Goal: Task Accomplishment & Management: Complete application form

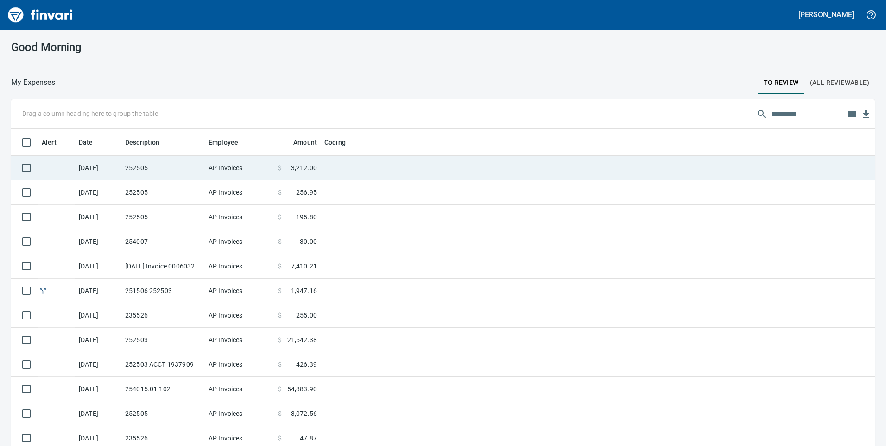
scroll to position [337, 843]
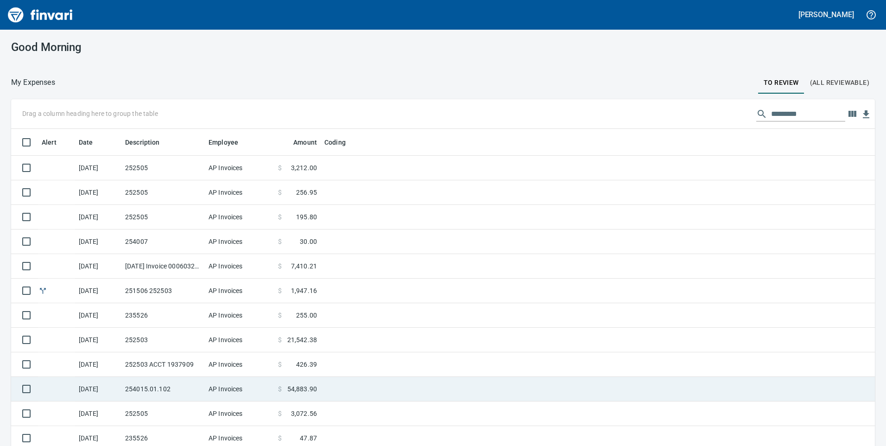
click at [251, 388] on td "AP Invoices" at bounding box center [240, 389] width 70 height 25
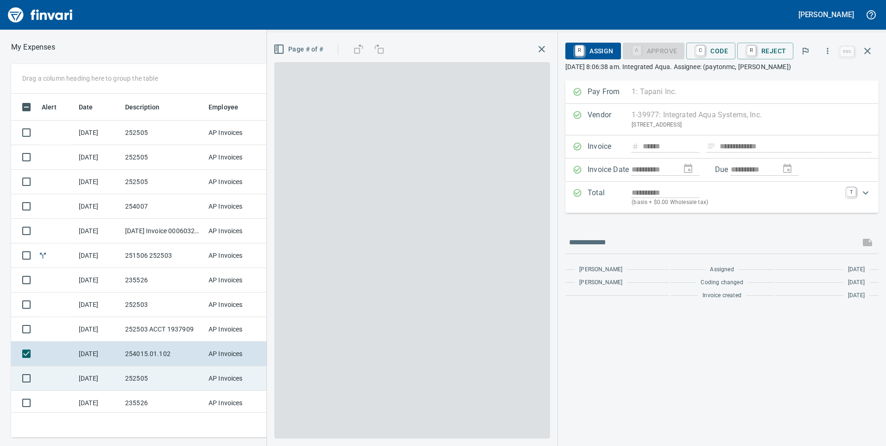
scroll to position [337, 618]
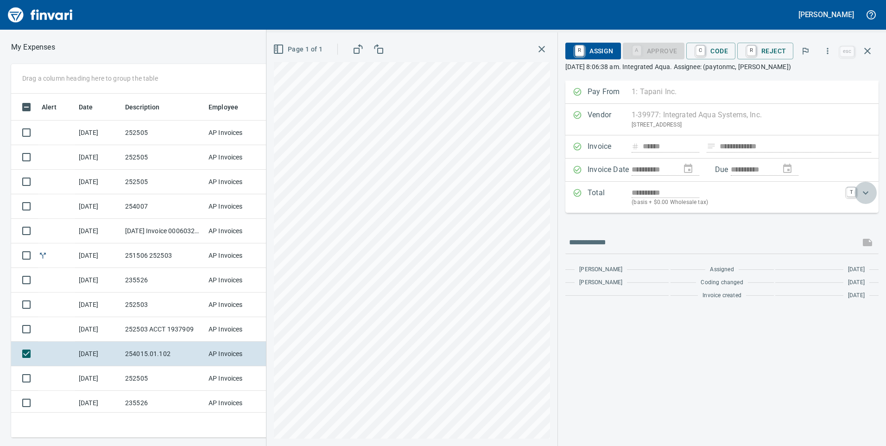
click at [861, 196] on icon "Expand" at bounding box center [865, 192] width 11 height 11
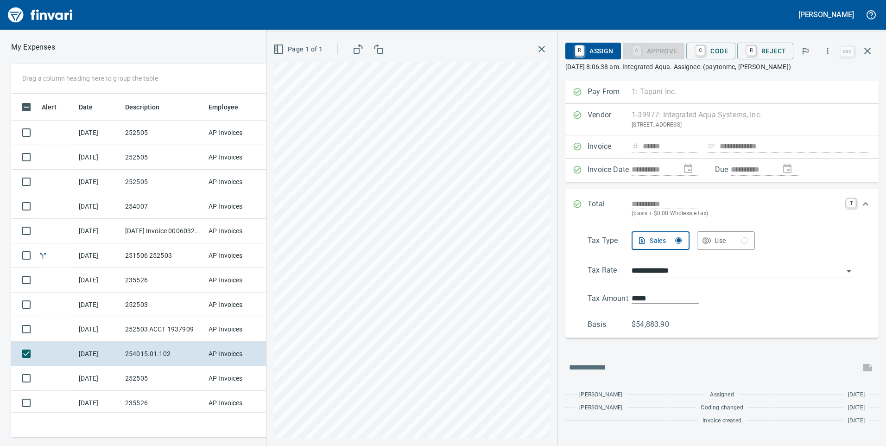
click at [843, 207] on div "**********" at bounding box center [714, 208] width 282 height 20
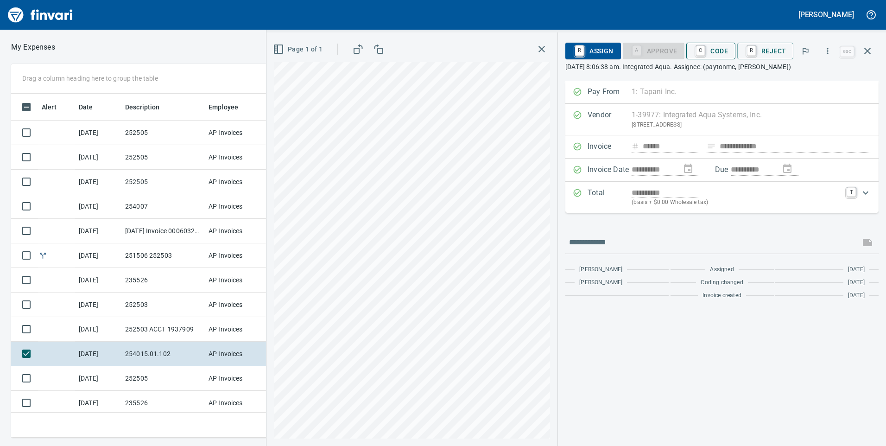
click at [716, 51] on span "C Code" at bounding box center [711, 51] width 34 height 16
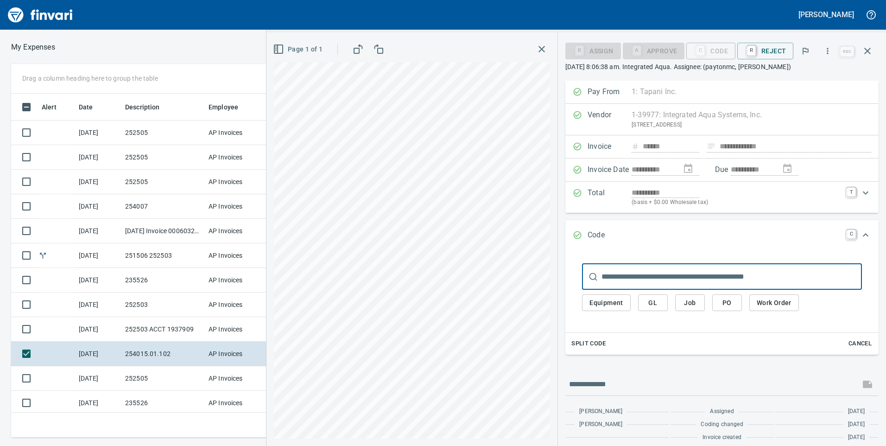
click at [683, 298] on button "Job" at bounding box center [690, 302] width 30 height 17
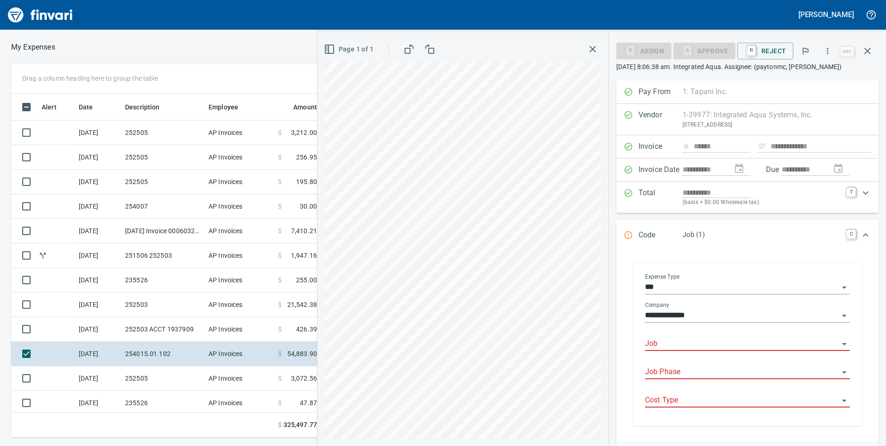
click at [695, 339] on input "Job" at bounding box center [742, 343] width 194 height 13
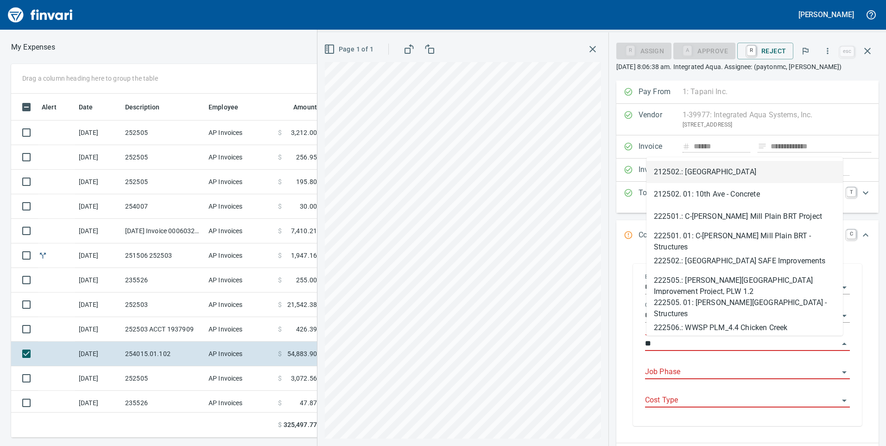
type input "*"
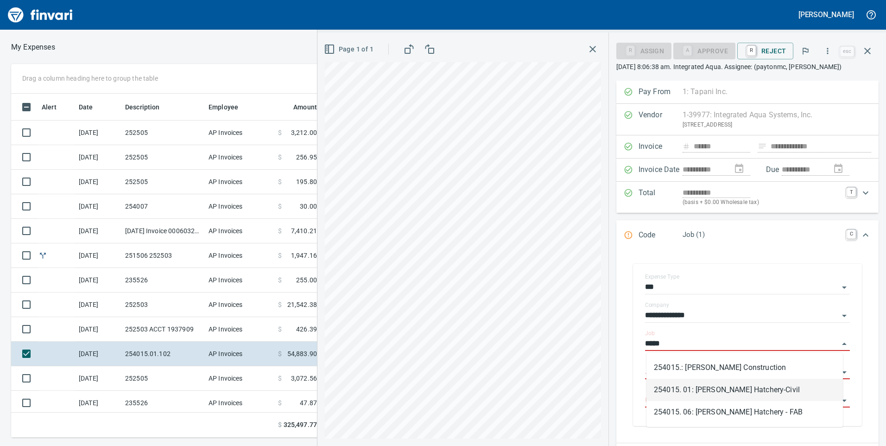
click at [716, 385] on li "254015. 01: Prosser Hatchery-Civil" at bounding box center [745, 390] width 197 height 22
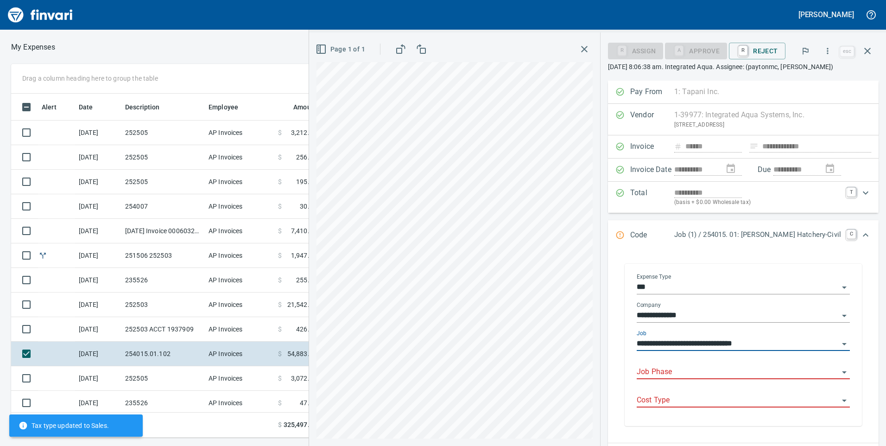
type input "**********"
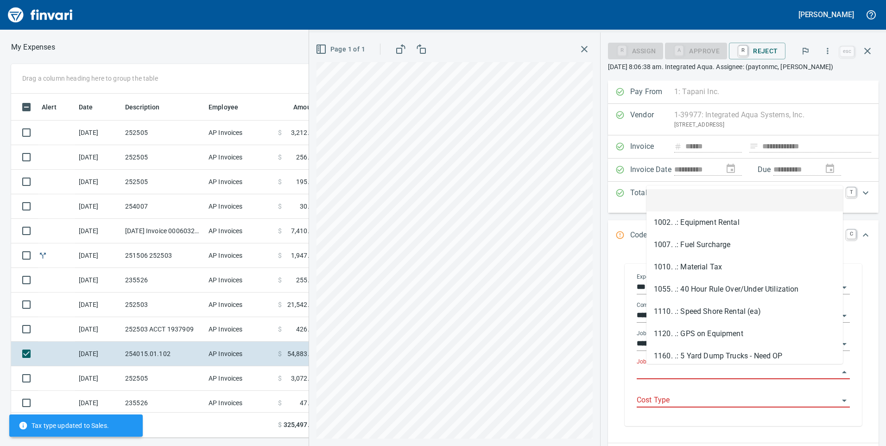
click at [710, 375] on input "Job Phase" at bounding box center [738, 372] width 202 height 13
click at [638, 378] on div "**********" at bounding box center [743, 345] width 237 height 162
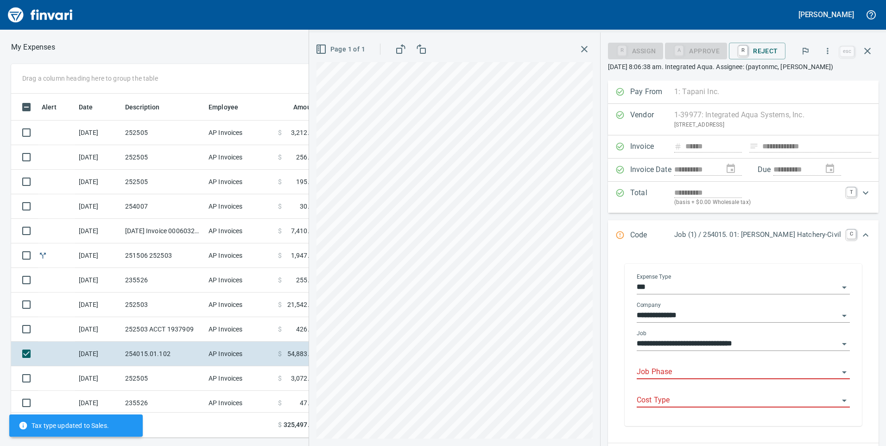
scroll to position [46, 0]
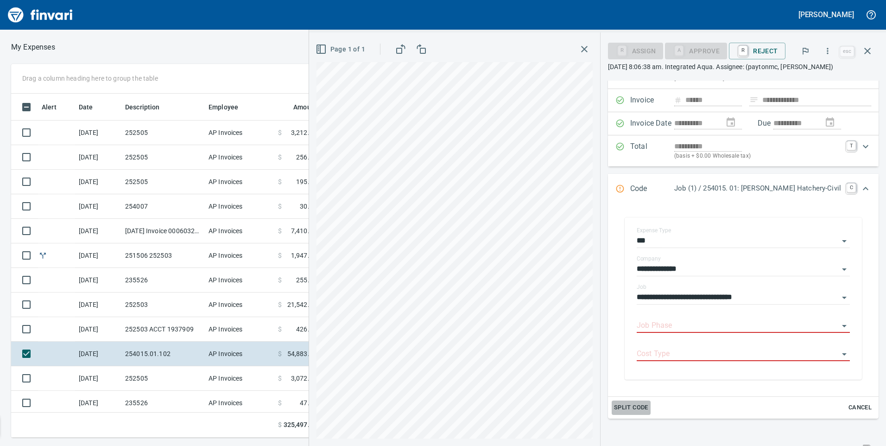
click at [648, 406] on span "Split Code" at bounding box center [631, 407] width 34 height 11
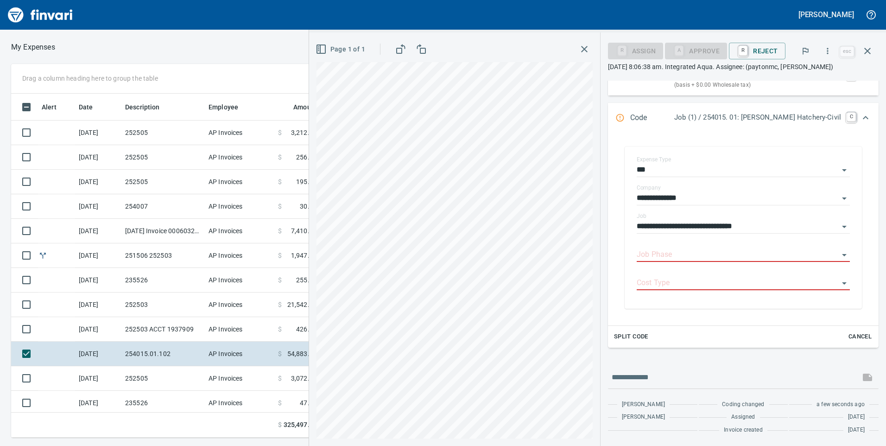
scroll to position [117, 0]
click at [621, 333] on button "Split Code" at bounding box center [631, 337] width 39 height 14
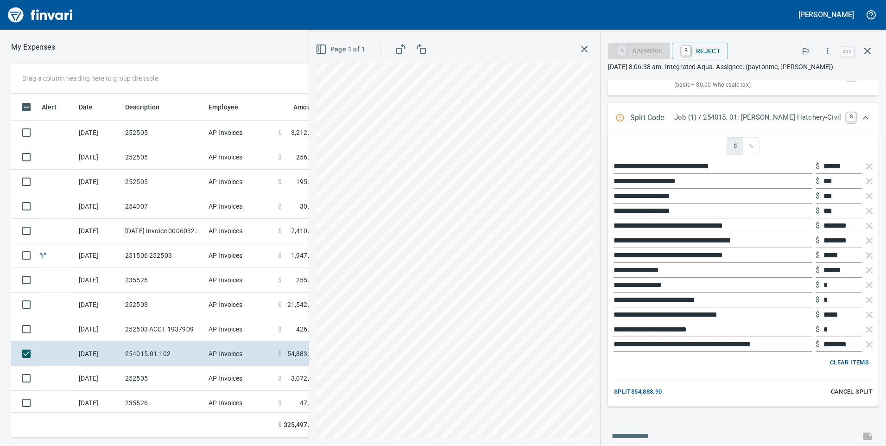
click at [664, 385] on button "Split $54,883.90" at bounding box center [638, 392] width 53 height 14
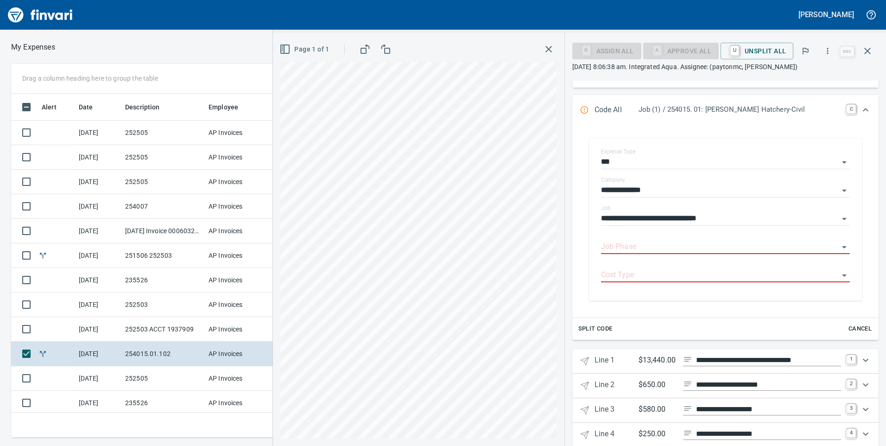
click at [838, 112] on div "Code All Job (1) / 254015. 01: Prosser Hatchery-Civil C" at bounding box center [717, 110] width 275 height 12
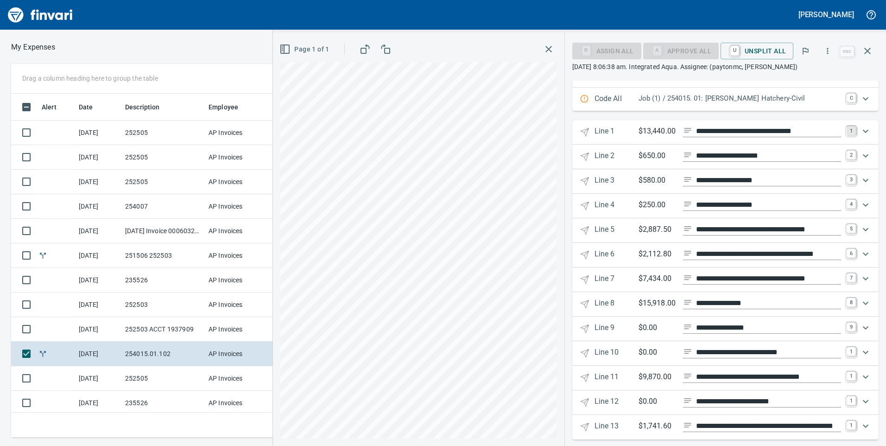
click at [847, 131] on link "1" at bounding box center [851, 130] width 9 height 9
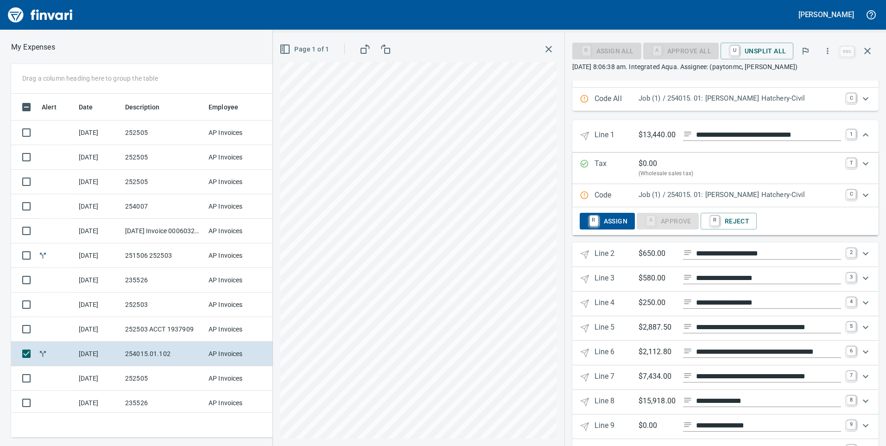
scroll to position [337, 618]
click at [855, 195] on div "Expand" at bounding box center [866, 195] width 22 height 22
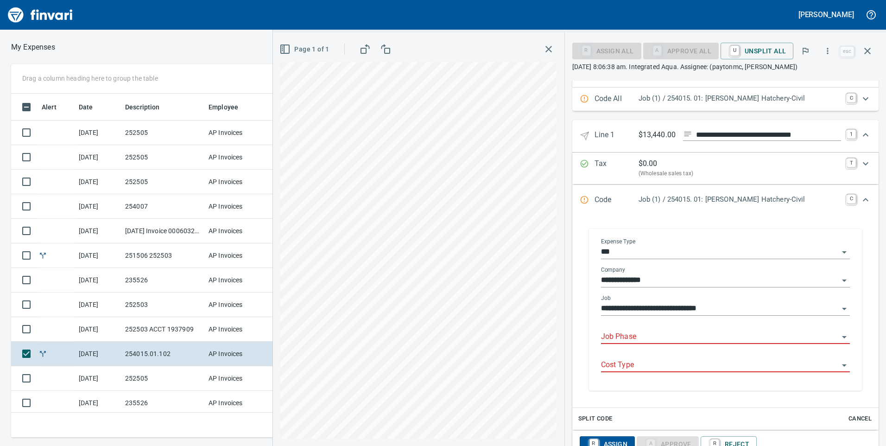
click at [659, 325] on div "Job Phase" at bounding box center [725, 333] width 249 height 21
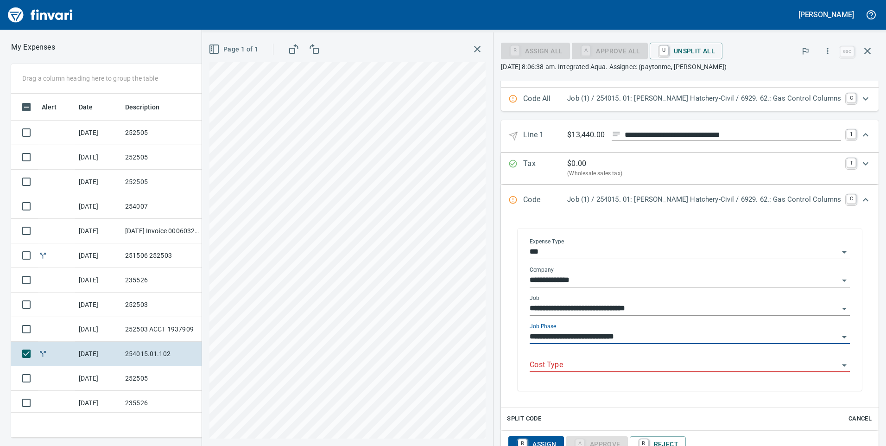
type input "**********"
click at [826, 333] on input "**********" at bounding box center [684, 336] width 309 height 13
click at [828, 337] on input "**********" at bounding box center [684, 336] width 309 height 13
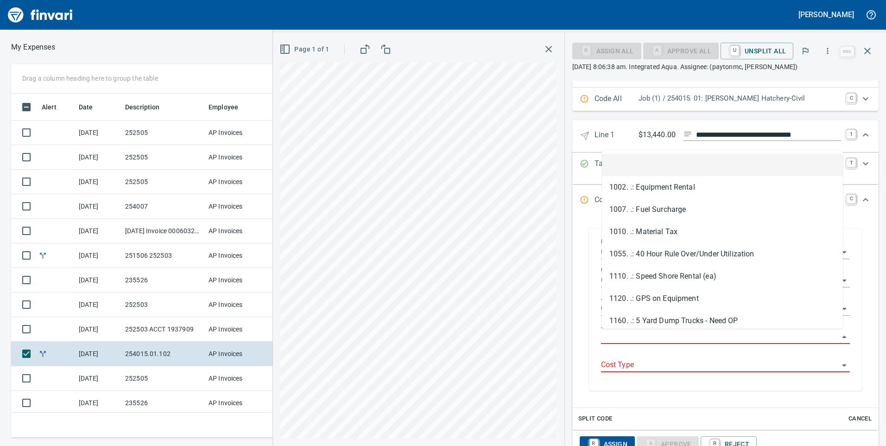
click at [645, 337] on input "Job Phase" at bounding box center [720, 336] width 238 height 13
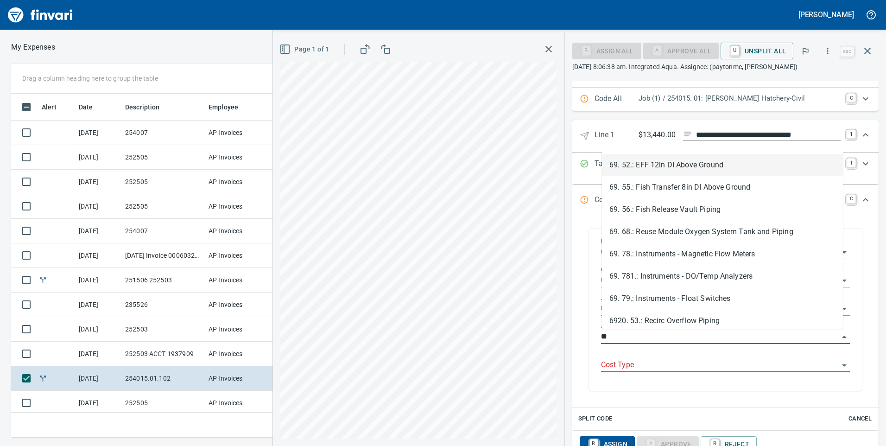
type input "*"
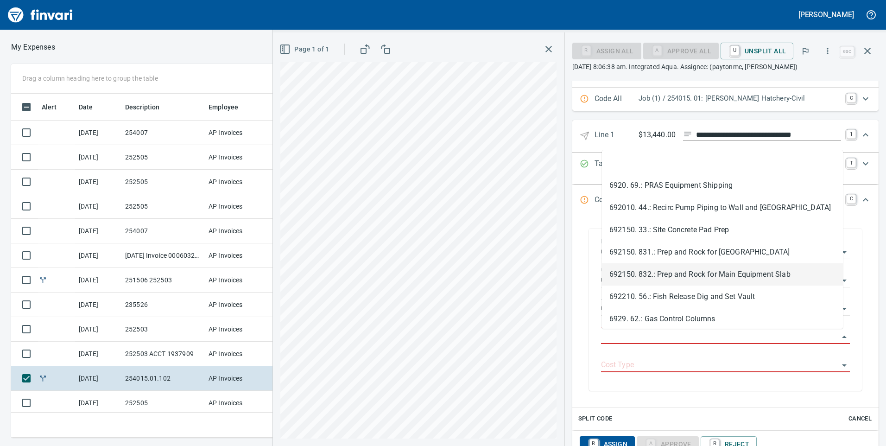
scroll to position [2317, 0]
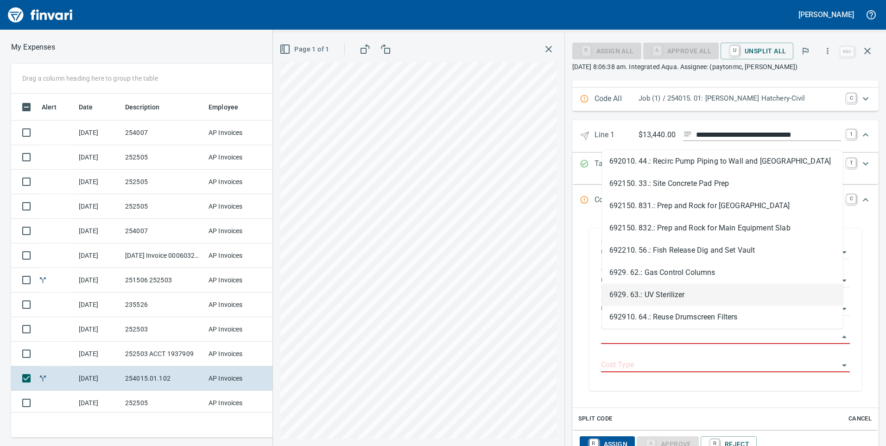
click at [656, 293] on li "6929. 63.: UV Sterilizer" at bounding box center [722, 295] width 241 height 22
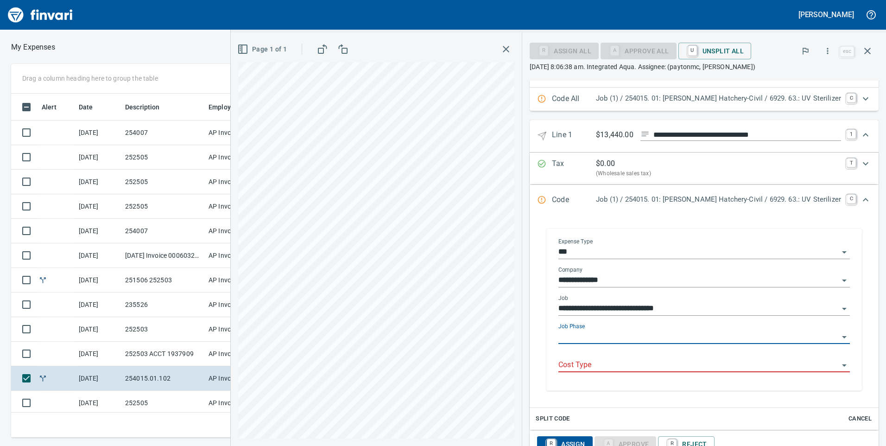
type input "**********"
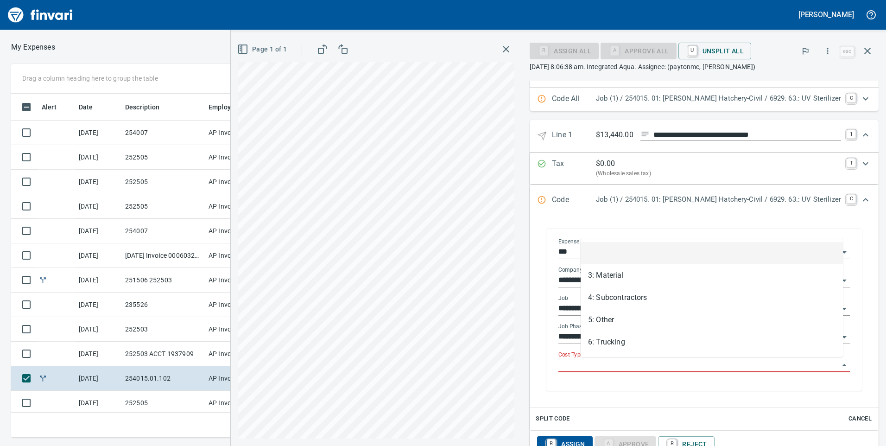
click at [624, 362] on input "Cost Type" at bounding box center [698, 365] width 280 height 13
click at [609, 273] on li "3: Material" at bounding box center [712, 275] width 262 height 22
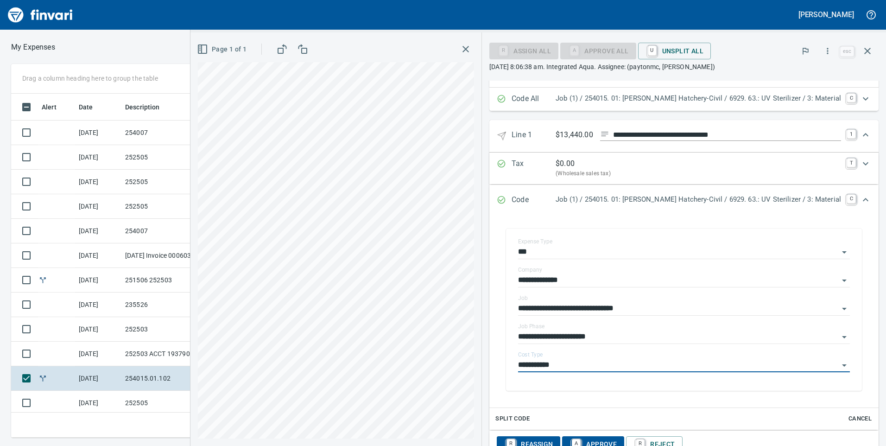
type input "**********"
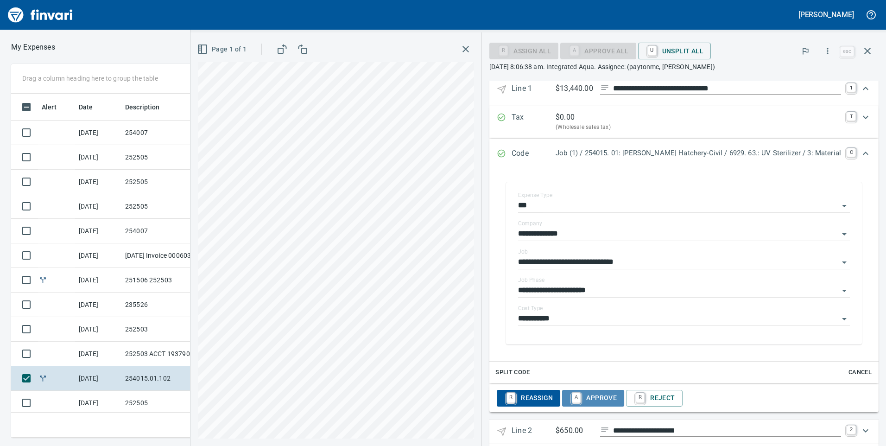
click at [617, 399] on span "A Approve" at bounding box center [593, 398] width 47 height 16
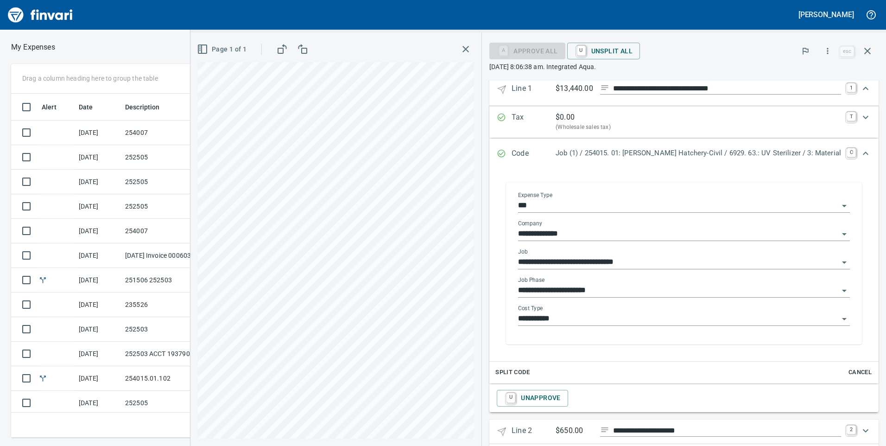
scroll to position [117, 0]
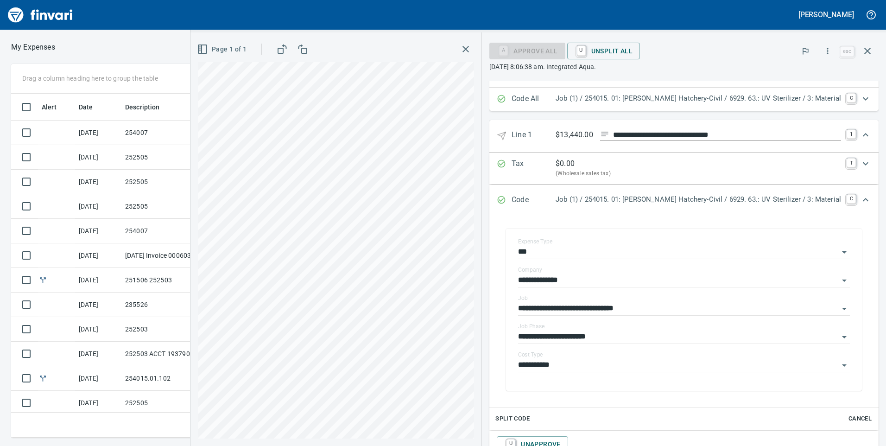
click at [841, 192] on div "Code Job (1) / 254015. 01: Prosser Hatchery-Civil / 6929. 63.: UV Sterilizer / …" at bounding box center [683, 200] width 389 height 31
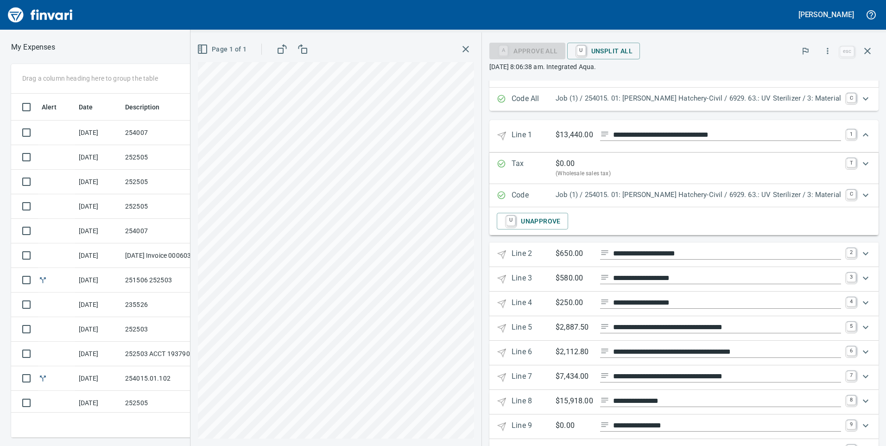
click at [855, 253] on div "Expand" at bounding box center [866, 253] width 22 height 22
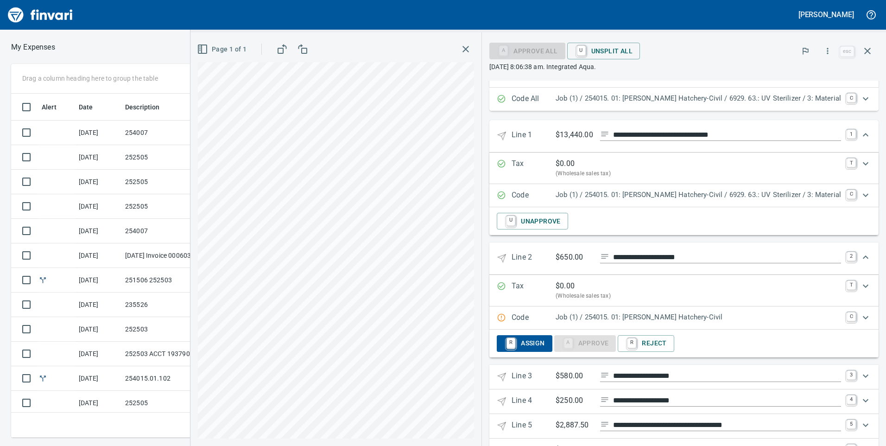
scroll to position [164, 0]
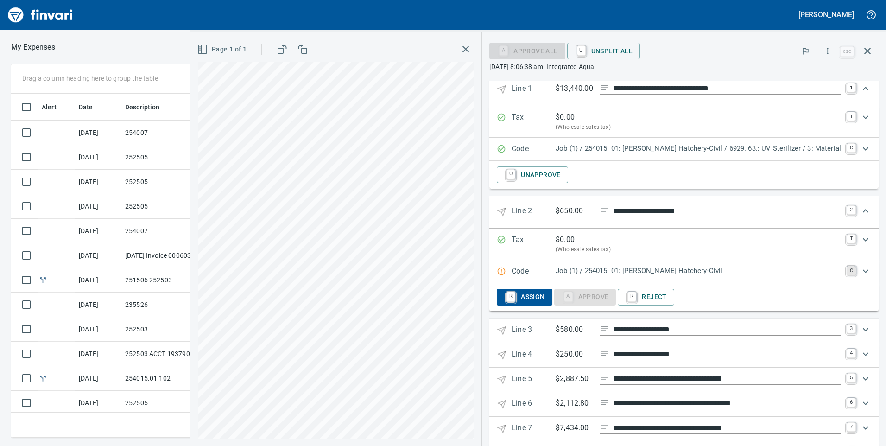
click at [848, 266] on link "C" at bounding box center [851, 270] width 9 height 9
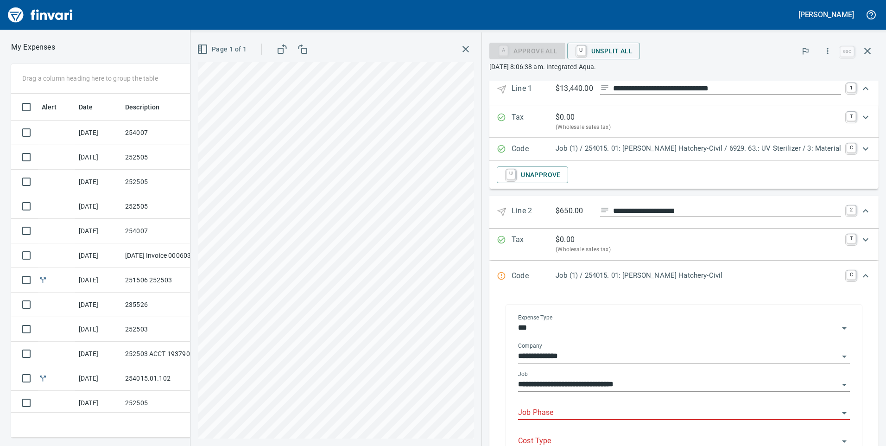
scroll to position [210, 0]
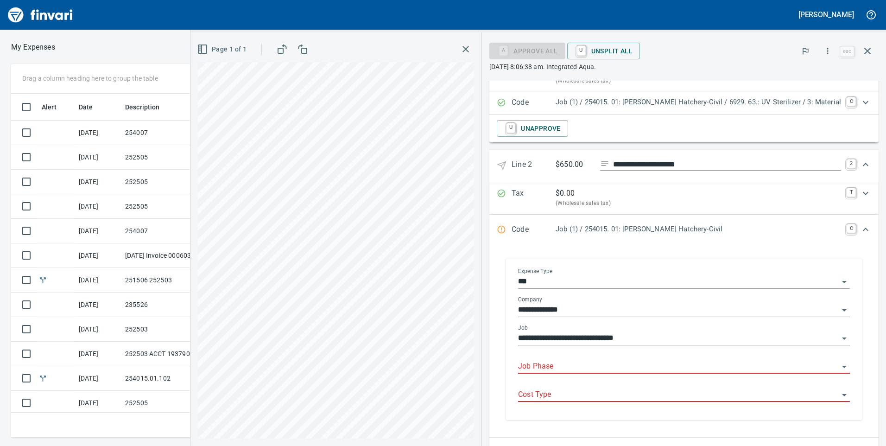
click at [589, 364] on input "Job Phase" at bounding box center [678, 366] width 321 height 13
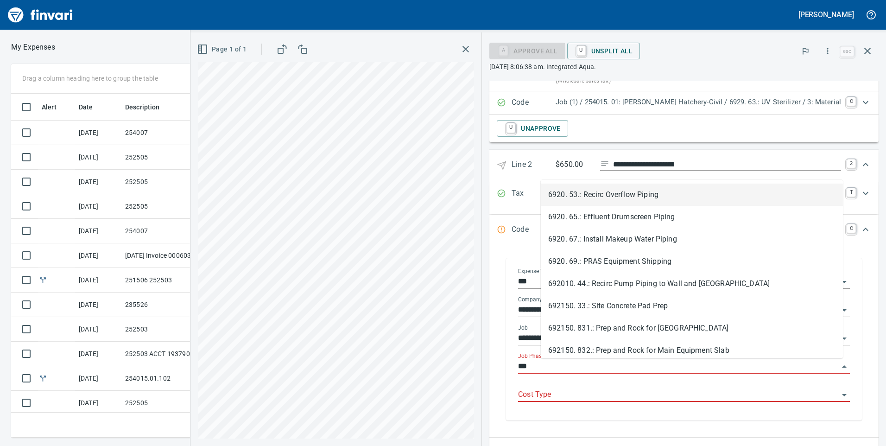
scroll to position [337, 618]
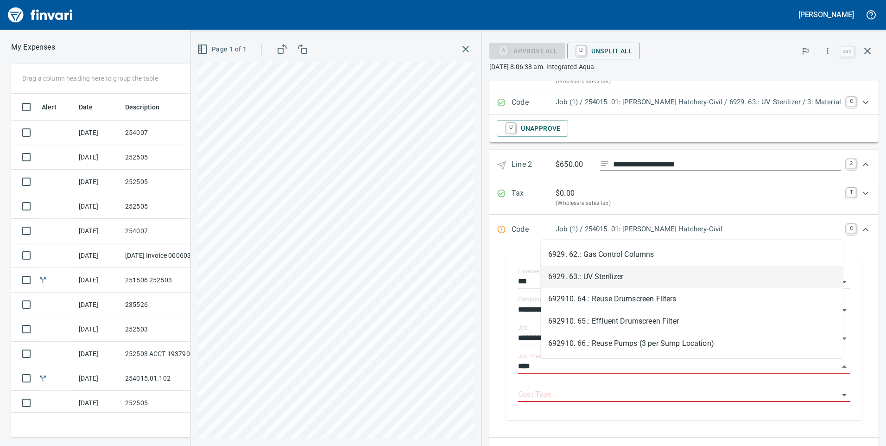
click at [602, 279] on li "6929. 63.: UV Sterilizer" at bounding box center [692, 277] width 302 height 22
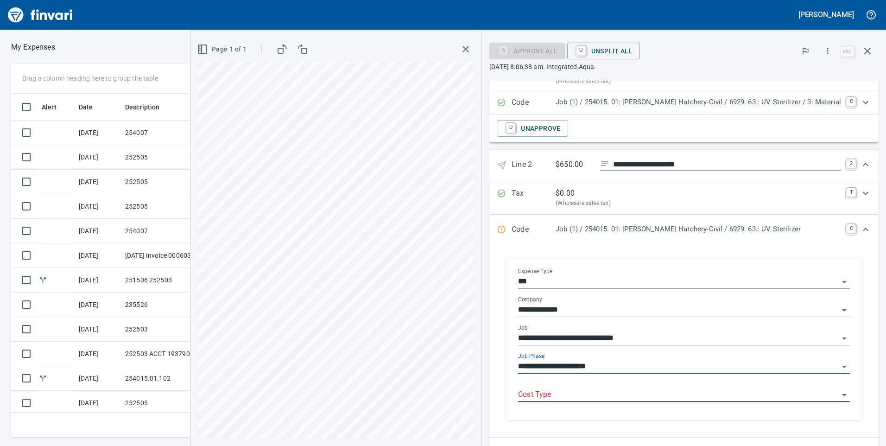
scroll to position [256, 0]
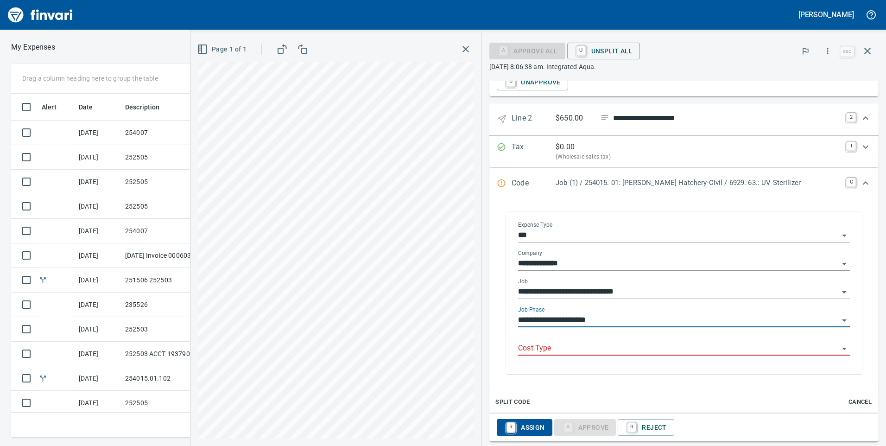
type input "**********"
click at [611, 347] on input "Cost Type" at bounding box center [678, 348] width 321 height 13
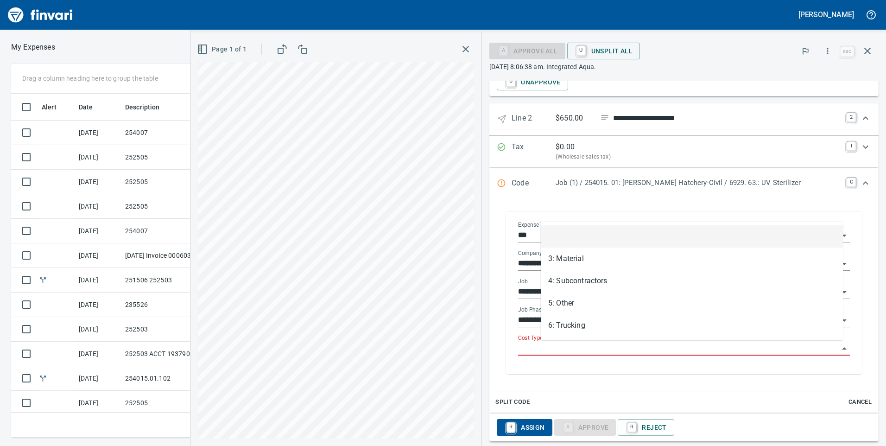
scroll to position [337, 618]
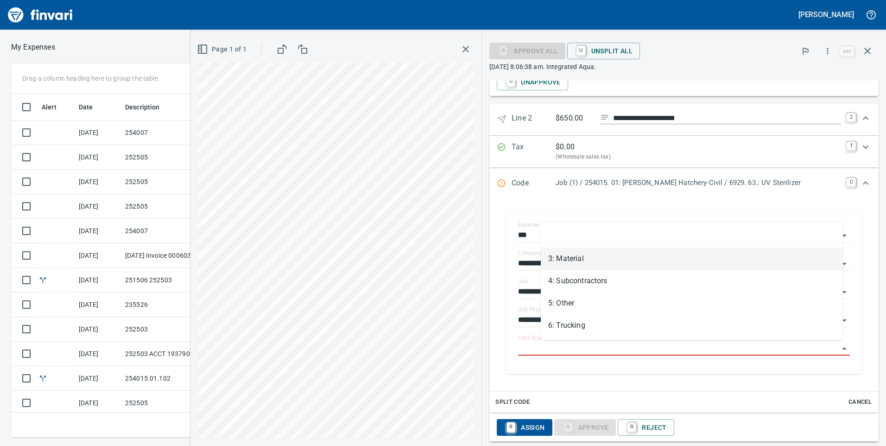
click at [563, 254] on li "3: Material" at bounding box center [692, 258] width 302 height 22
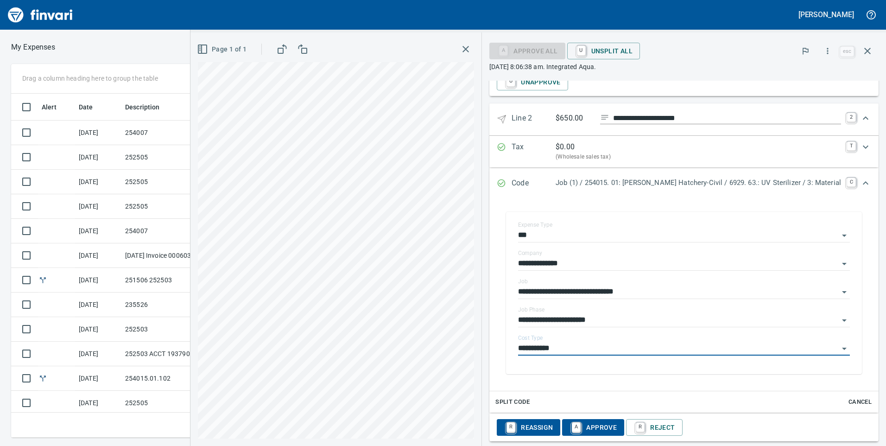
type input "**********"
click at [607, 425] on span "A Approve" at bounding box center [593, 428] width 47 height 16
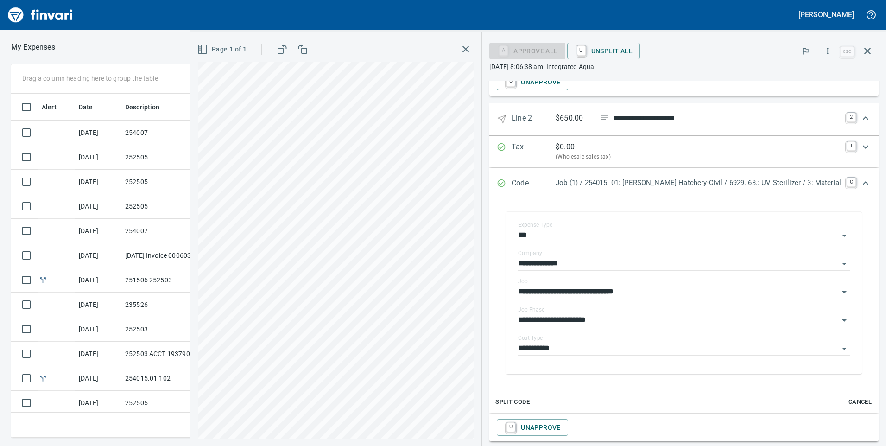
click at [860, 179] on icon "Expand" at bounding box center [865, 183] width 11 height 11
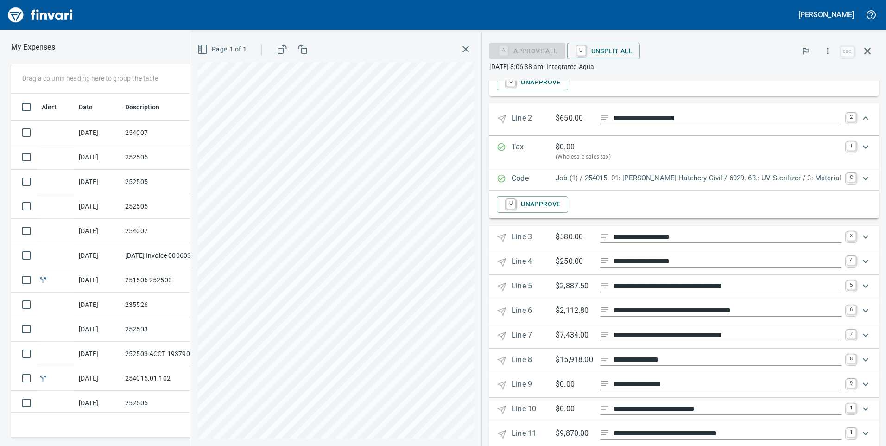
scroll to position [210, 0]
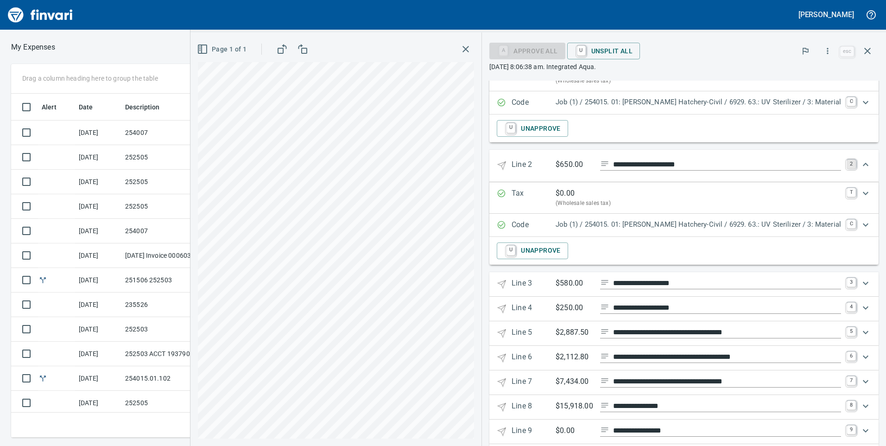
click at [847, 165] on link "2" at bounding box center [851, 163] width 9 height 9
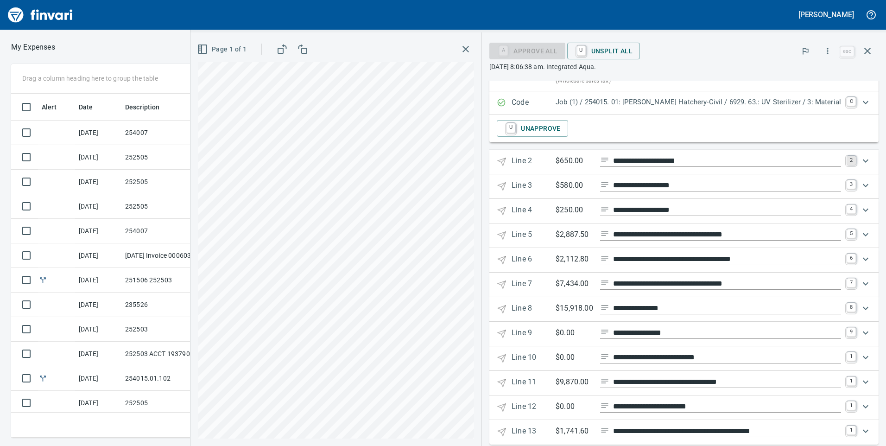
scroll to position [164, 0]
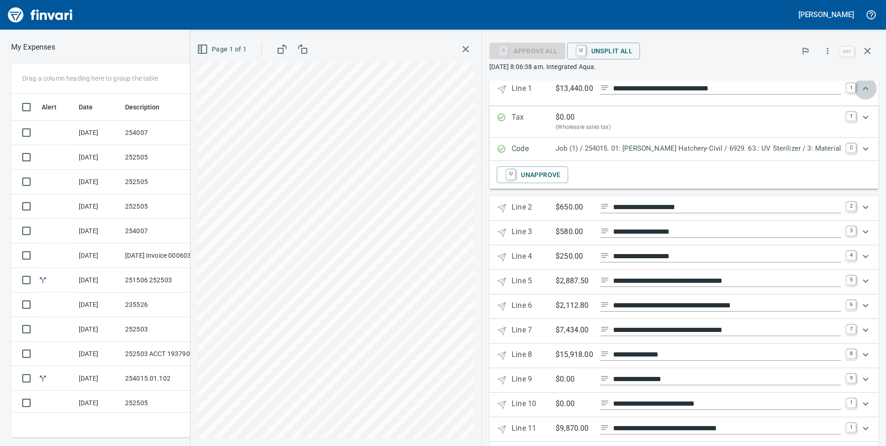
click at [855, 85] on div "Expand" at bounding box center [866, 88] width 22 height 22
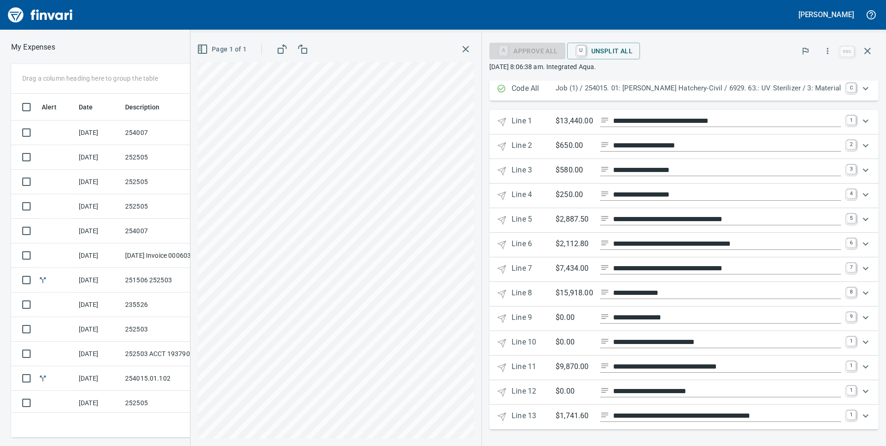
scroll to position [127, 0]
click at [855, 125] on div "Expand" at bounding box center [866, 121] width 22 height 22
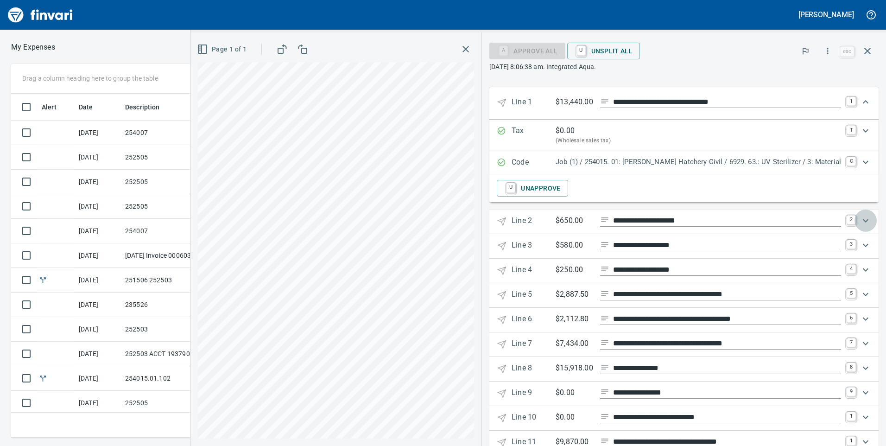
click at [855, 217] on div "Expand" at bounding box center [866, 220] width 22 height 22
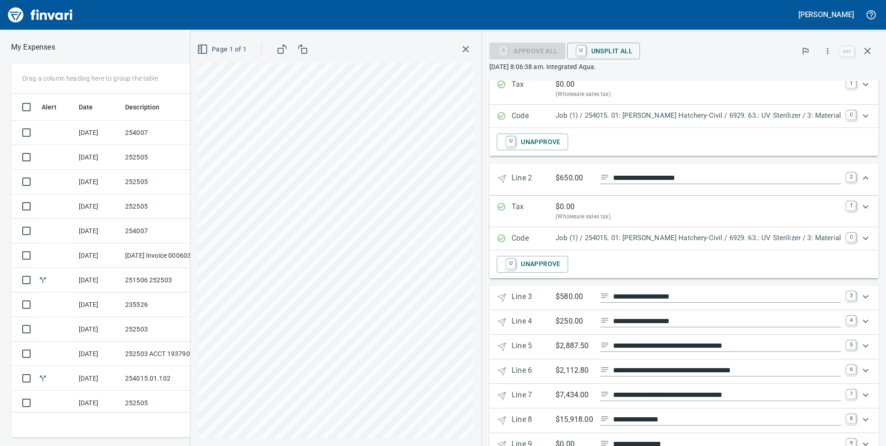
scroll to position [243, 0]
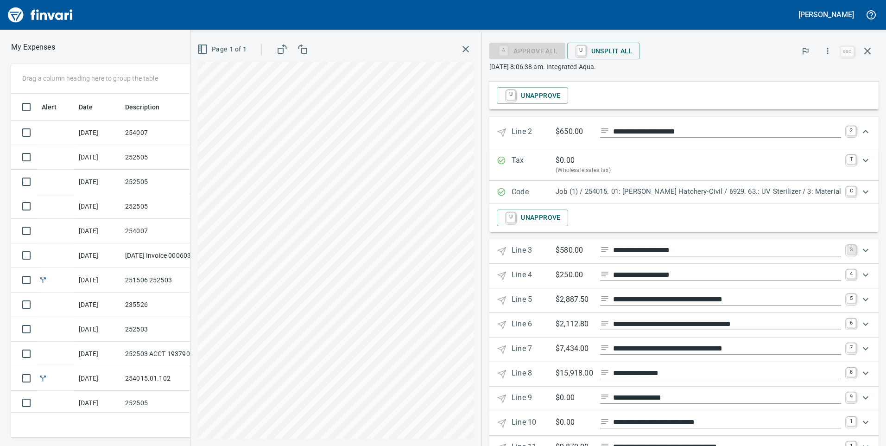
click at [847, 246] on link "3" at bounding box center [851, 249] width 9 height 9
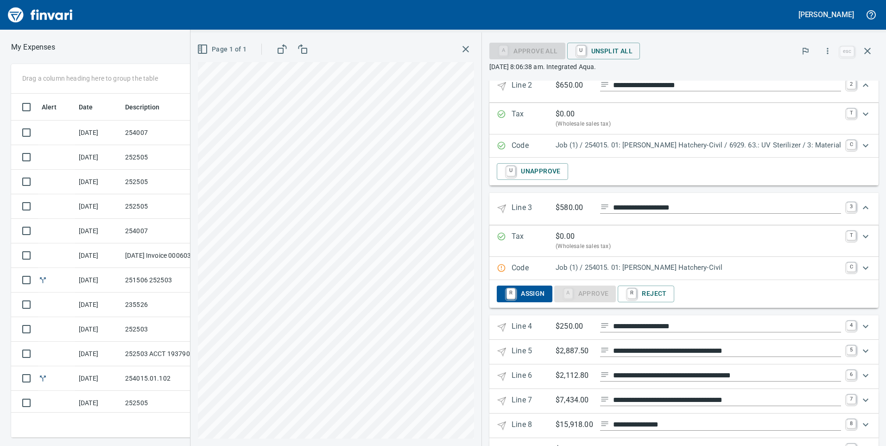
scroll to position [337, 618]
click at [855, 267] on div "Expand" at bounding box center [866, 268] width 22 height 22
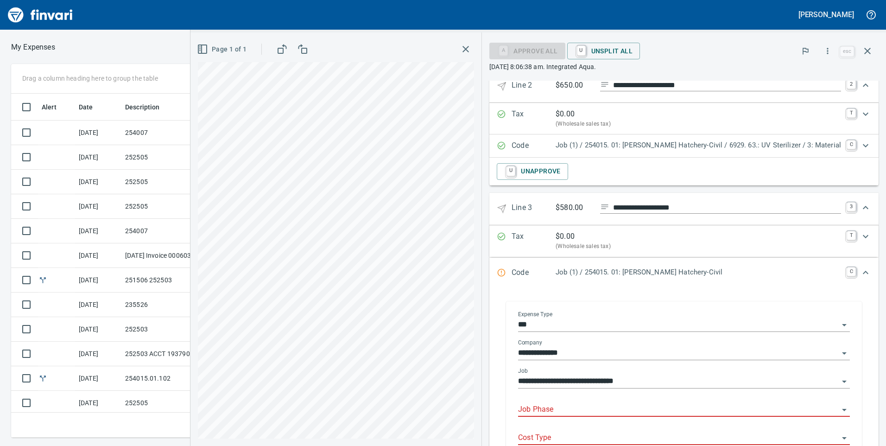
scroll to position [336, 0]
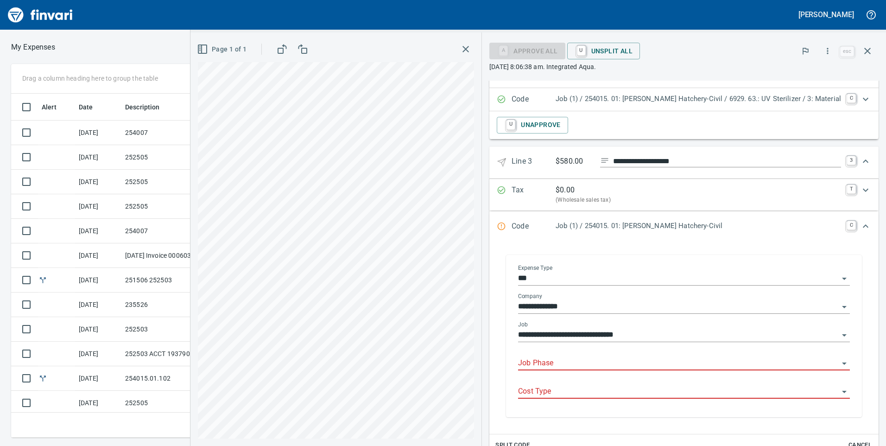
click at [598, 365] on input "Job Phase" at bounding box center [678, 363] width 321 height 13
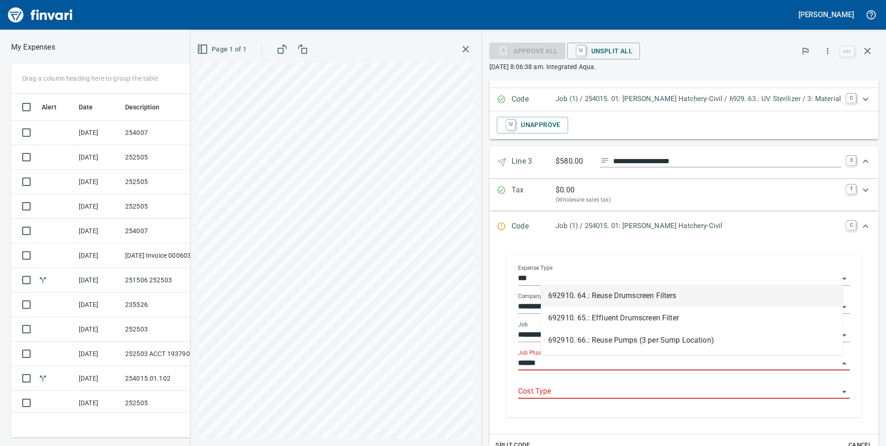
scroll to position [337, 618]
click at [621, 296] on li "692910. 64.: Reuse Drumscreen Filters" at bounding box center [692, 296] width 302 height 22
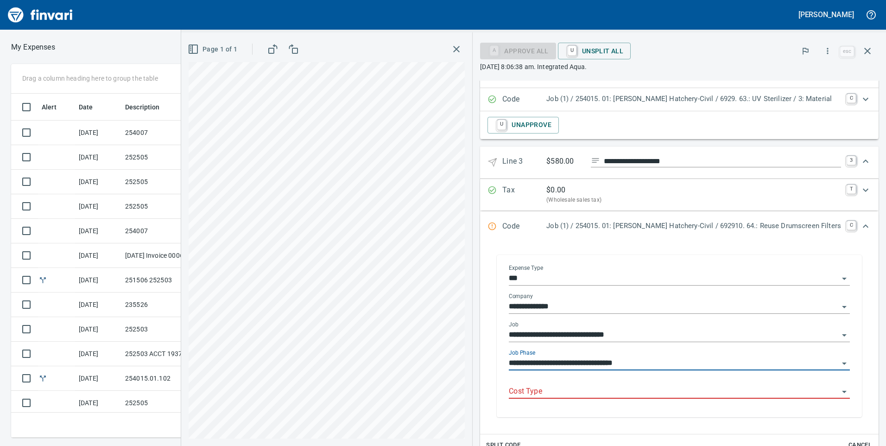
type input "**********"
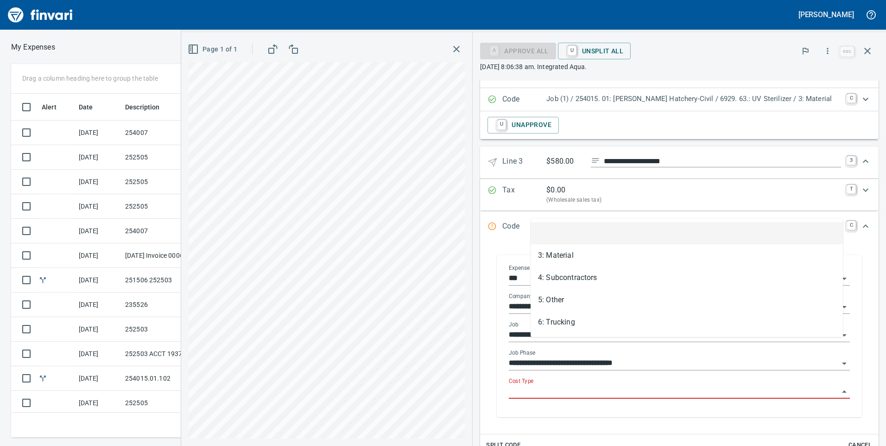
scroll to position [382, 0]
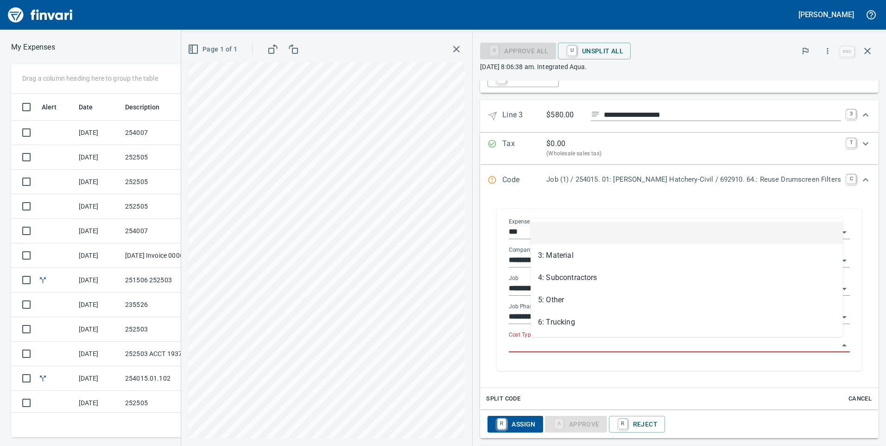
click at [606, 345] on input "Cost Type" at bounding box center [674, 345] width 330 height 13
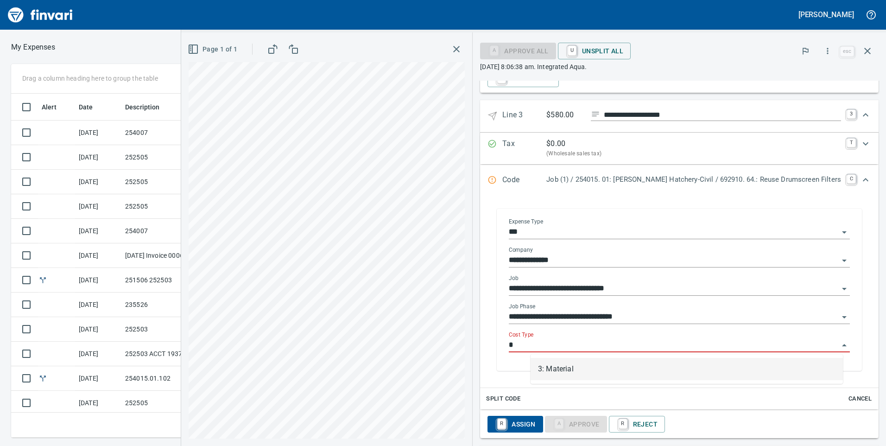
scroll to position [337, 618]
click at [592, 379] on li "3: Material" at bounding box center [687, 369] width 312 height 22
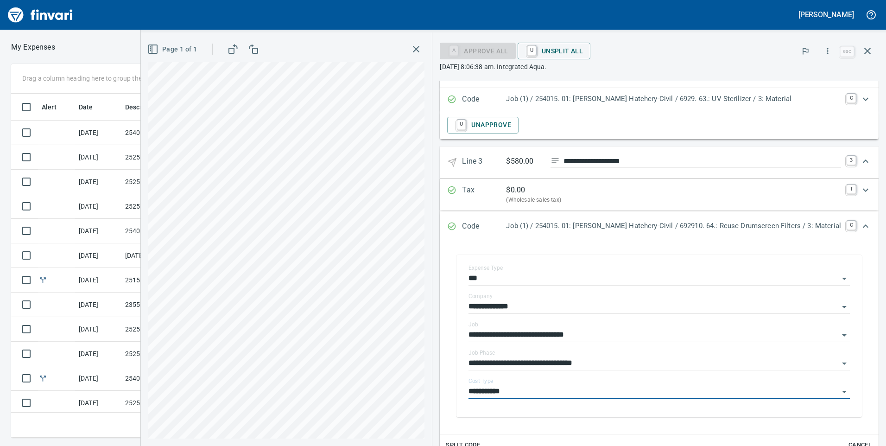
scroll to position [382, 0]
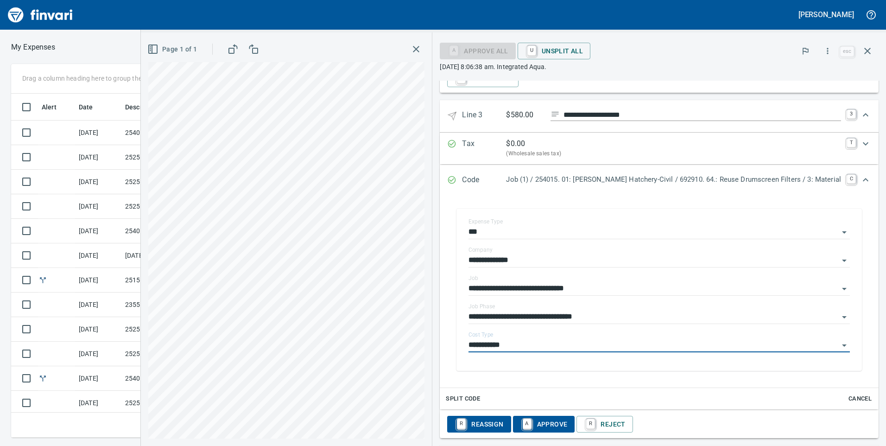
type input "**********"
click at [568, 421] on span "A Approve" at bounding box center [543, 424] width 47 height 16
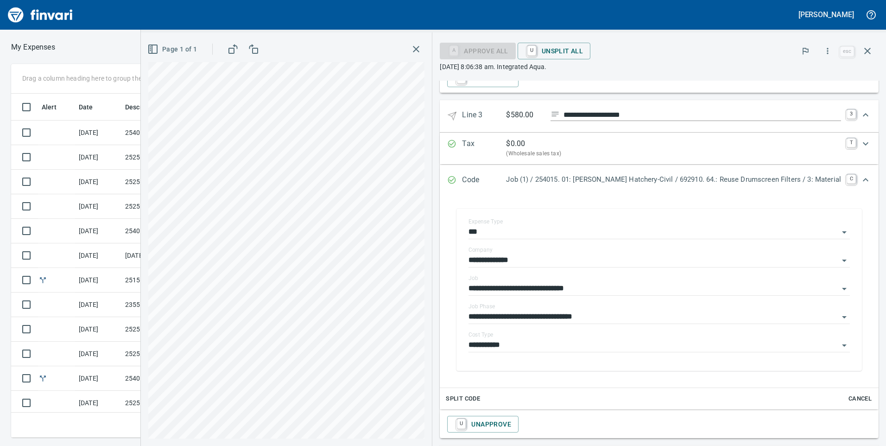
click at [855, 182] on div "Expand" at bounding box center [866, 180] width 22 height 22
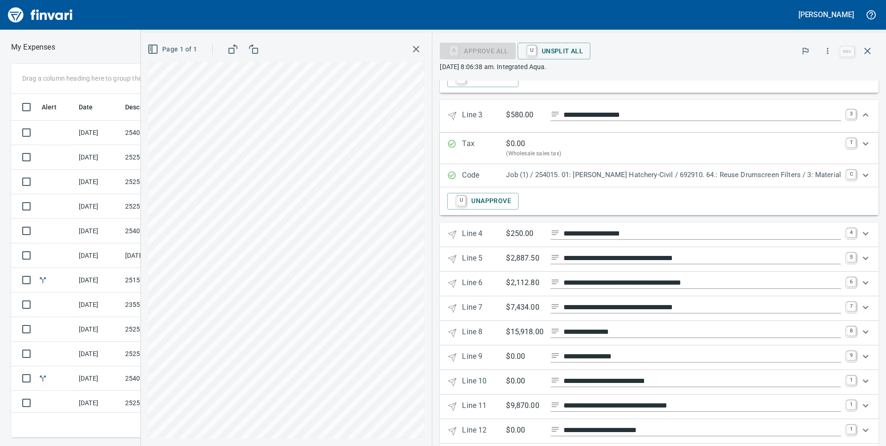
click at [860, 233] on icon "Expand" at bounding box center [865, 233] width 11 height 11
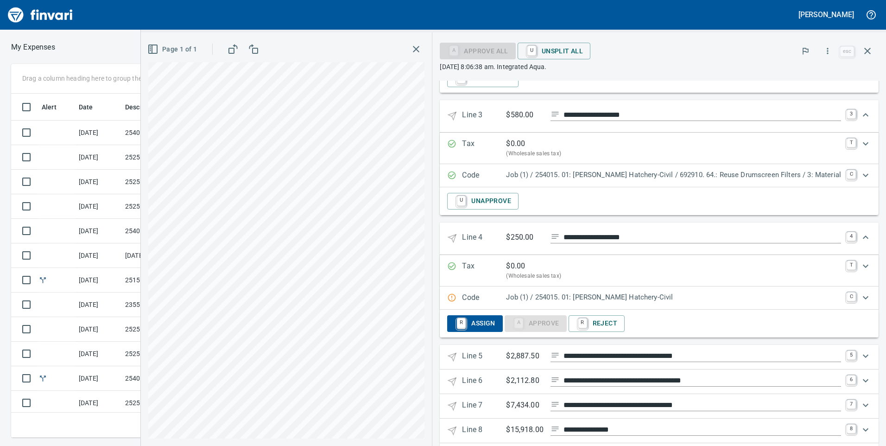
click at [838, 295] on div "Code Job (1) / 254015. 01: Prosser Hatchery-Civil C" at bounding box center [650, 298] width 407 height 12
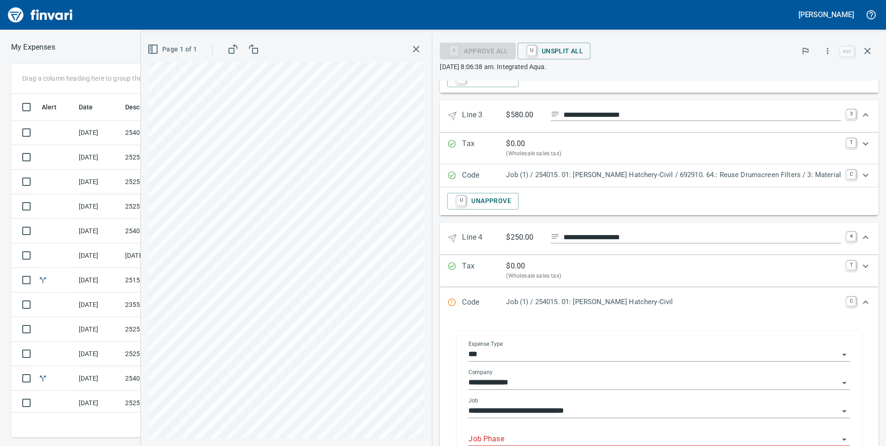
scroll to position [428, 0]
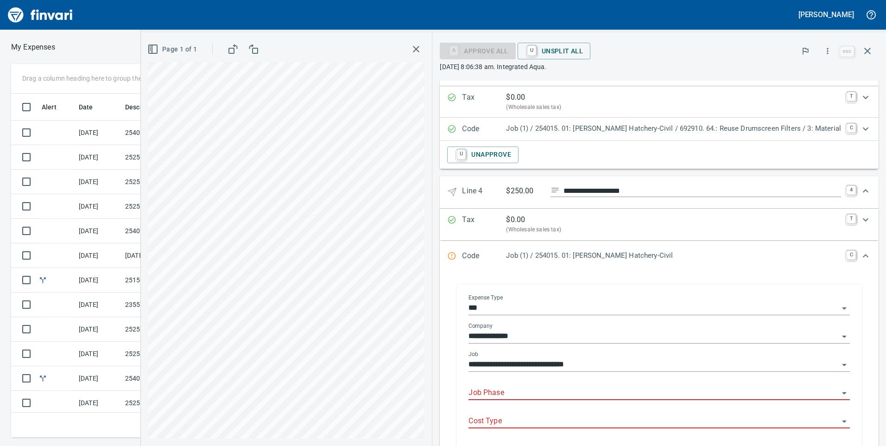
click at [530, 390] on input "Job Phase" at bounding box center [654, 393] width 370 height 13
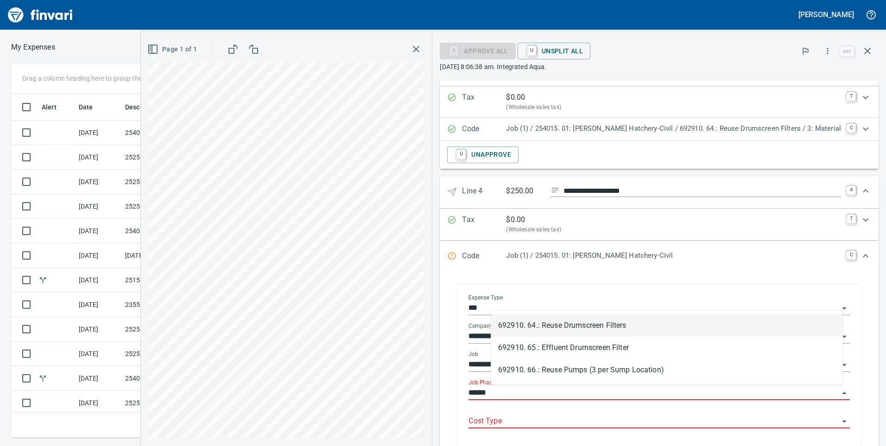
scroll to position [337, 618]
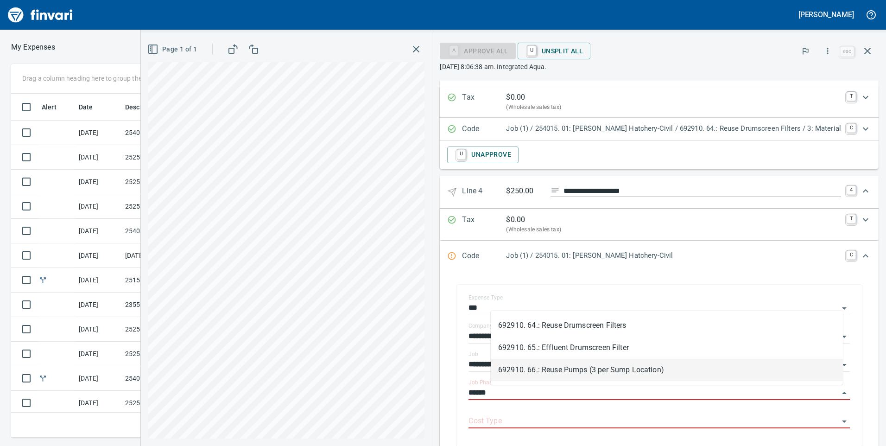
click at [545, 373] on li "692910. 66.: Reuse Pumps (3 per Sump Location)" at bounding box center [667, 370] width 352 height 22
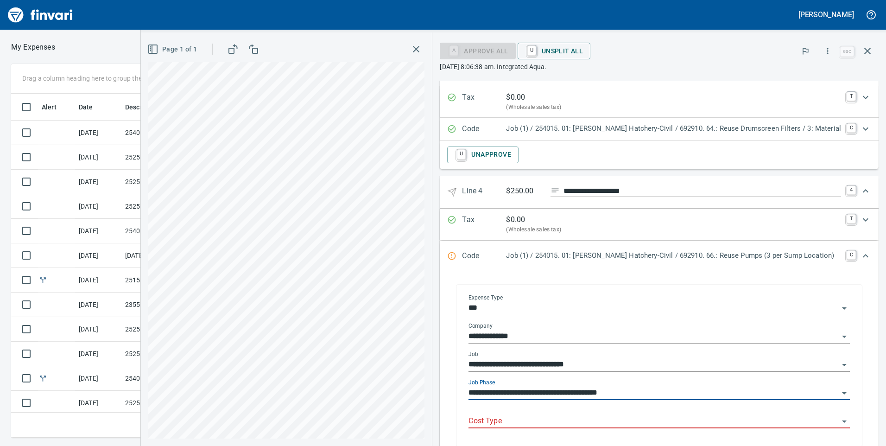
scroll to position [521, 0]
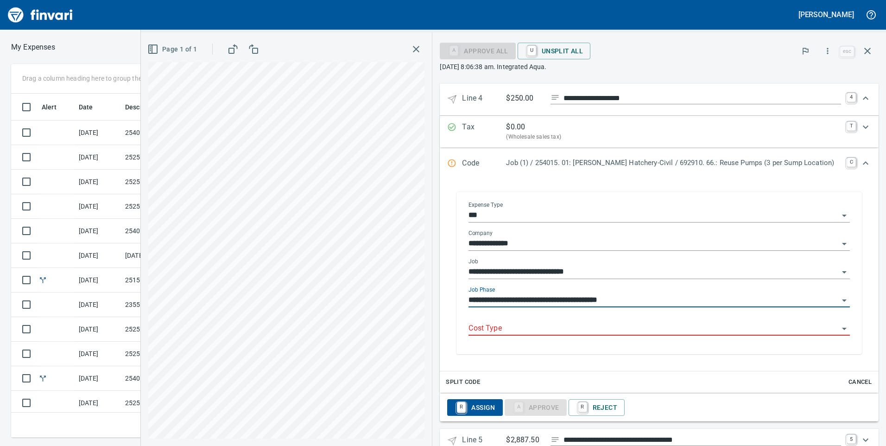
type input "**********"
click at [560, 332] on input "Cost Type" at bounding box center [654, 328] width 370 height 13
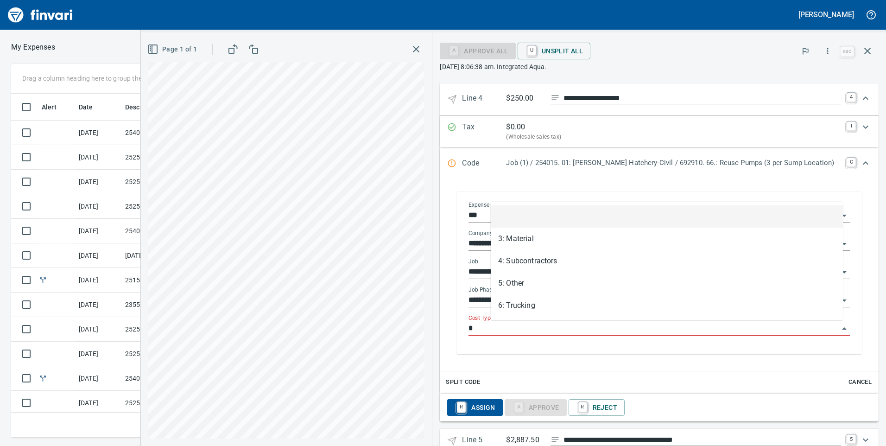
scroll to position [337, 618]
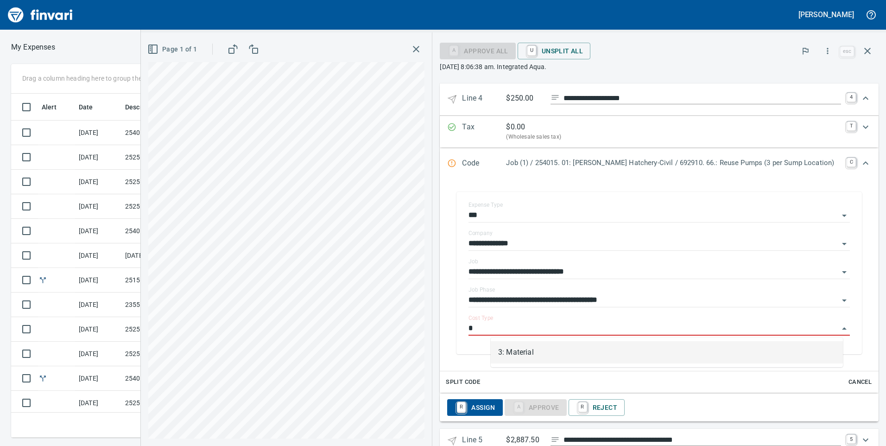
click at [551, 348] on li "3: Material" at bounding box center [667, 352] width 352 height 22
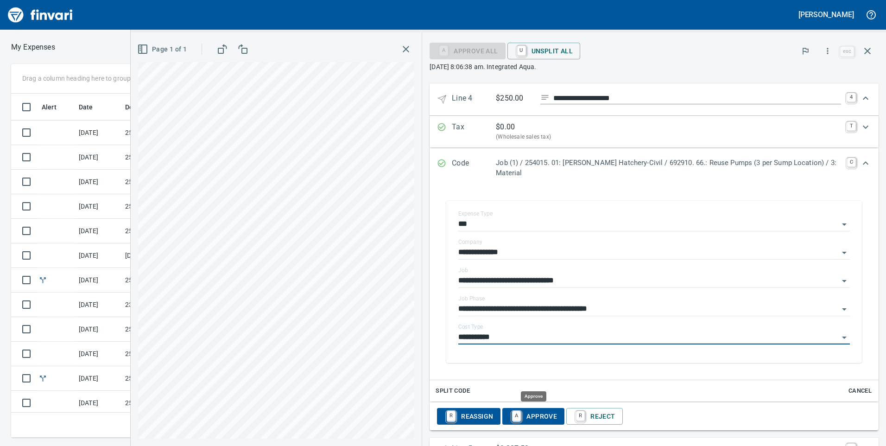
type input "**********"
click at [545, 414] on span "A Approve" at bounding box center [533, 416] width 47 height 16
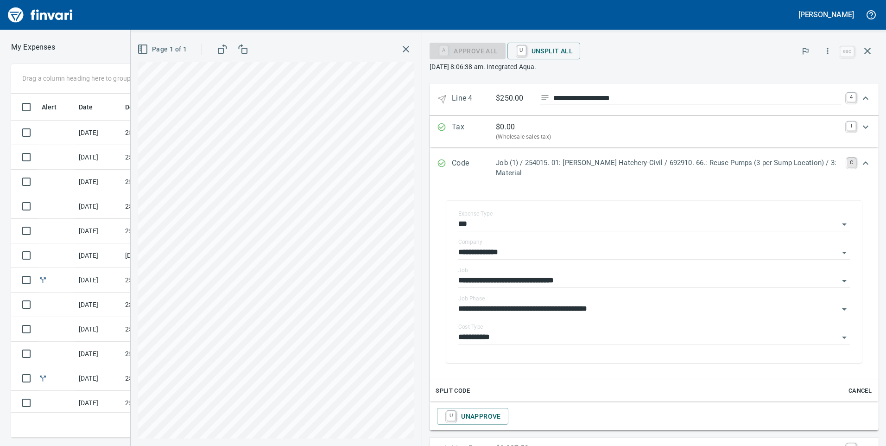
click at [847, 162] on link "C" at bounding box center [851, 162] width 9 height 9
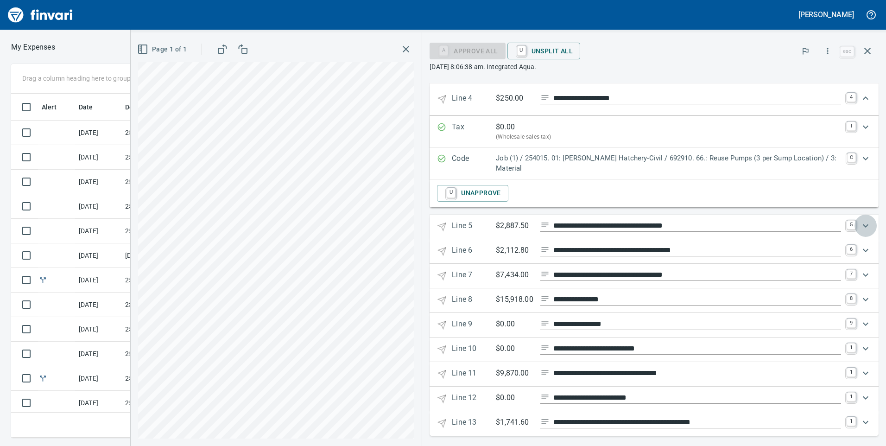
click at [855, 226] on div "Expand" at bounding box center [866, 226] width 22 height 22
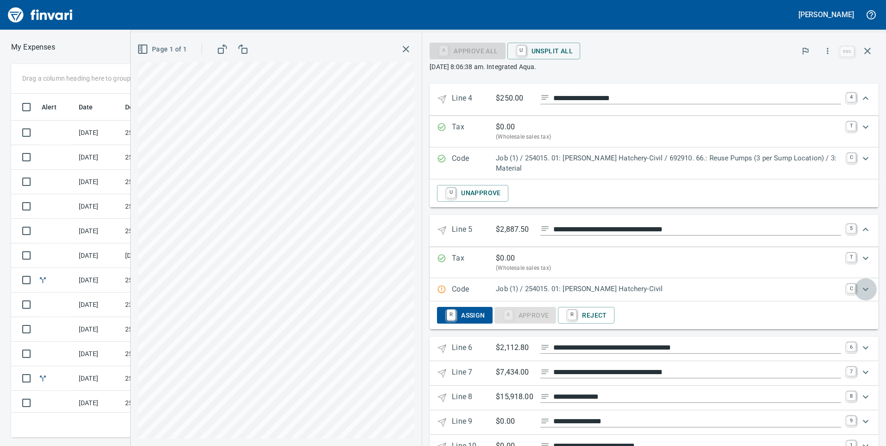
click at [855, 289] on div "Expand" at bounding box center [866, 289] width 22 height 22
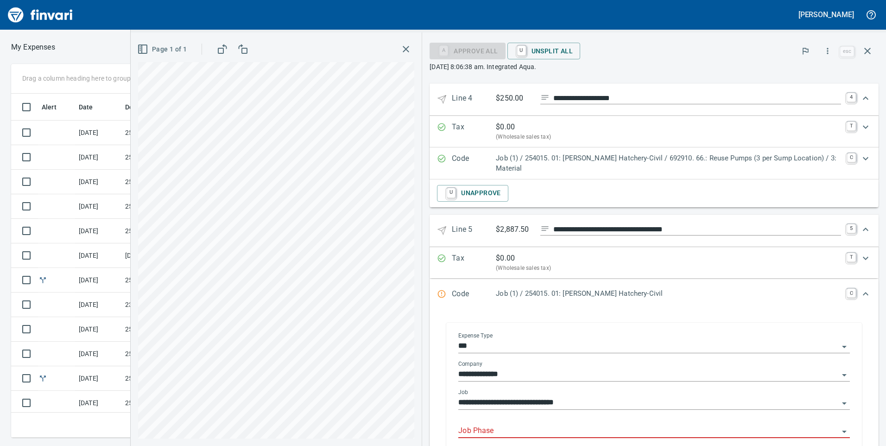
scroll to position [567, 0]
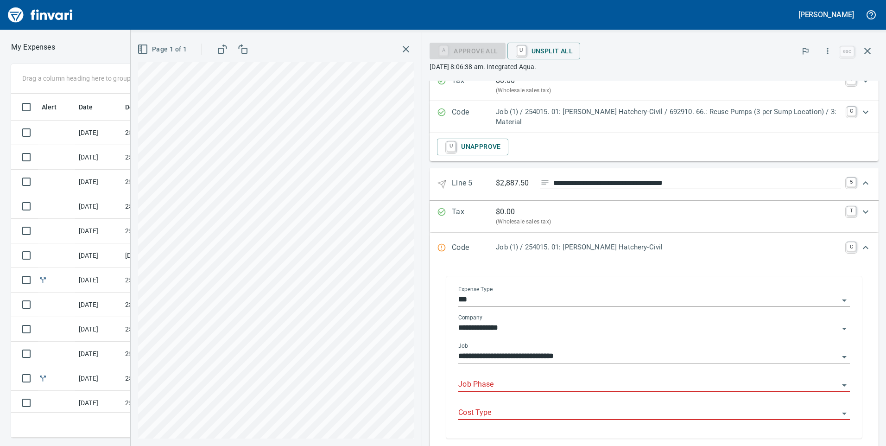
click at [529, 379] on input "Job Phase" at bounding box center [648, 384] width 380 height 13
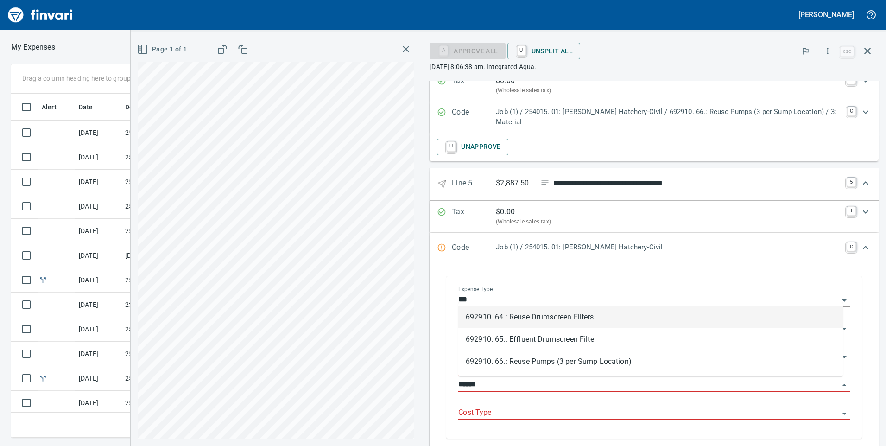
scroll to position [337, 618]
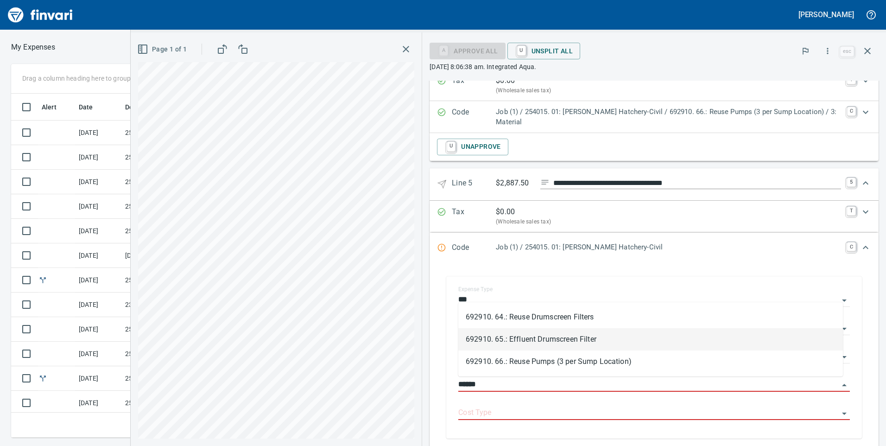
click at [535, 339] on li "692910. 65.: Effluent Drumscreen Filter" at bounding box center [650, 339] width 385 height 22
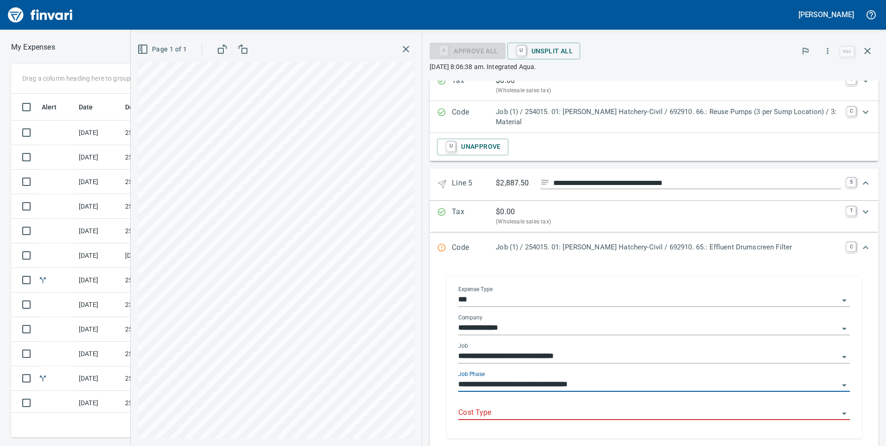
type input "**********"
click at [514, 406] on input "Cost Type" at bounding box center [648, 412] width 380 height 13
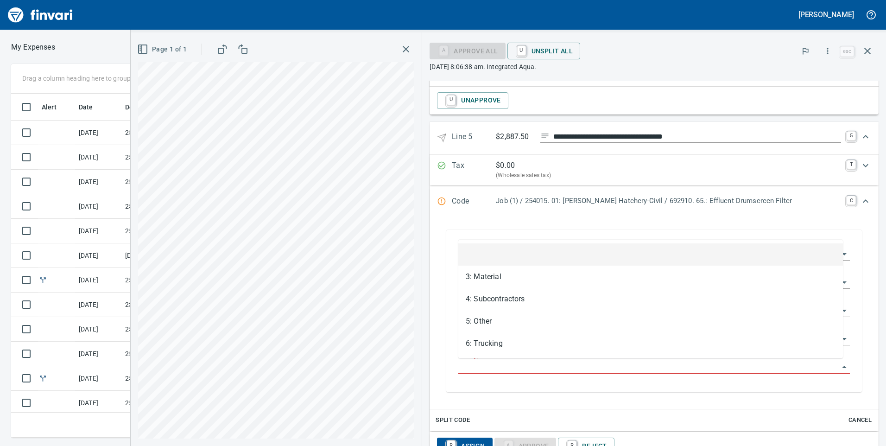
click at [514, 362] on input "Cost Type" at bounding box center [648, 366] width 380 height 13
click at [507, 365] on input "Cost Type" at bounding box center [648, 366] width 380 height 13
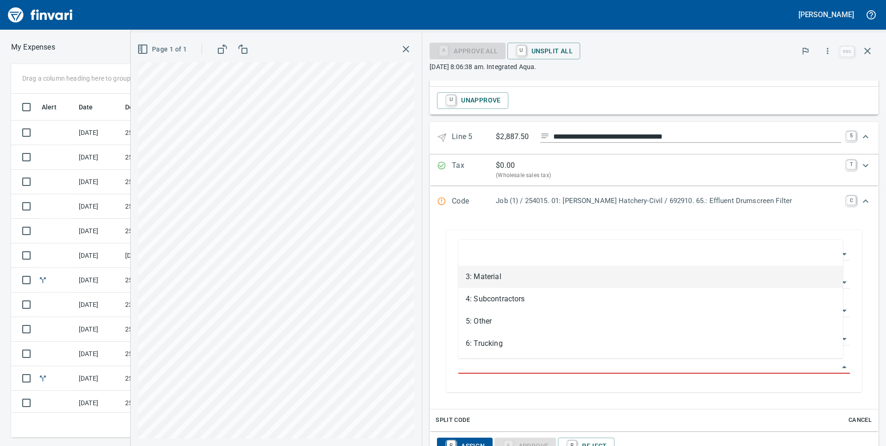
click at [510, 276] on li "3: Material" at bounding box center [650, 277] width 385 height 22
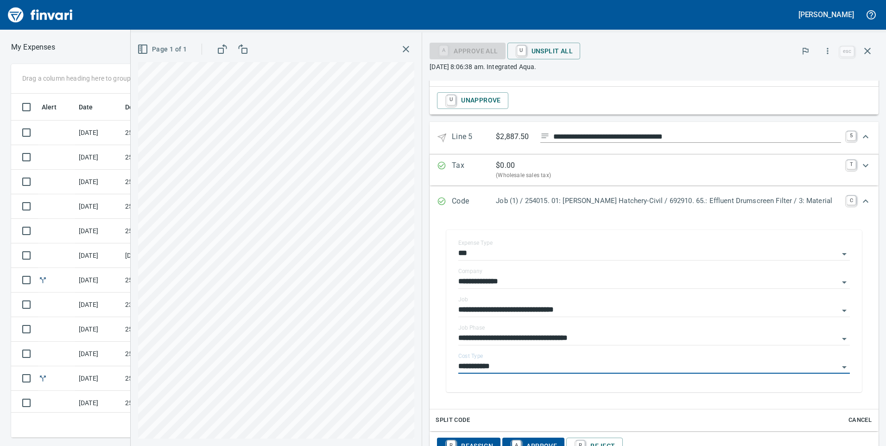
type input "**********"
click at [530, 438] on span "A Approve" at bounding box center [533, 446] width 47 height 16
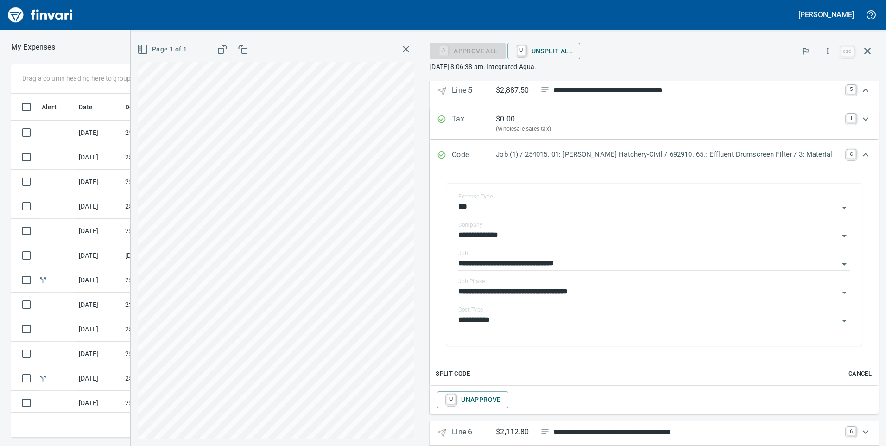
click at [855, 154] on div "Expand" at bounding box center [866, 155] width 22 height 22
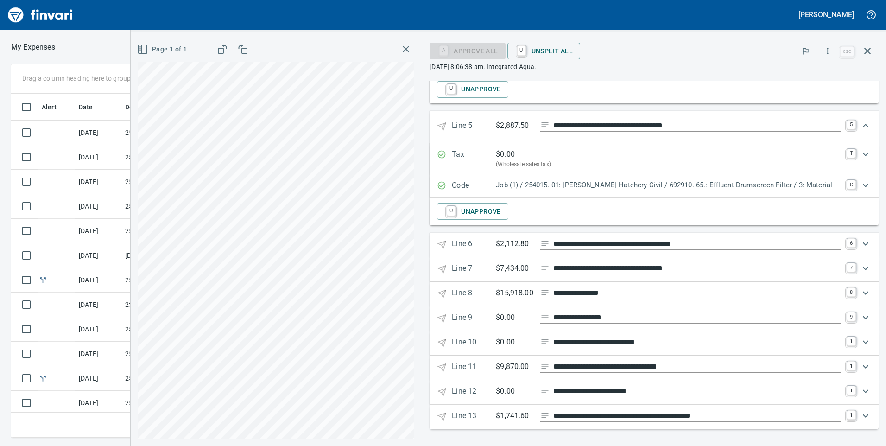
scroll to position [625, 0]
click at [860, 247] on icon "Expand" at bounding box center [865, 243] width 11 height 11
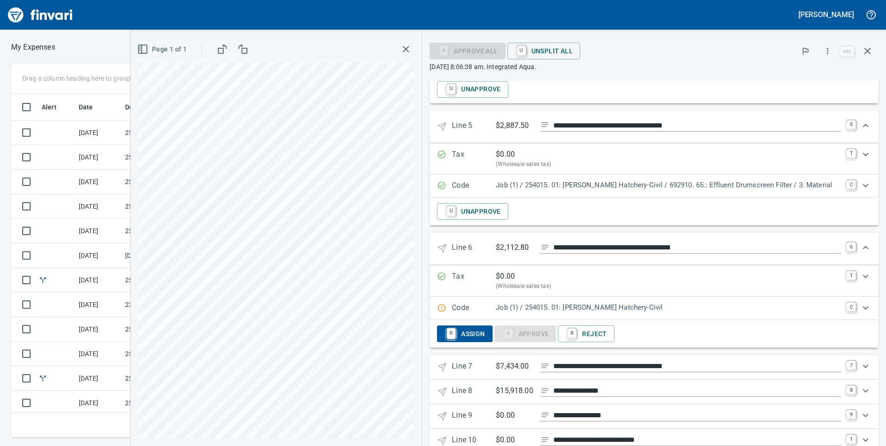
scroll to position [337, 618]
click at [847, 307] on link "C" at bounding box center [851, 307] width 9 height 9
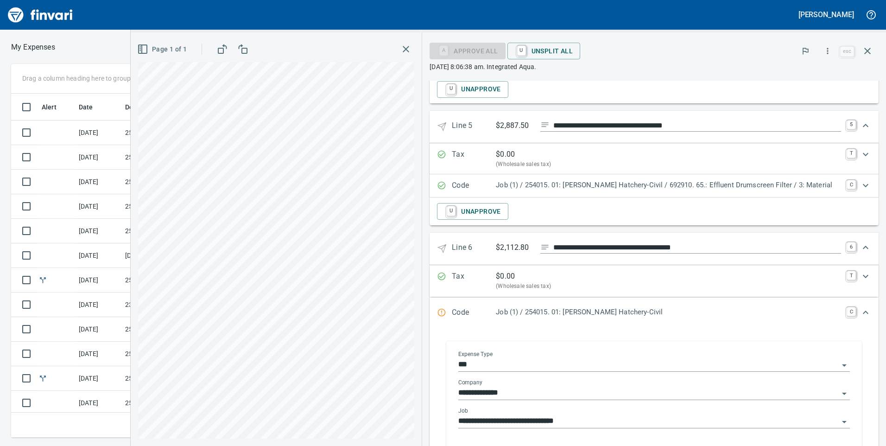
scroll to position [671, 0]
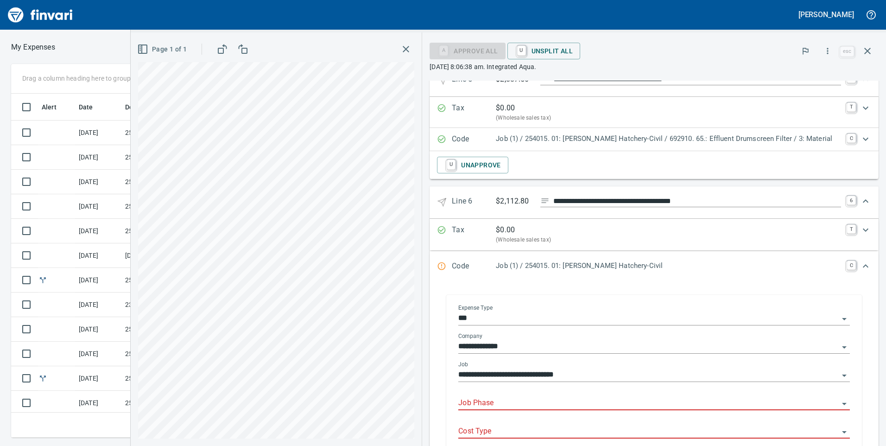
click at [513, 405] on input "Job Phase" at bounding box center [648, 403] width 380 height 13
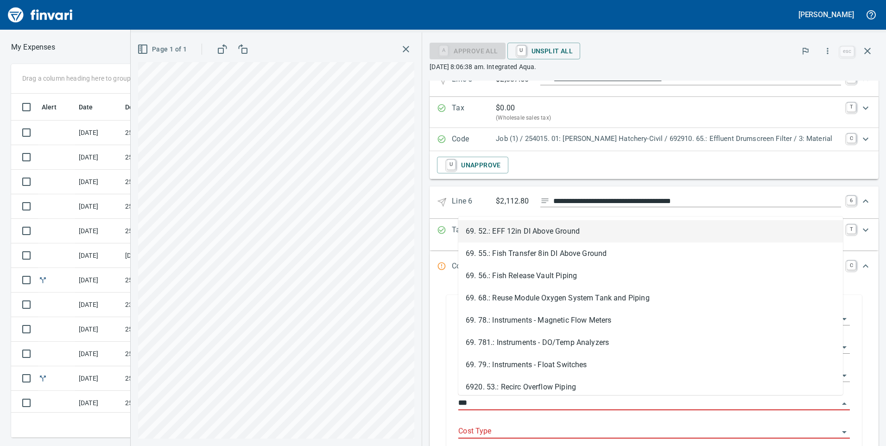
scroll to position [337, 618]
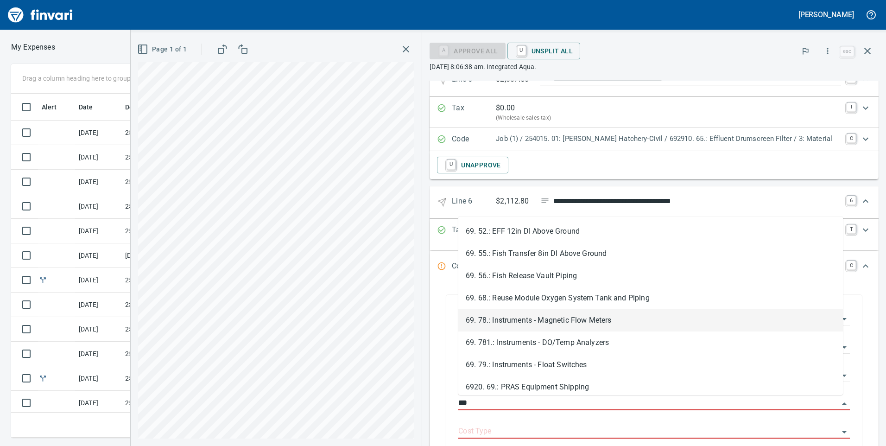
click at [512, 316] on li "69. 78.: Instruments - Magnetic Flow Meters" at bounding box center [650, 320] width 385 height 22
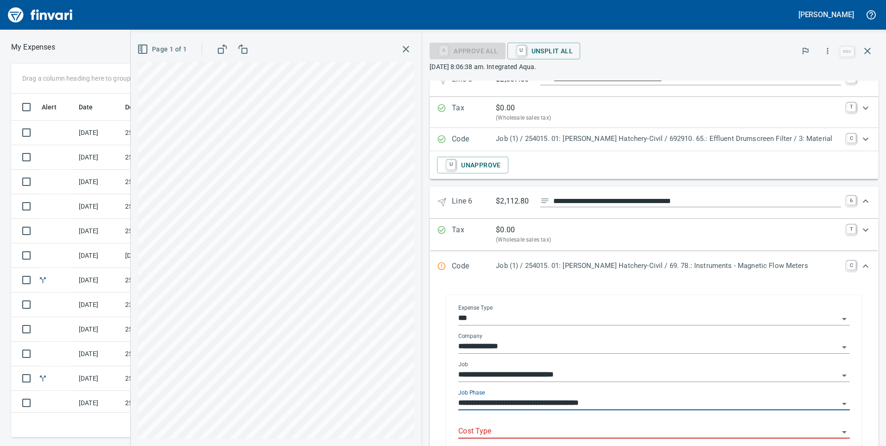
type input "**********"
click at [523, 425] on input "Cost Type" at bounding box center [648, 431] width 380 height 13
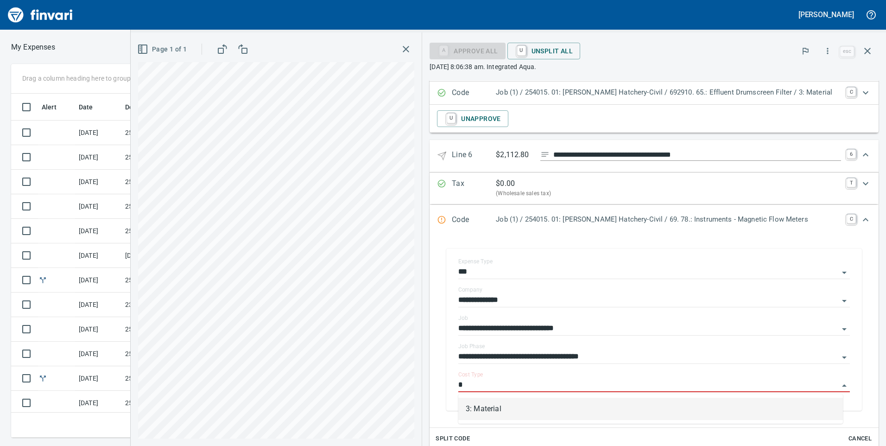
click at [520, 401] on li "3: Material" at bounding box center [650, 409] width 385 height 22
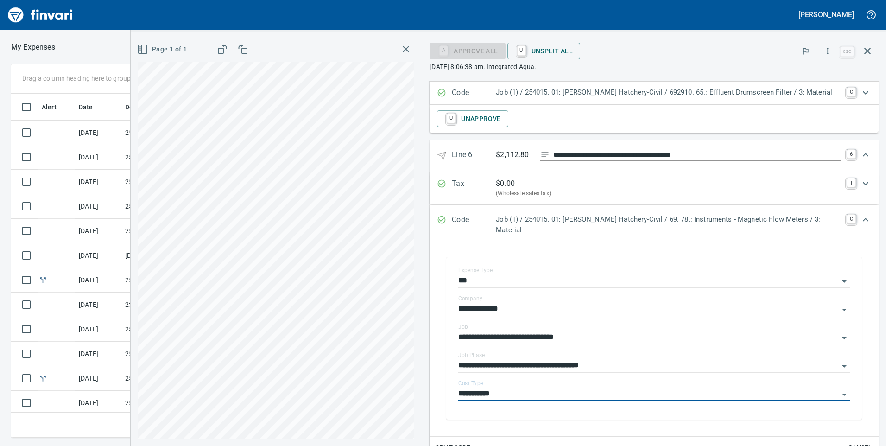
type input "**********"
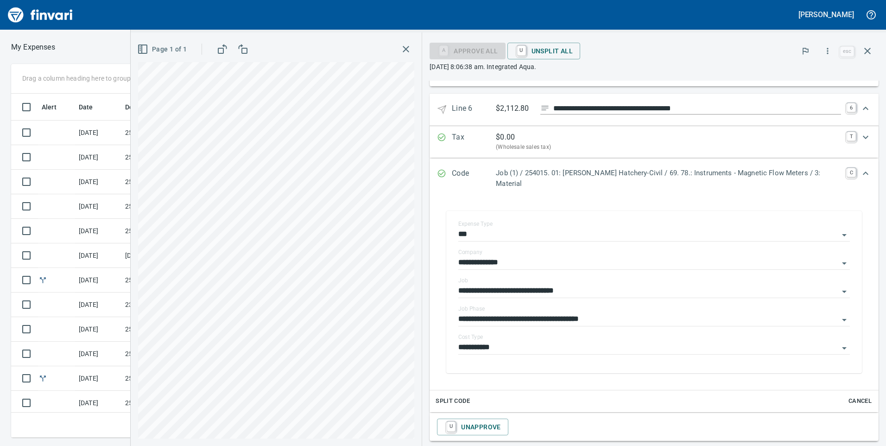
click at [837, 166] on div "Code Job (1) / 254015. 01: [PERSON_NAME] Hatchery-Civil / 69. 78.: Instruments …" at bounding box center [654, 178] width 449 height 39
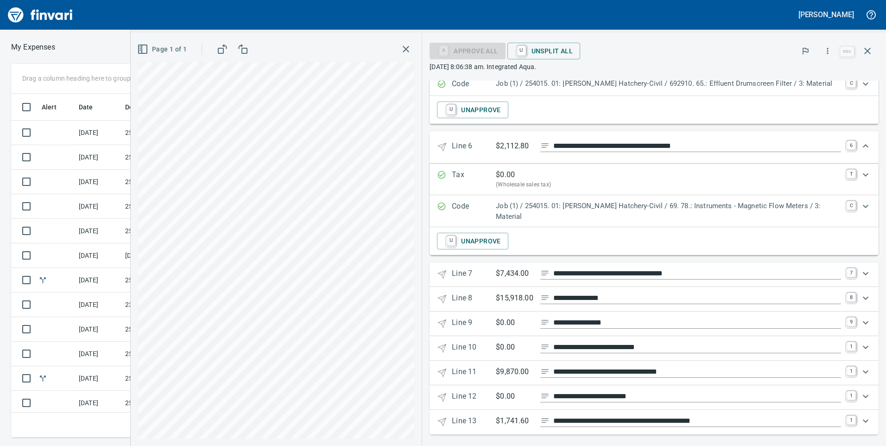
scroll to position [723, 0]
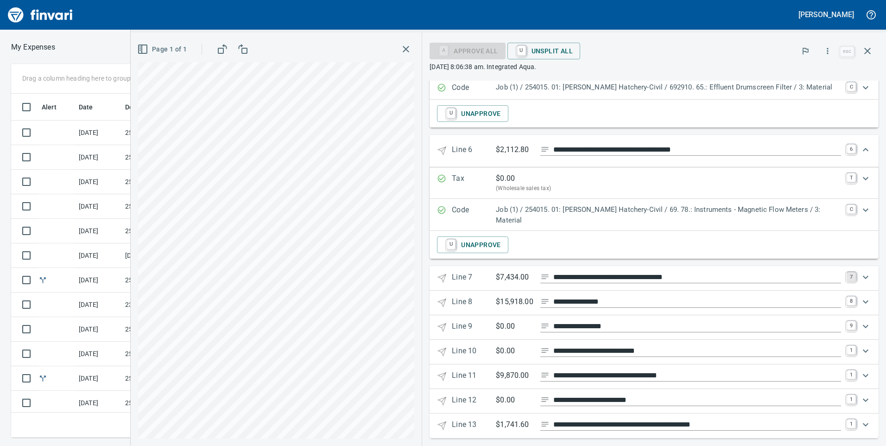
click at [847, 272] on link "7" at bounding box center [851, 276] width 9 height 9
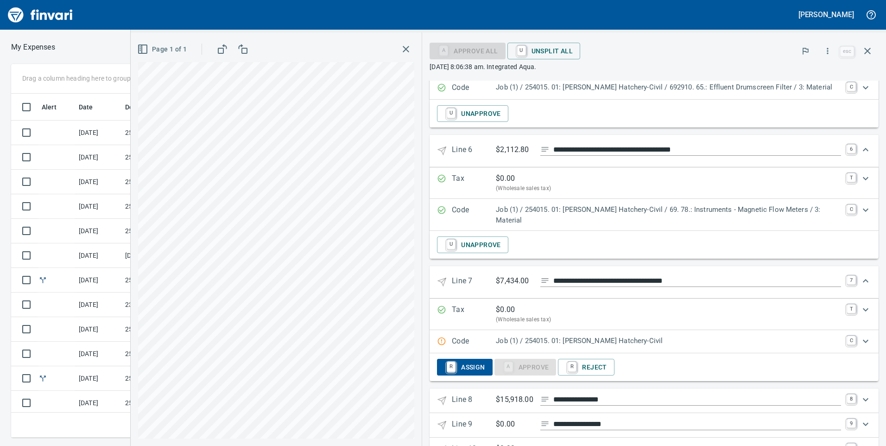
click at [855, 330] on div "Expand" at bounding box center [866, 341] width 22 height 22
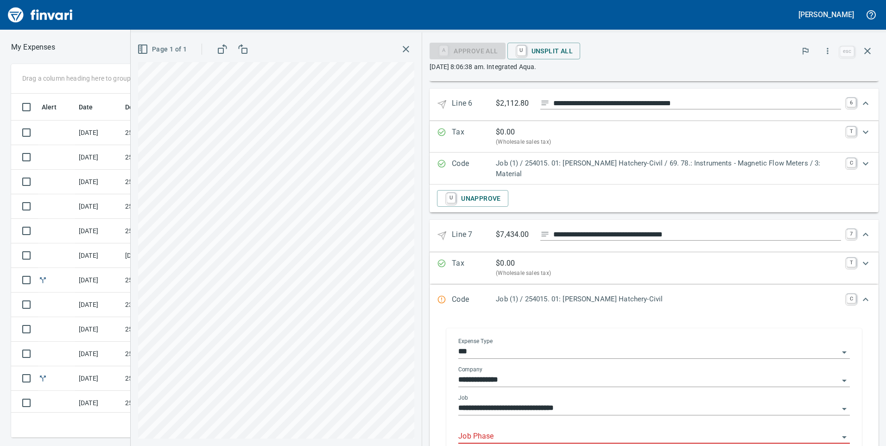
scroll to position [815, 0]
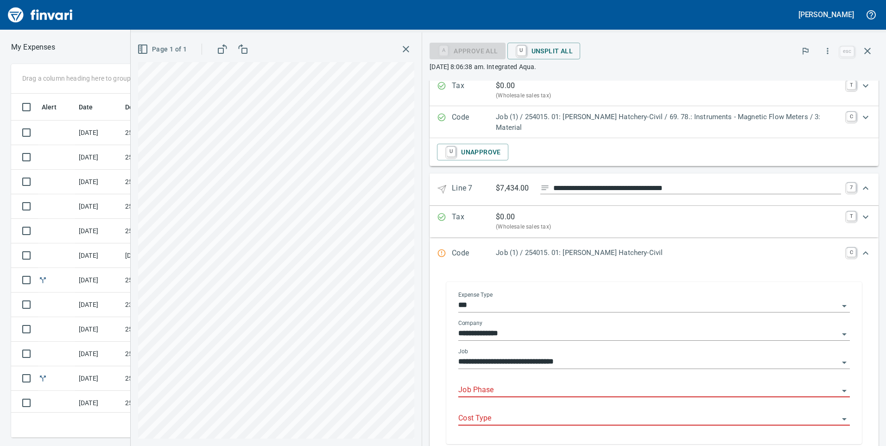
click at [527, 384] on input "Job Phase" at bounding box center [648, 390] width 380 height 13
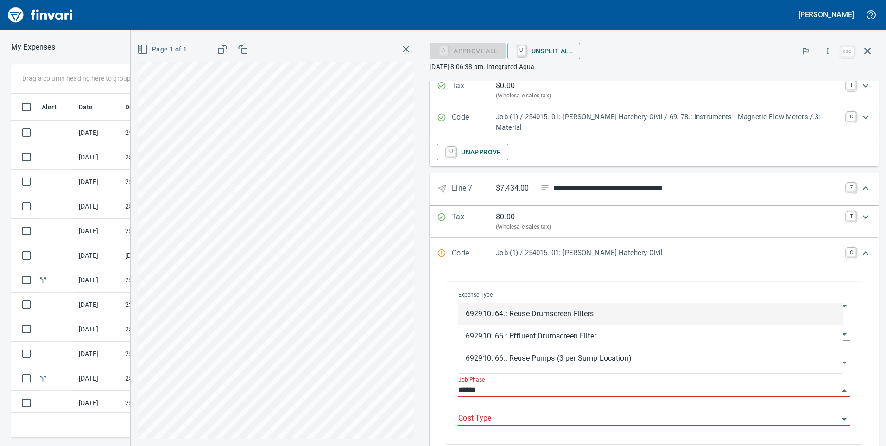
scroll to position [337, 618]
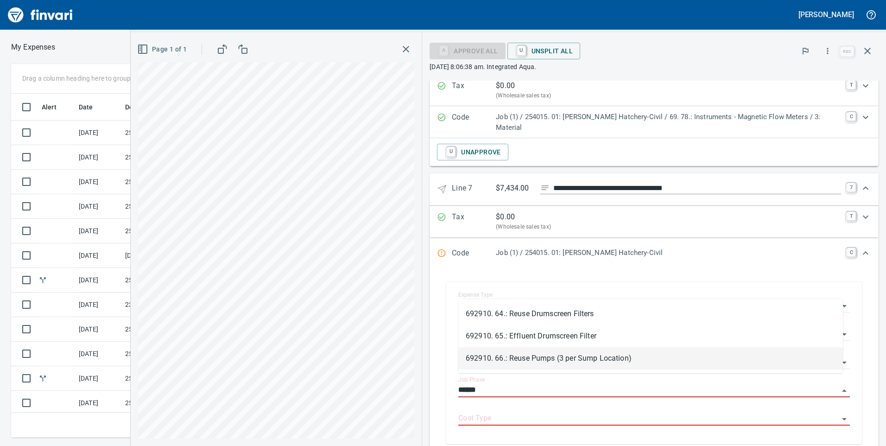
click at [529, 355] on li "692910. 66.: Reuse Pumps (3 per Sump Location)" at bounding box center [650, 358] width 385 height 22
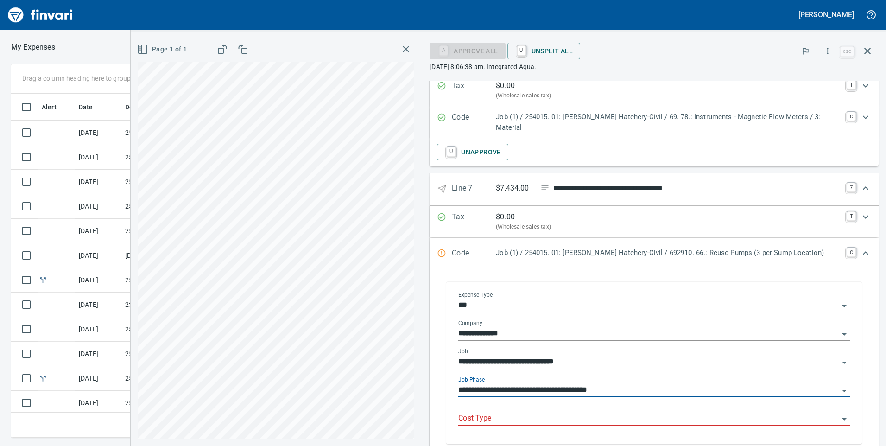
scroll to position [862, 0]
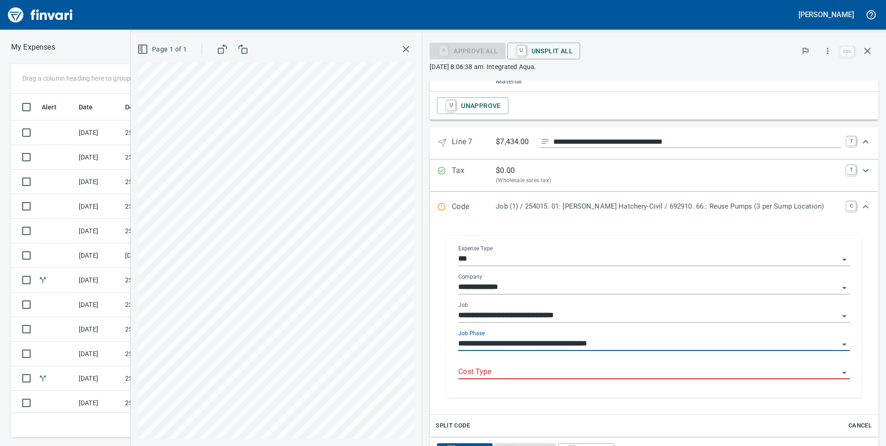
click at [524, 358] on div "Cost Type" at bounding box center [654, 368] width 392 height 21
type input "**********"
click at [521, 358] on div "Cost Type" at bounding box center [654, 368] width 392 height 21
click at [520, 366] on input "Cost Type" at bounding box center [648, 372] width 380 height 13
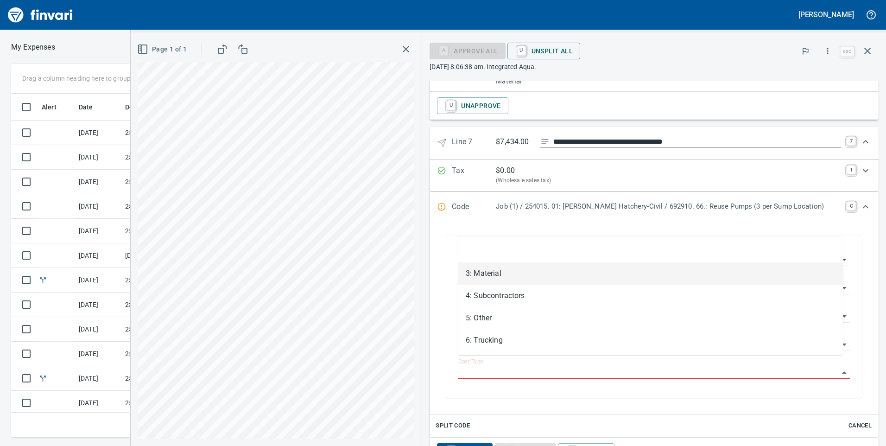
click at [522, 274] on li "3: Material" at bounding box center [650, 273] width 385 height 22
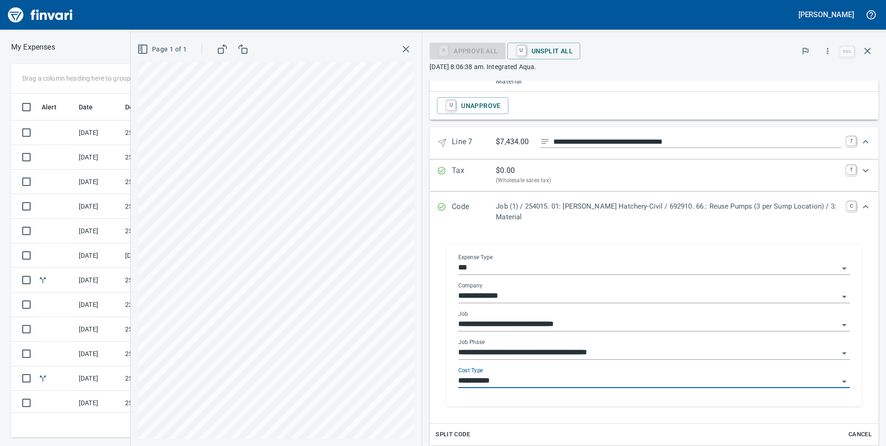
type input "**********"
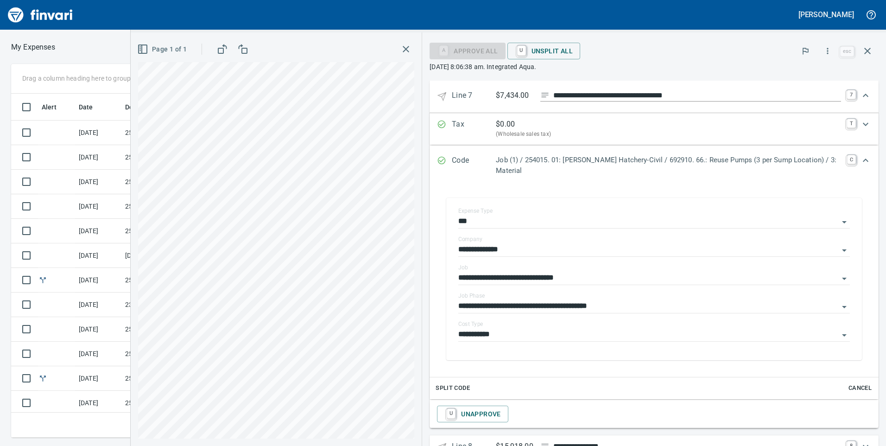
click at [860, 155] on icon "Expand" at bounding box center [865, 160] width 11 height 11
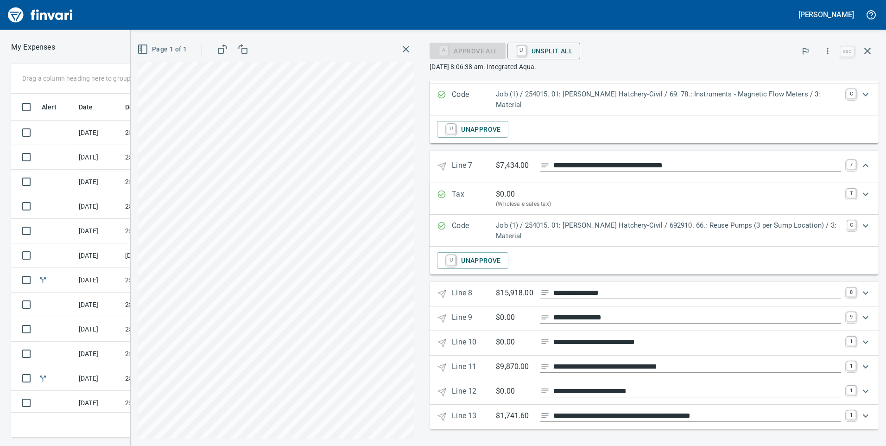
scroll to position [829, 0]
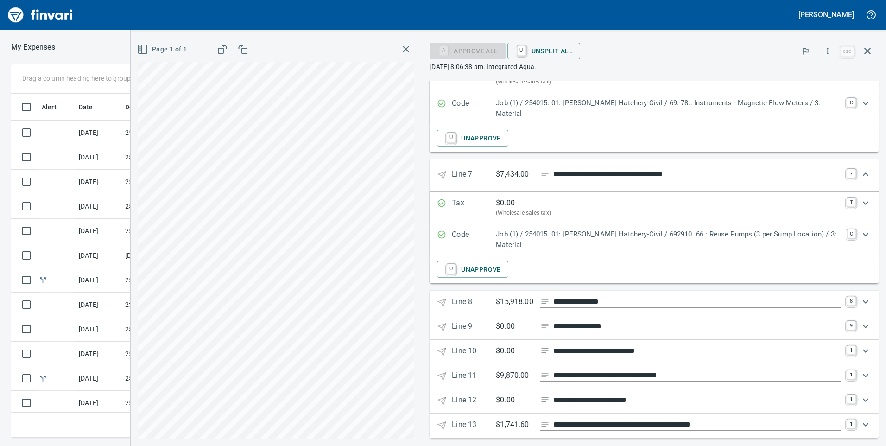
click at [860, 296] on icon "Expand" at bounding box center [865, 301] width 11 height 11
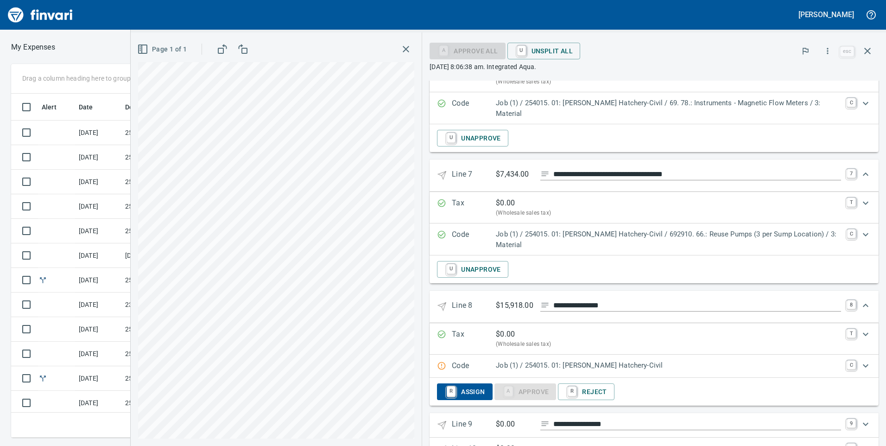
scroll to position [875, 0]
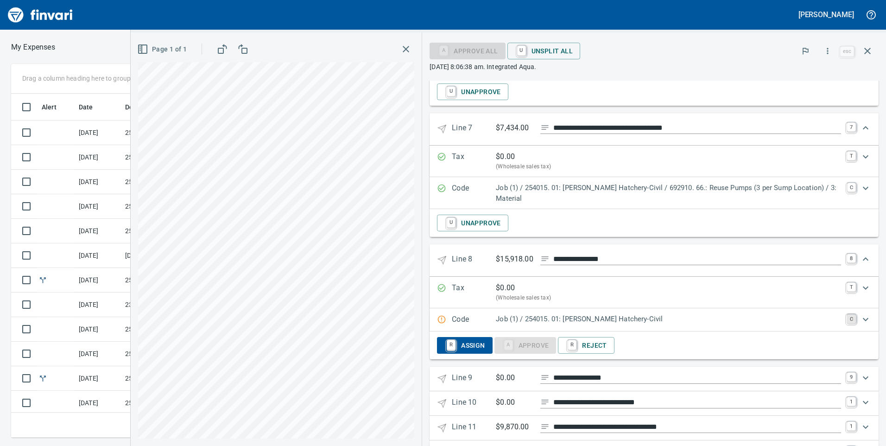
click at [847, 314] on link "C" at bounding box center [851, 318] width 9 height 9
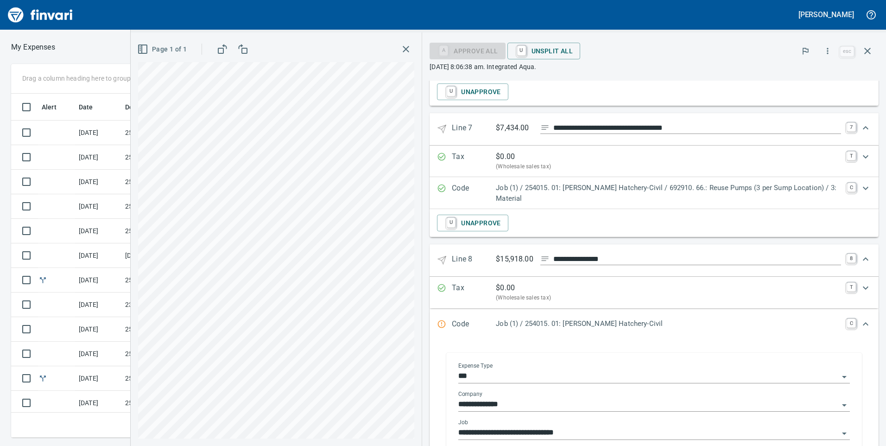
scroll to position [922, 0]
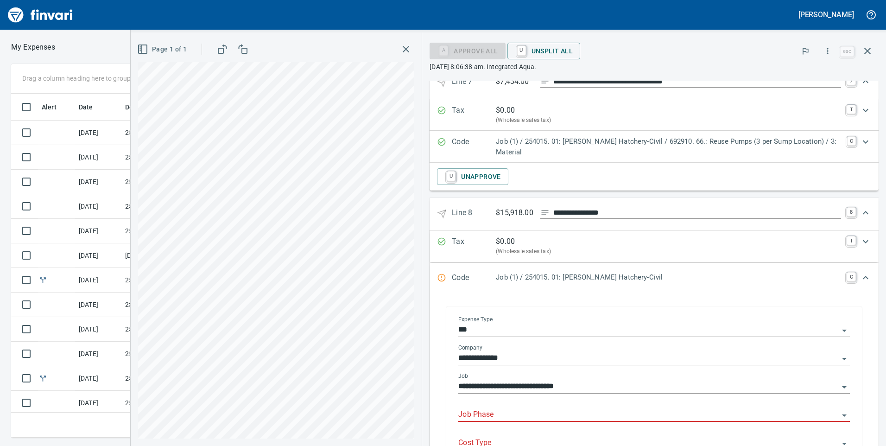
click at [499, 408] on input "Job Phase" at bounding box center [648, 414] width 380 height 13
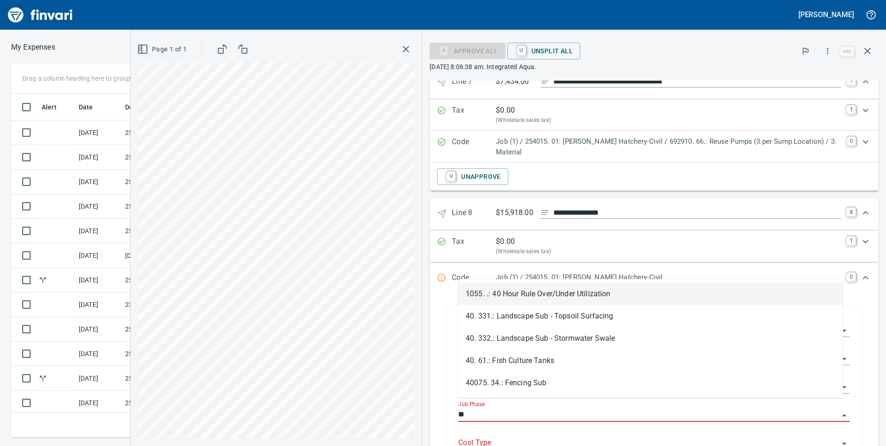
scroll to position [337, 618]
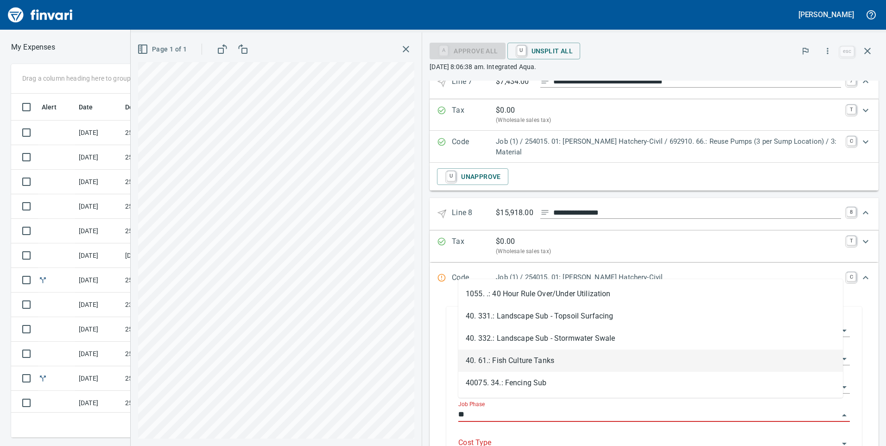
click at [520, 364] on li "40. 61.: Fish Culture Tanks" at bounding box center [650, 360] width 385 height 22
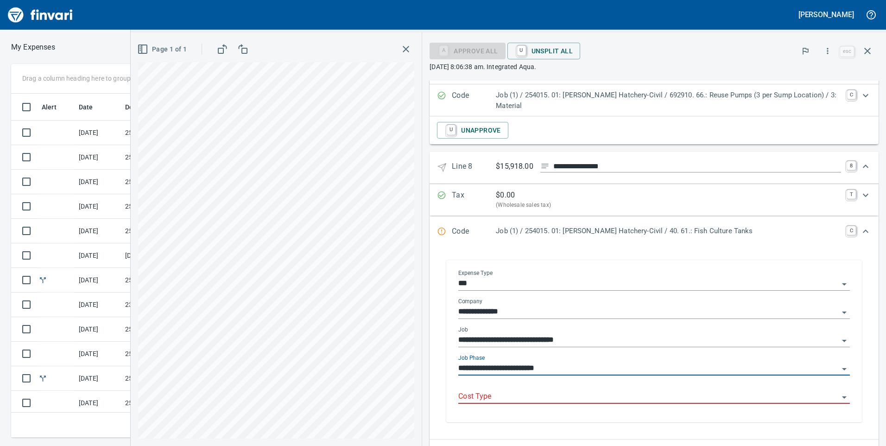
scroll to position [1014, 0]
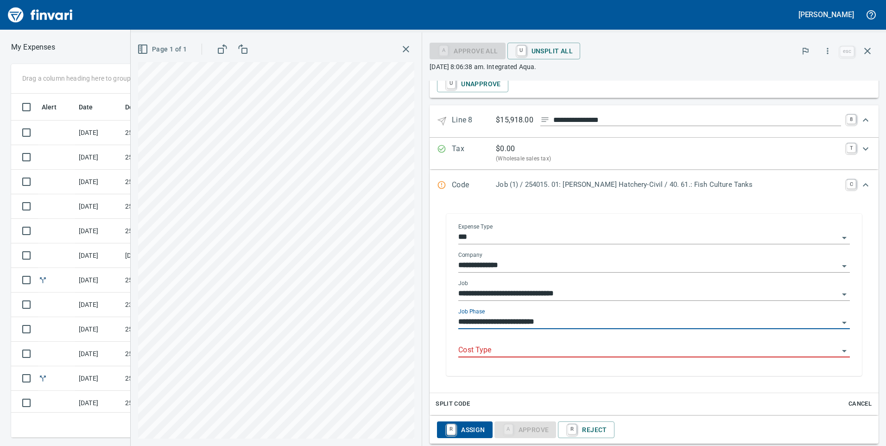
click at [516, 336] on div "Cost Type" at bounding box center [654, 346] width 392 height 21
type input "**********"
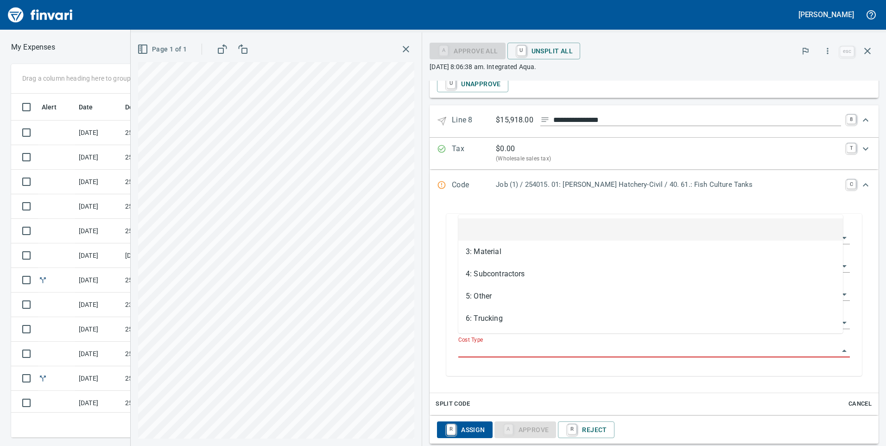
scroll to position [337, 618]
click at [513, 344] on input "Cost Type" at bounding box center [648, 350] width 380 height 13
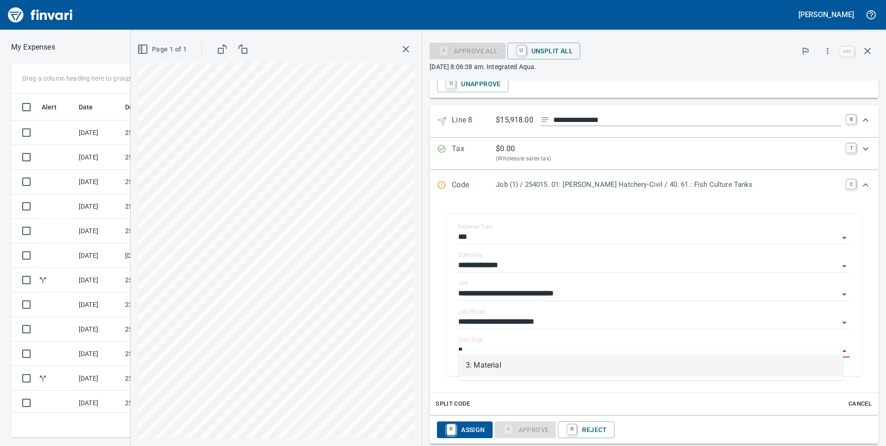
click at [508, 363] on li "3: Material" at bounding box center [650, 365] width 385 height 22
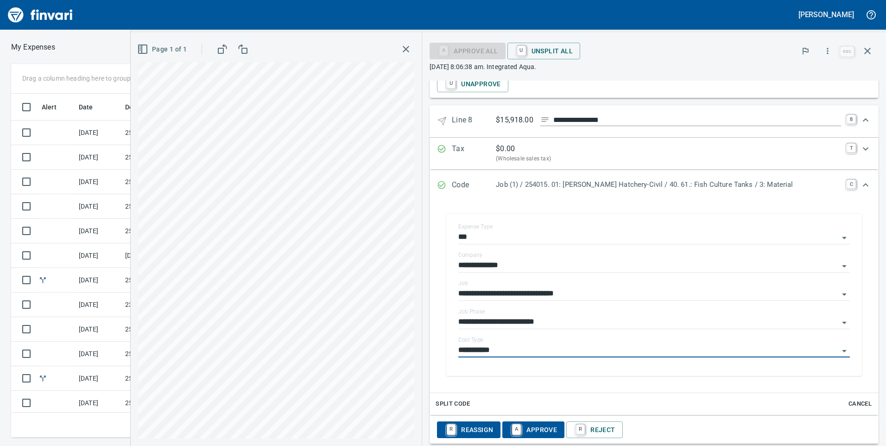
type input "**********"
click at [527, 422] on span "A Approve" at bounding box center [533, 430] width 47 height 16
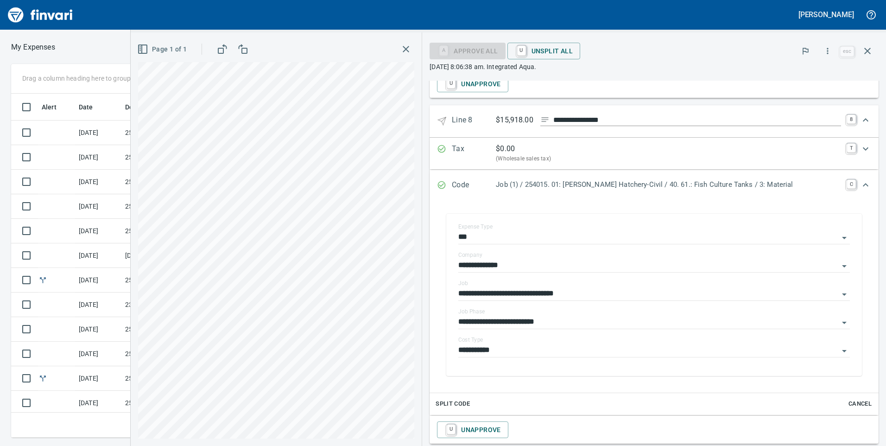
click at [847, 179] on link "C" at bounding box center [851, 183] width 9 height 9
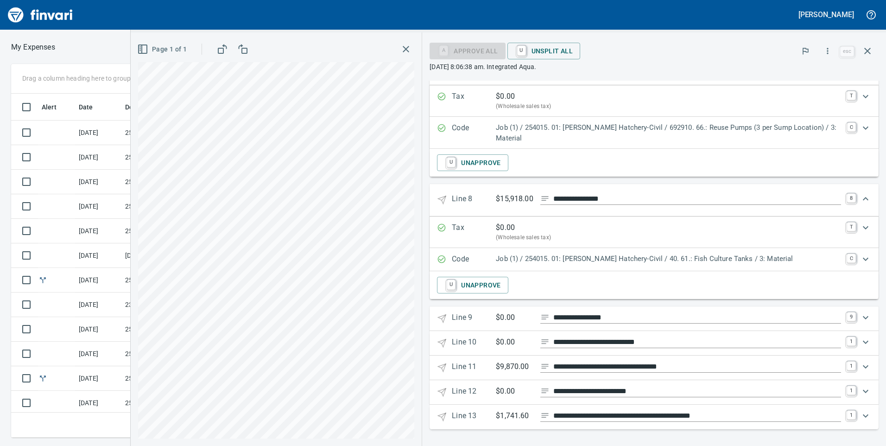
scroll to position [927, 0]
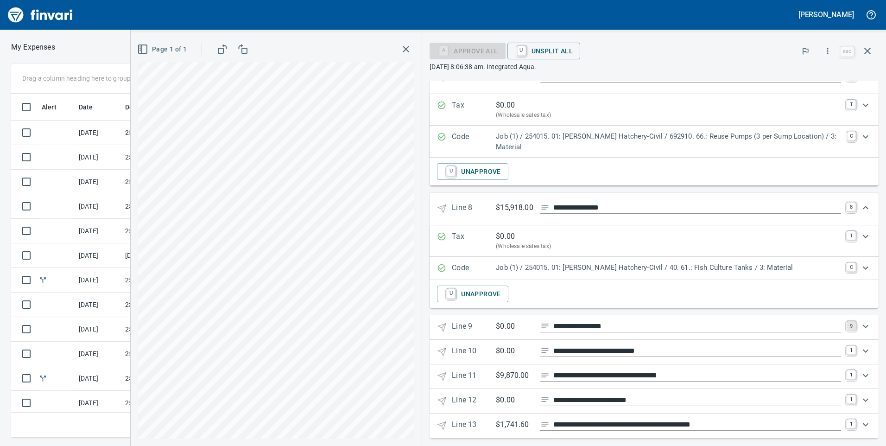
click at [847, 321] on link "9" at bounding box center [851, 325] width 9 height 9
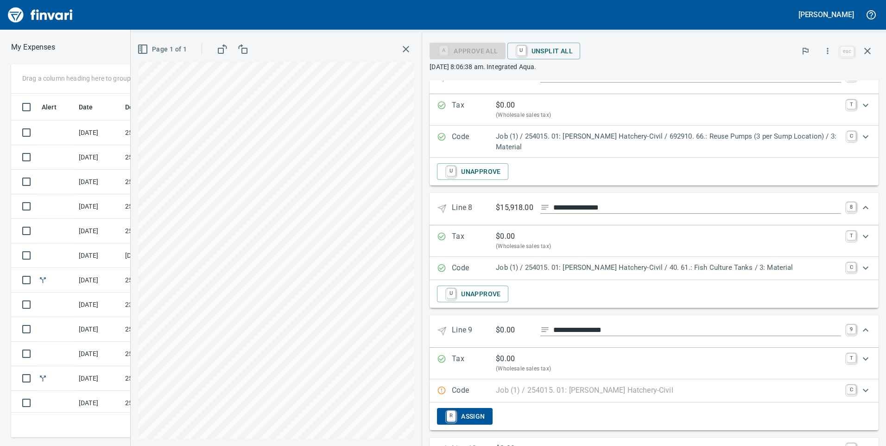
click at [847, 385] on link "C" at bounding box center [851, 389] width 9 height 9
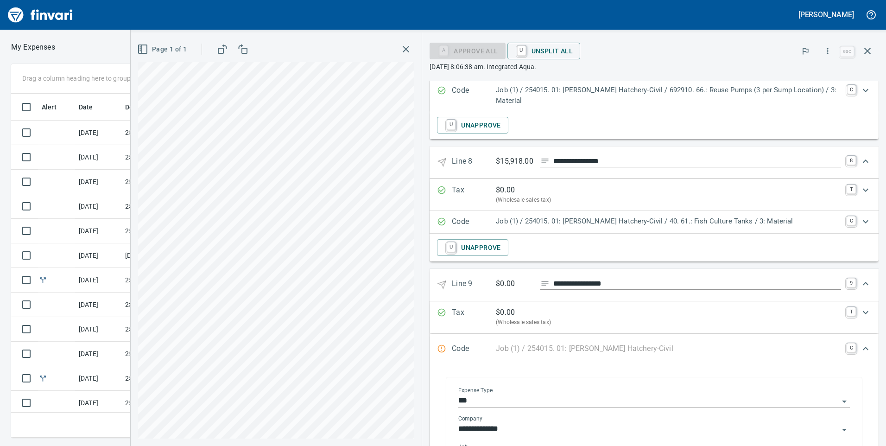
scroll to position [1066, 0]
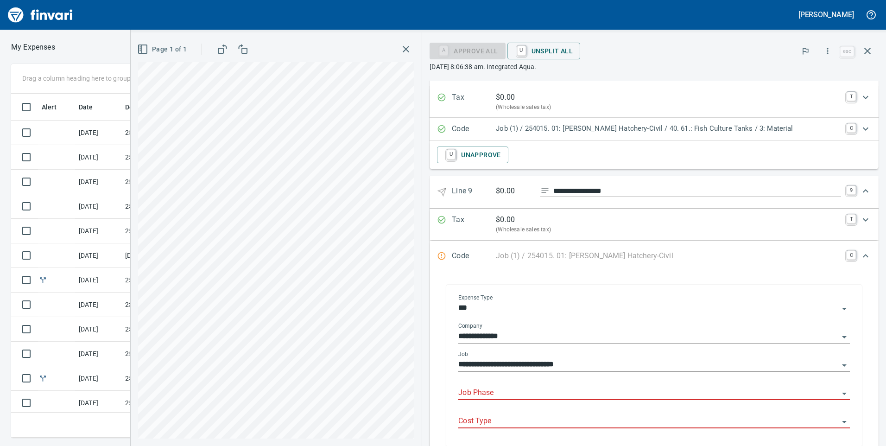
click at [552, 387] on input "Job Phase" at bounding box center [648, 393] width 380 height 13
click at [534, 339] on li "1010. .: Material Tax" at bounding box center [650, 339] width 385 height 22
type input "**********"
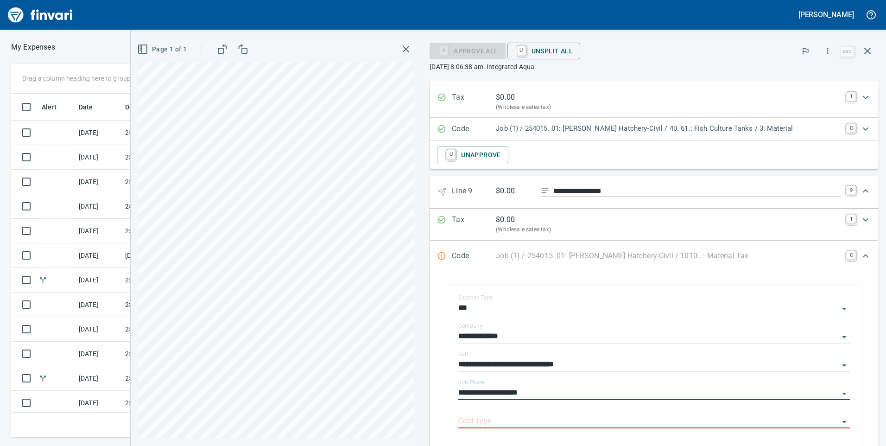
click at [855, 245] on div "Expand" at bounding box center [866, 256] width 22 height 22
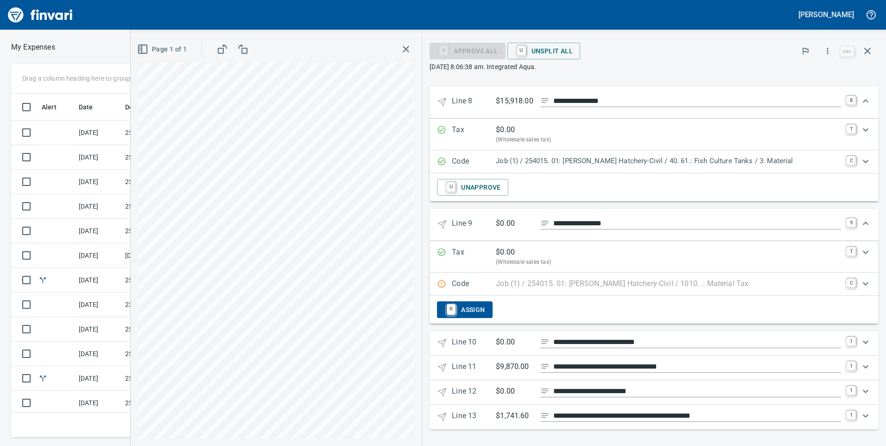
scroll to position [1025, 0]
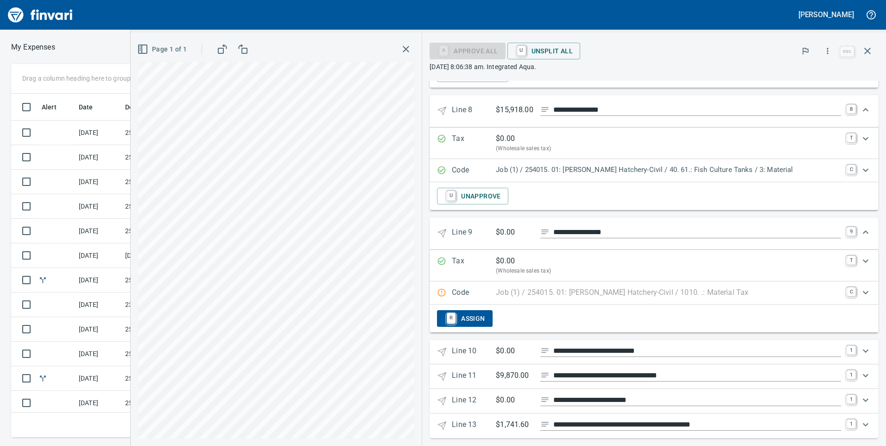
click at [562, 288] on p "Job (1) / 254015. 01: Prosser Hatchery-Civil / 1010. .: Material Tax" at bounding box center [622, 292] width 253 height 11
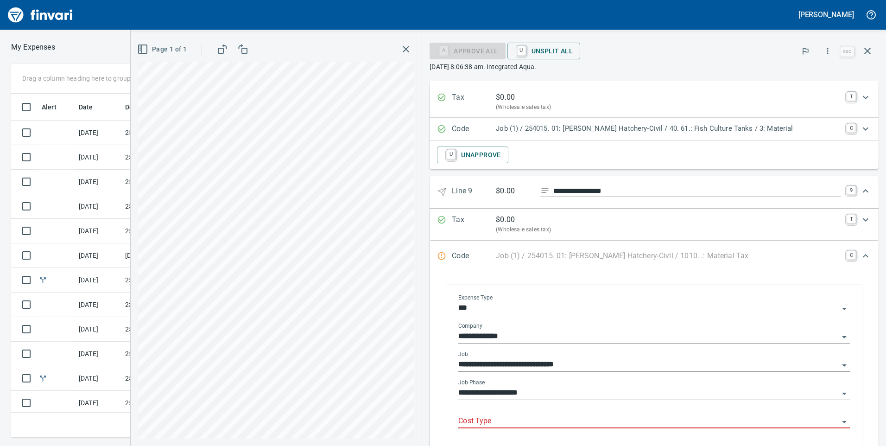
scroll to position [1112, 0]
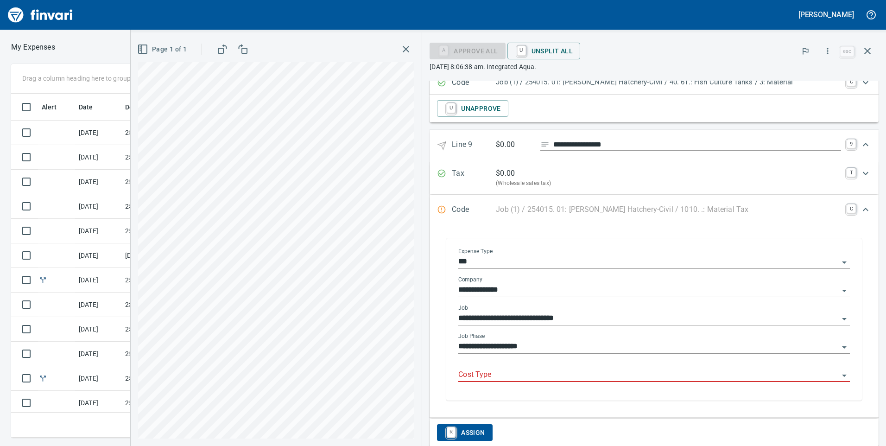
click at [533, 372] on input "Cost Type" at bounding box center [648, 374] width 380 height 13
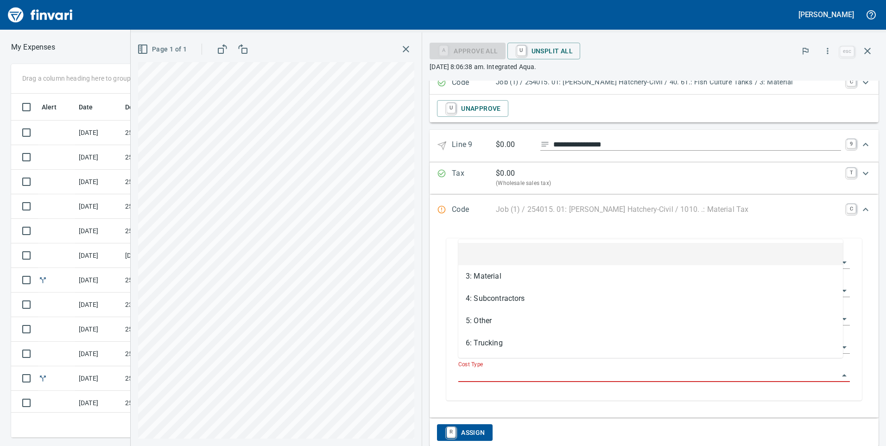
scroll to position [337, 618]
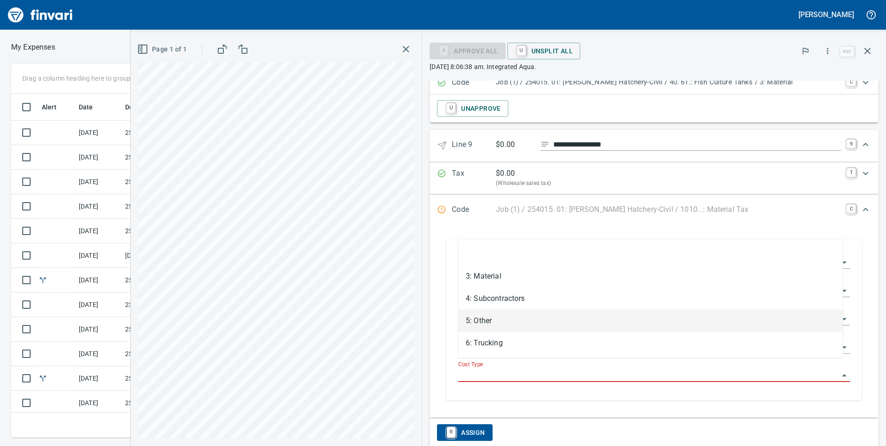
click at [521, 318] on li "5: Other" at bounding box center [650, 321] width 385 height 22
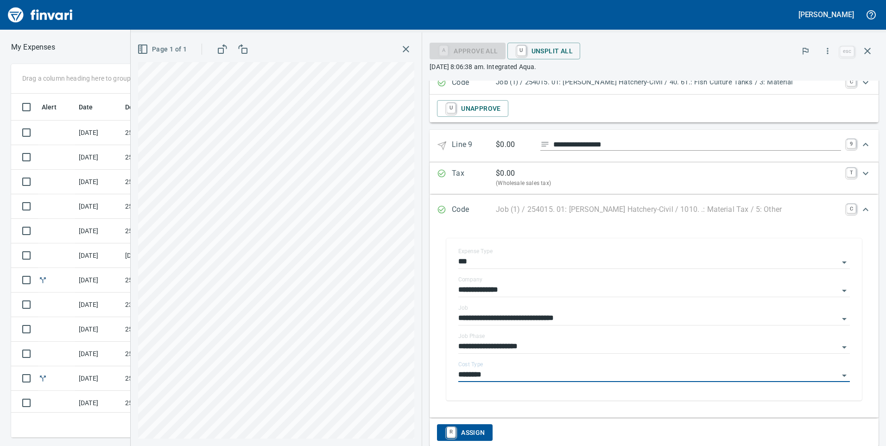
type input "********"
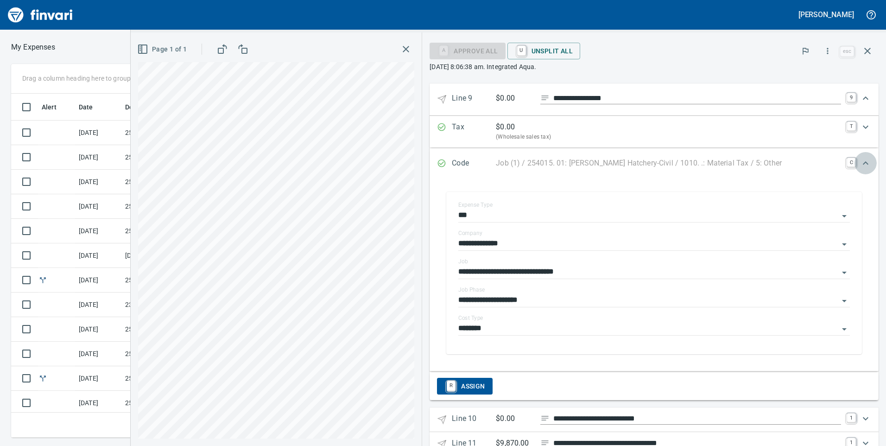
click at [855, 157] on div "Expand" at bounding box center [866, 163] width 22 height 22
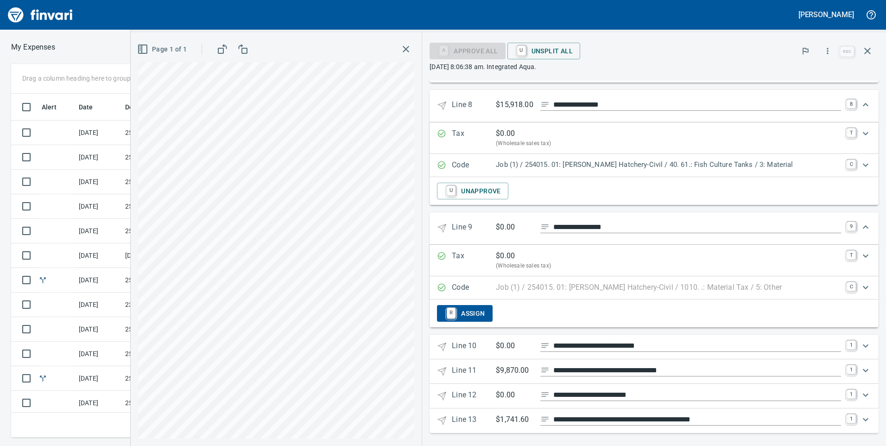
scroll to position [1025, 0]
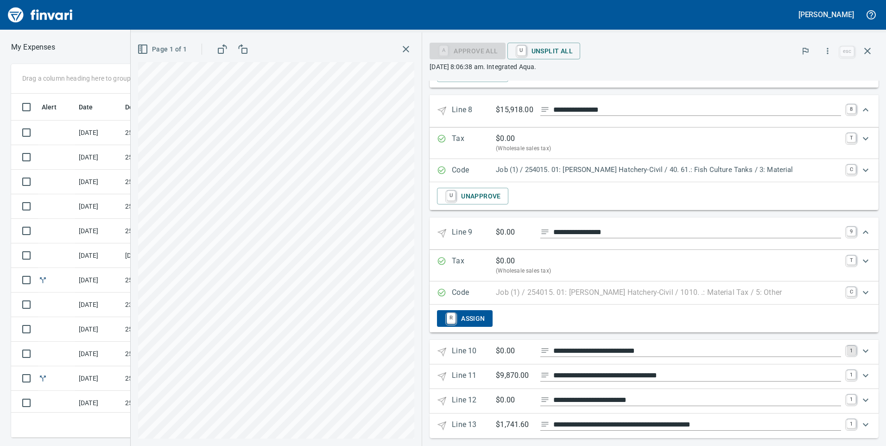
click at [847, 346] on link "1" at bounding box center [851, 350] width 9 height 9
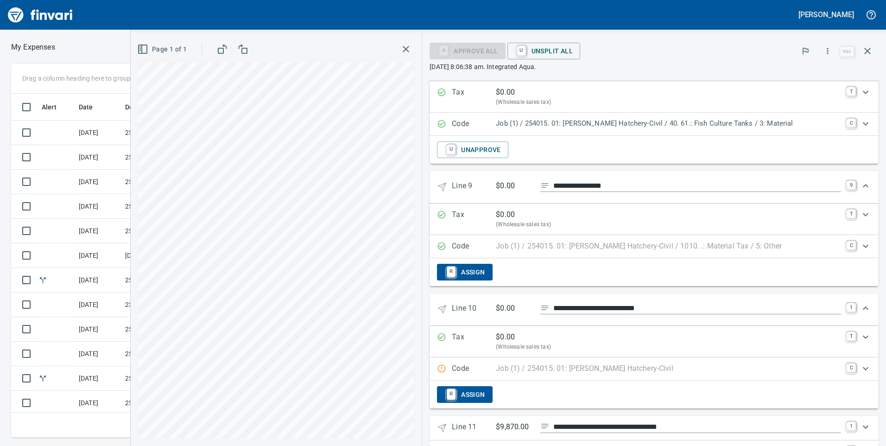
scroll to position [1117, 0]
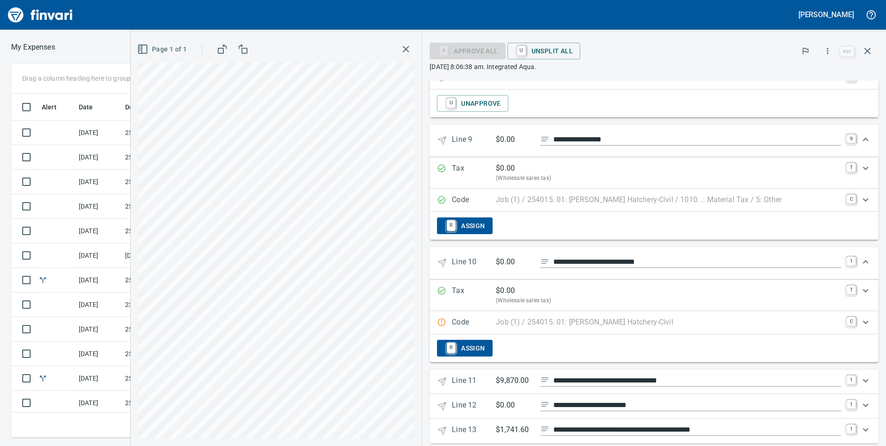
click at [855, 313] on div "Expand" at bounding box center [866, 322] width 22 height 22
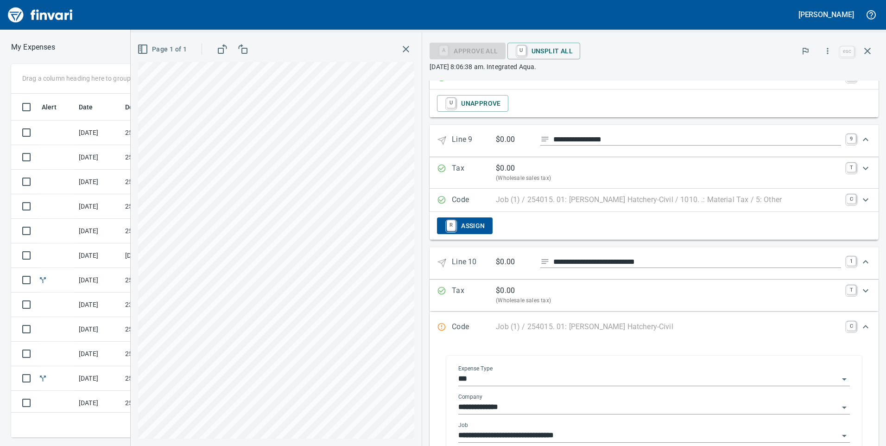
scroll to position [1210, 0]
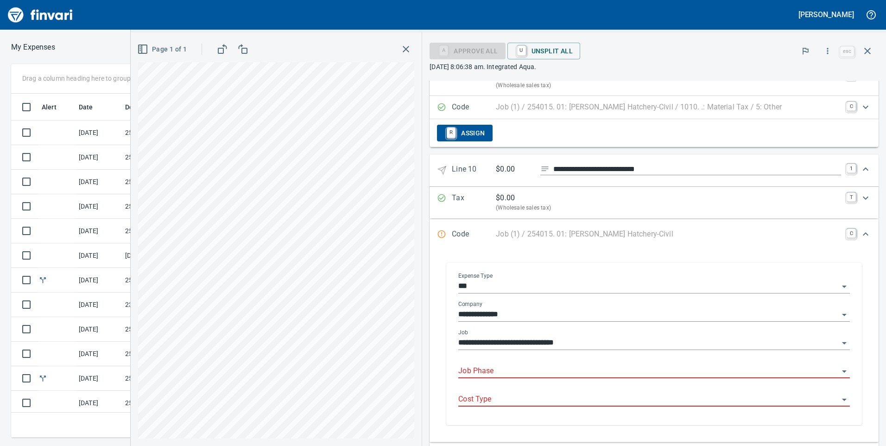
click at [558, 365] on input "Job Phase" at bounding box center [648, 371] width 380 height 13
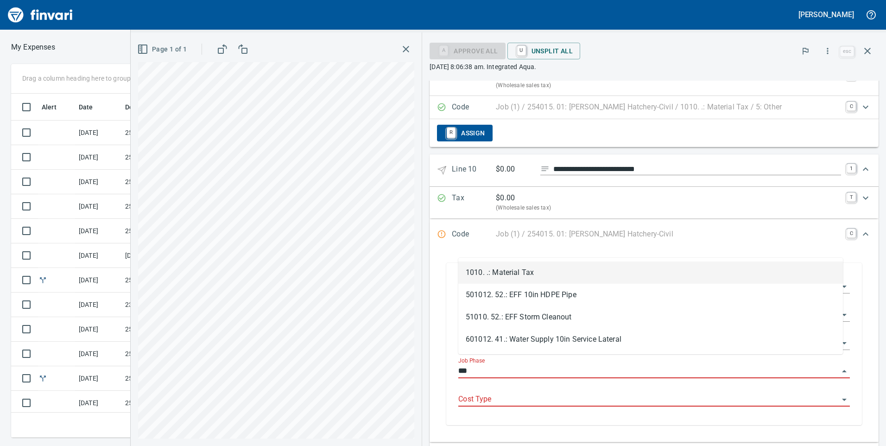
scroll to position [337, 618]
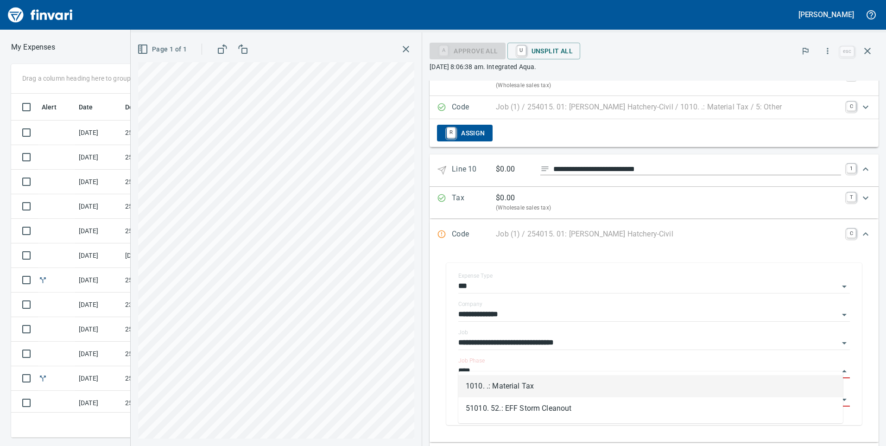
click at [556, 382] on li "1010. .: Material Tax" at bounding box center [650, 386] width 385 height 22
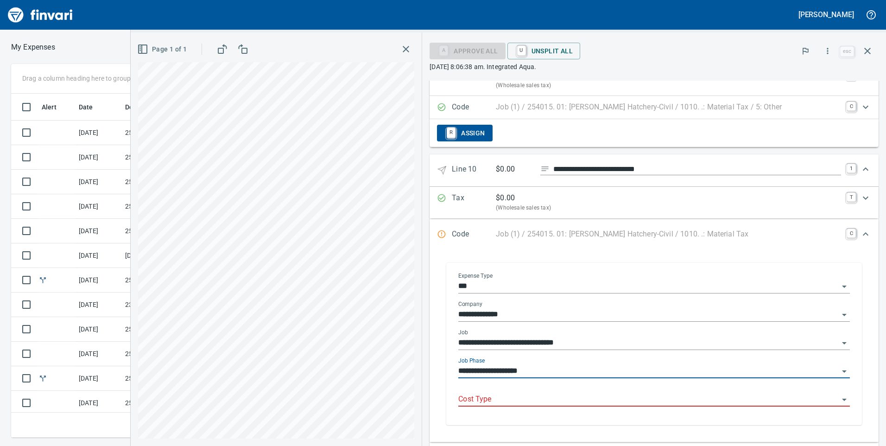
type input "**********"
click at [583, 393] on input "Cost Type" at bounding box center [648, 399] width 380 height 13
click at [574, 393] on input "Cost Type" at bounding box center [648, 399] width 380 height 13
click at [511, 393] on input "Cost Type" at bounding box center [648, 399] width 380 height 13
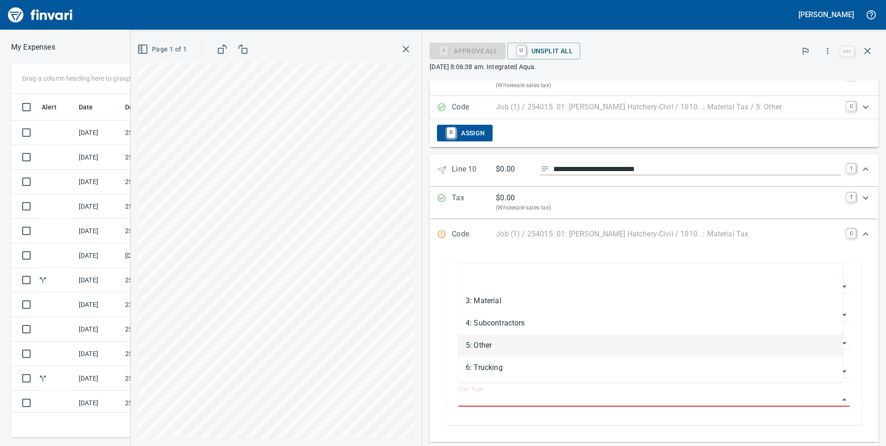
click at [498, 343] on li "5: Other" at bounding box center [650, 345] width 385 height 22
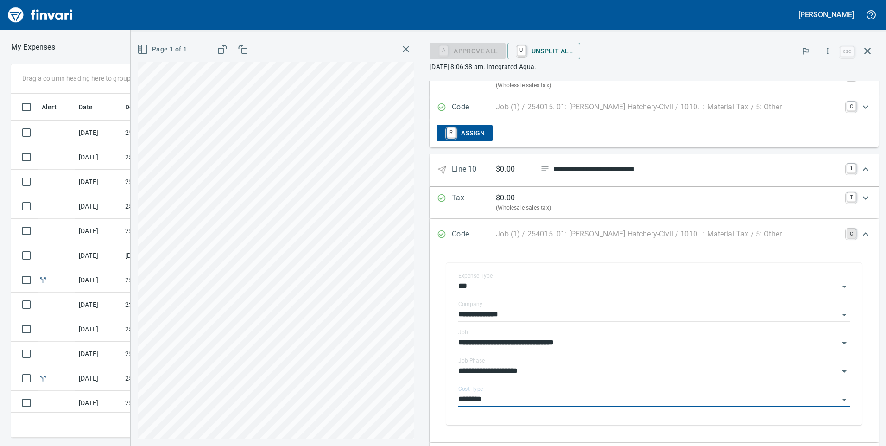
click at [847, 229] on link "C" at bounding box center [851, 233] width 9 height 9
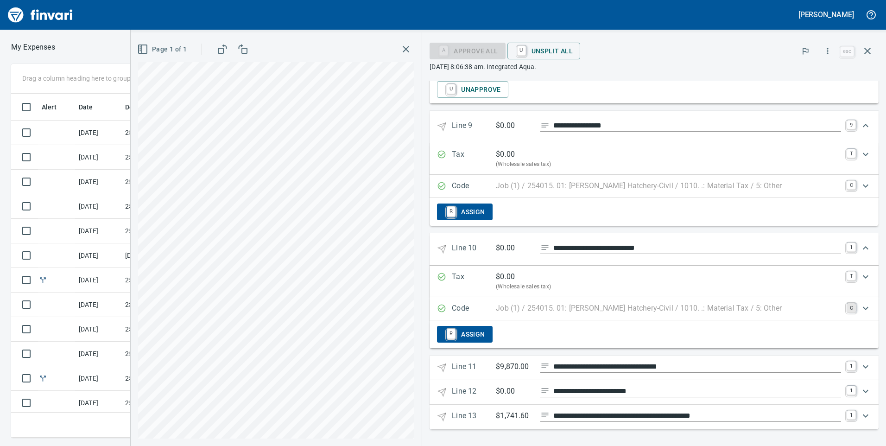
scroll to position [1122, 0]
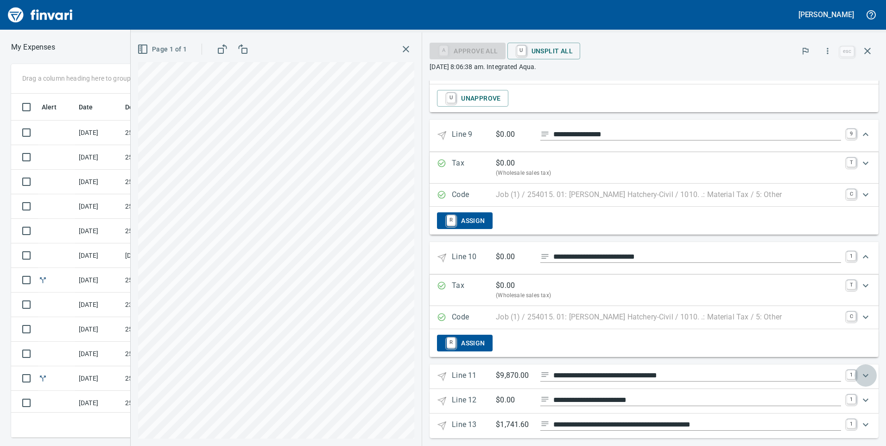
click at [855, 366] on div "Expand" at bounding box center [866, 375] width 22 height 22
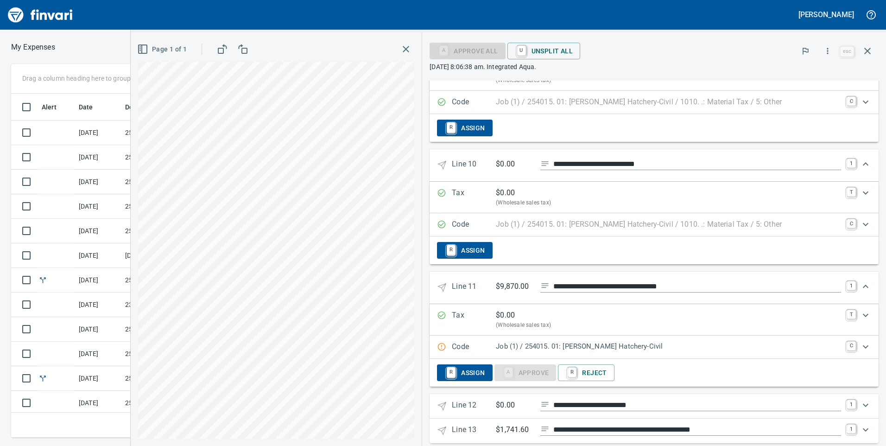
scroll to position [1220, 0]
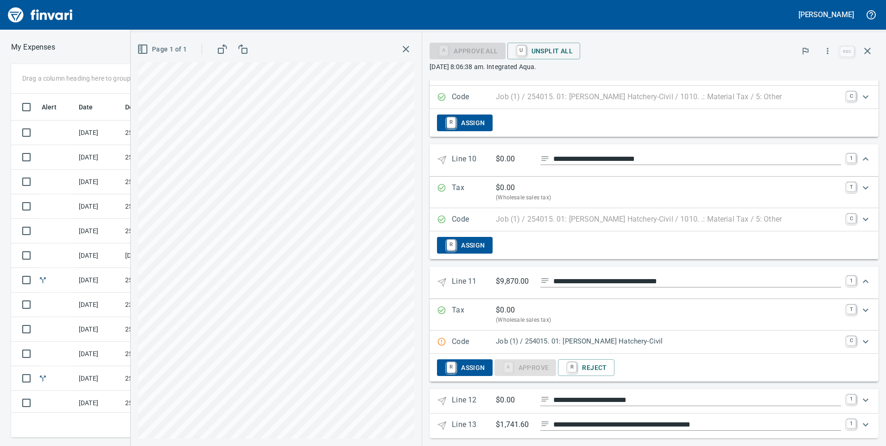
click at [855, 331] on div "Expand" at bounding box center [866, 341] width 22 height 22
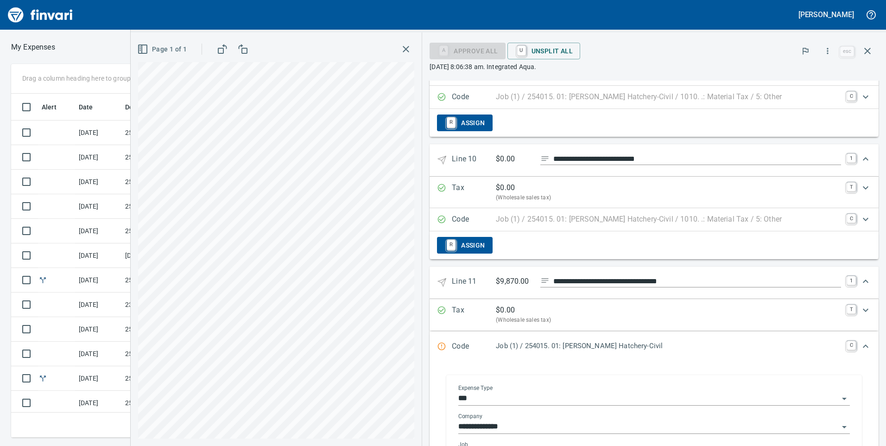
scroll to position [1267, 0]
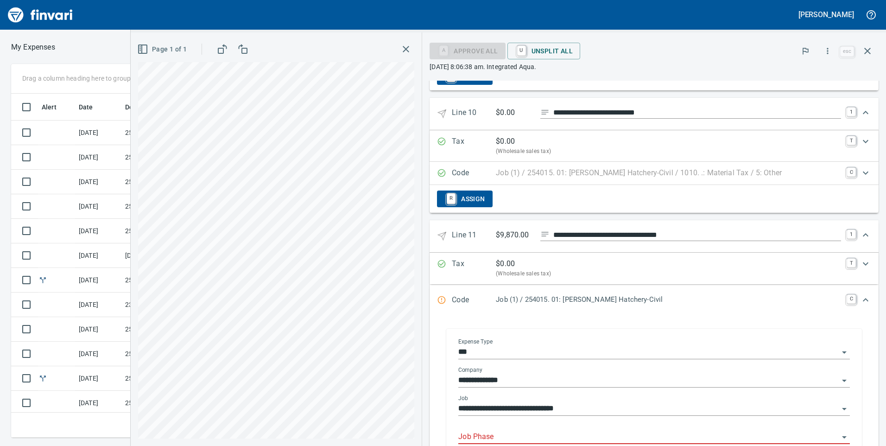
click at [515, 431] on input "Job Phase" at bounding box center [648, 437] width 380 height 13
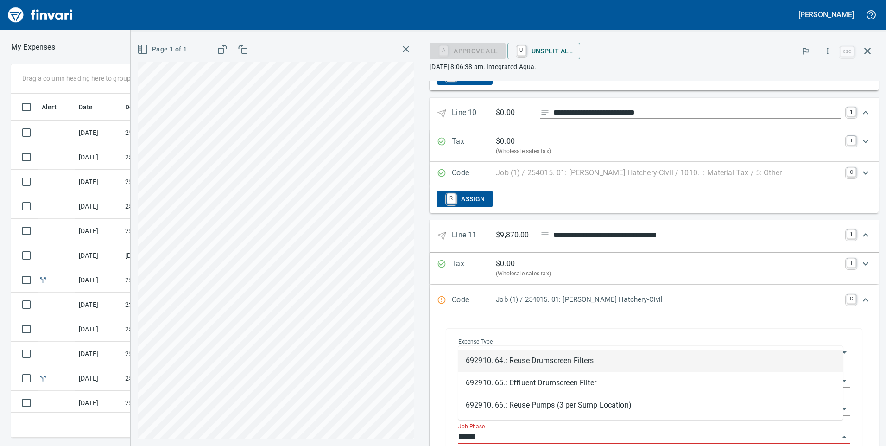
scroll to position [337, 618]
click at [533, 361] on li "692910. 64.: Reuse Drumscreen Filters" at bounding box center [650, 360] width 385 height 22
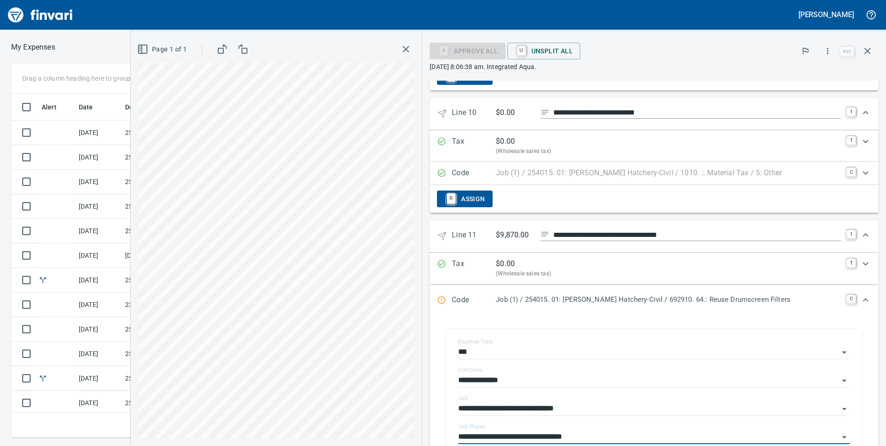
scroll to position [1359, 0]
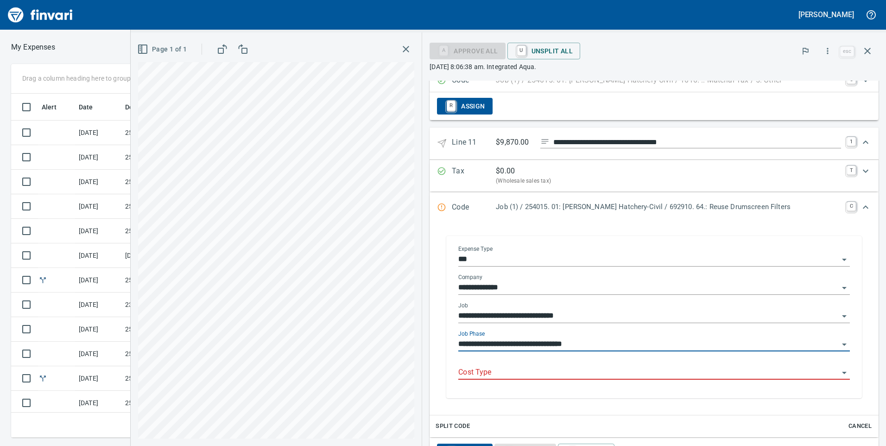
click at [530, 359] on div "Cost Type" at bounding box center [654, 369] width 392 height 21
type input "**********"
click at [530, 366] on input "Cost Type" at bounding box center [648, 372] width 380 height 13
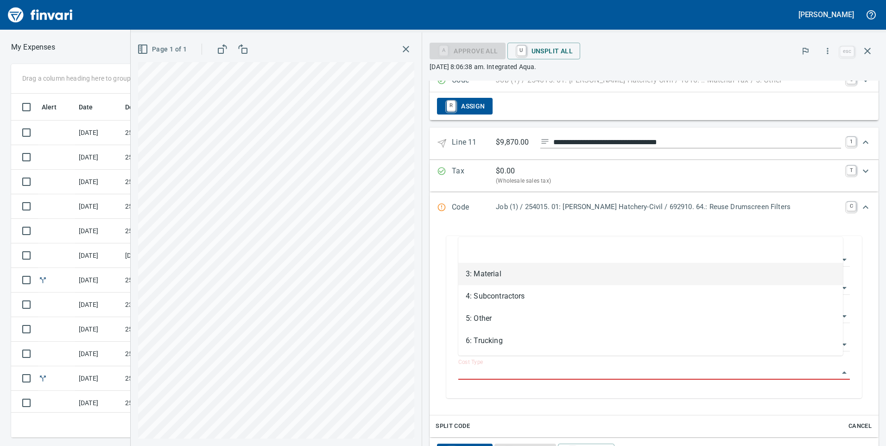
click at [504, 272] on li "3: Material" at bounding box center [650, 274] width 385 height 22
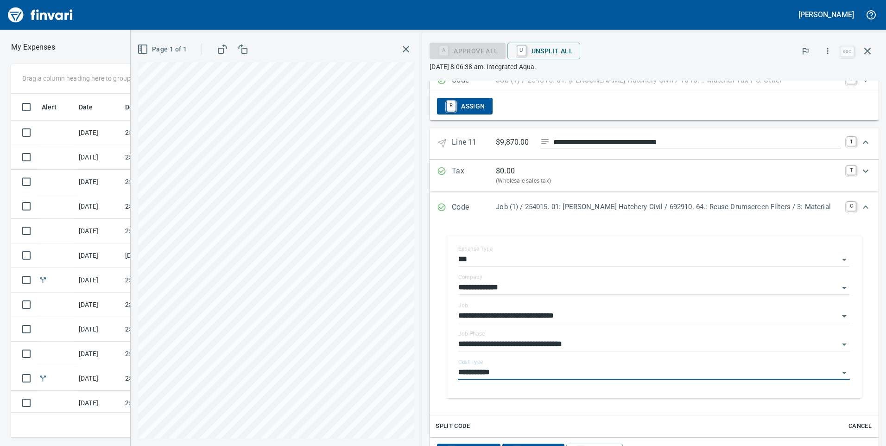
type input "**********"
click at [534, 444] on span "A Approve" at bounding box center [533, 452] width 47 height 16
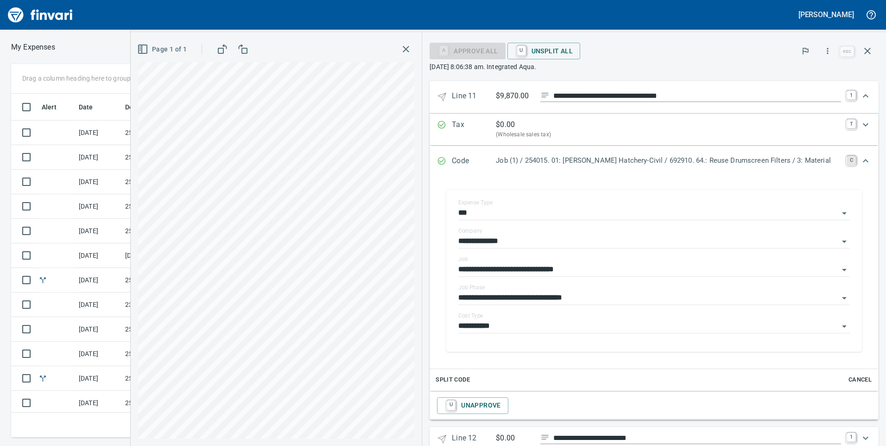
click at [847, 156] on link "C" at bounding box center [851, 160] width 9 height 9
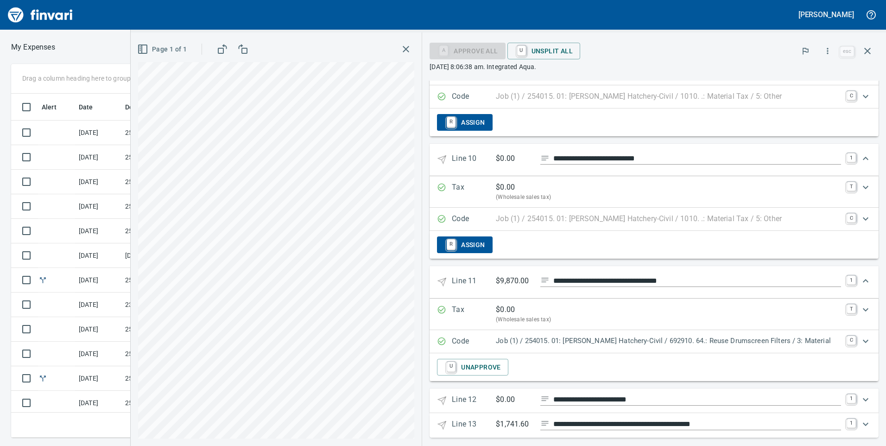
scroll to position [1220, 0]
click at [855, 389] on div "Expand" at bounding box center [866, 400] width 22 height 22
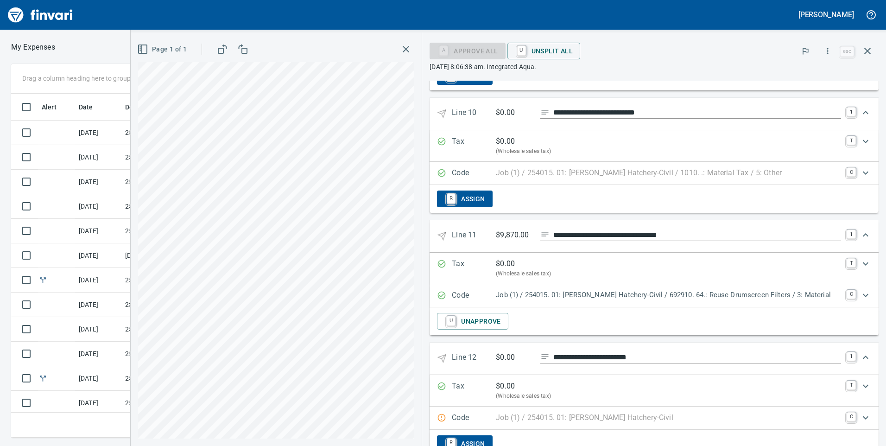
scroll to position [1313, 0]
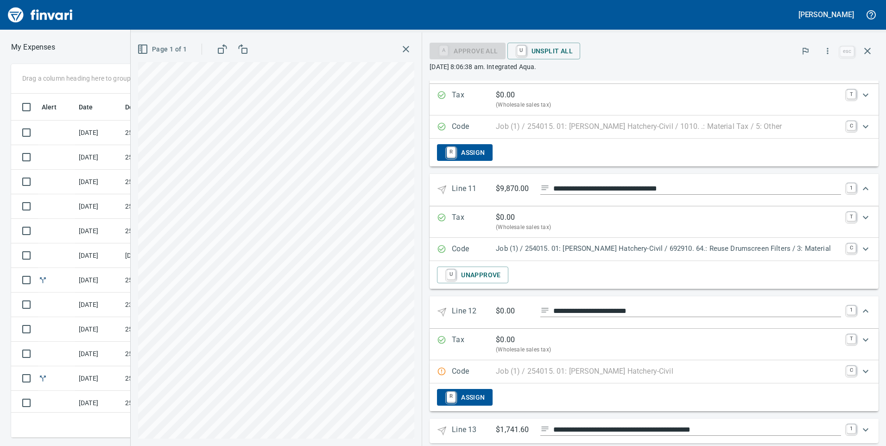
click at [628, 366] on p "Job (1) / 254015. 01: Prosser Hatchery-Civil" at bounding box center [585, 371] width 178 height 11
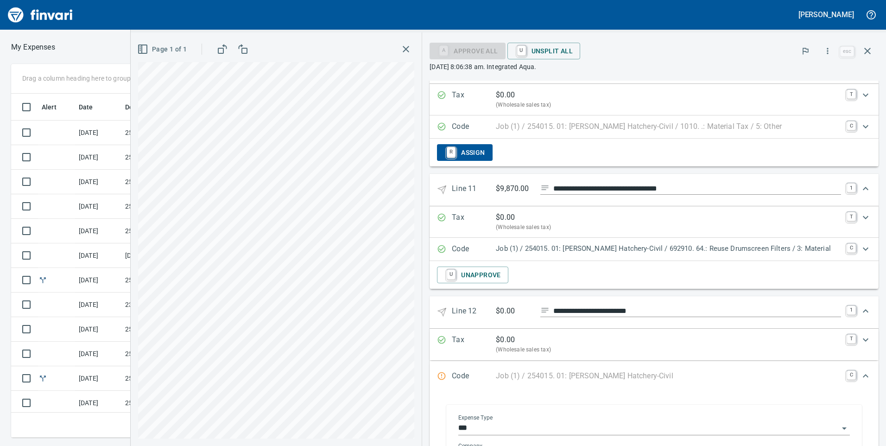
scroll to position [1406, 0]
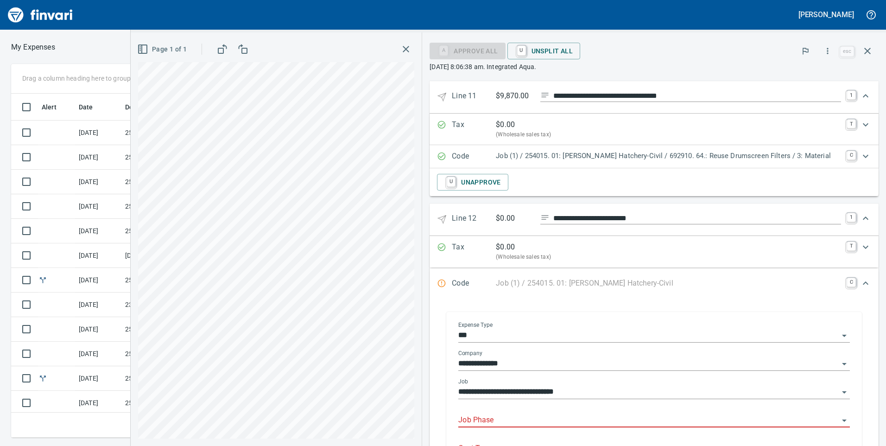
click at [533, 406] on div "Job Phase" at bounding box center [654, 416] width 392 height 21
click at [531, 414] on input "Job Phase" at bounding box center [648, 420] width 380 height 13
click at [538, 364] on li "1010. .: Material Tax" at bounding box center [650, 366] width 385 height 22
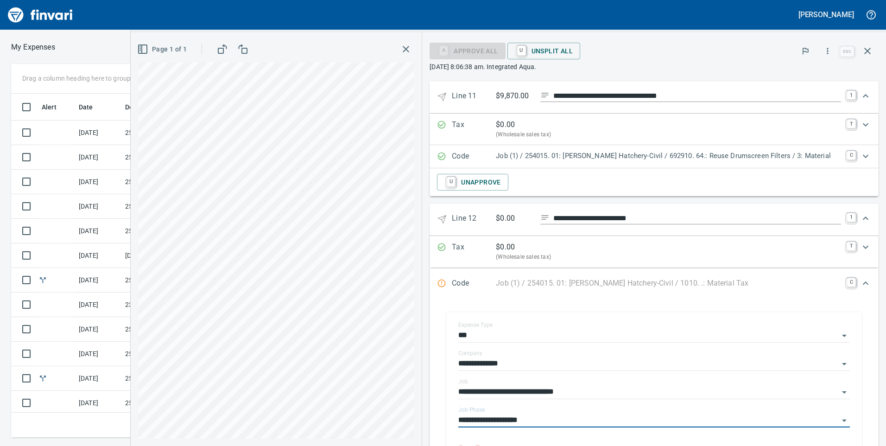
scroll to position [1520, 0]
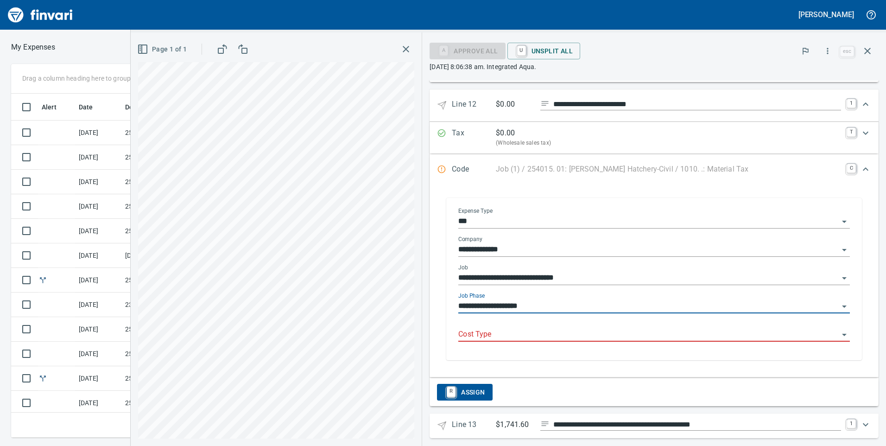
type input "**********"
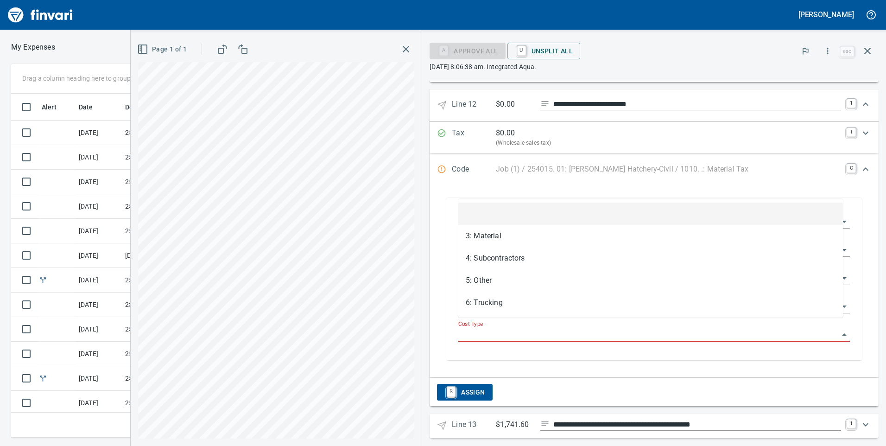
click at [551, 328] on input "Cost Type" at bounding box center [648, 334] width 380 height 13
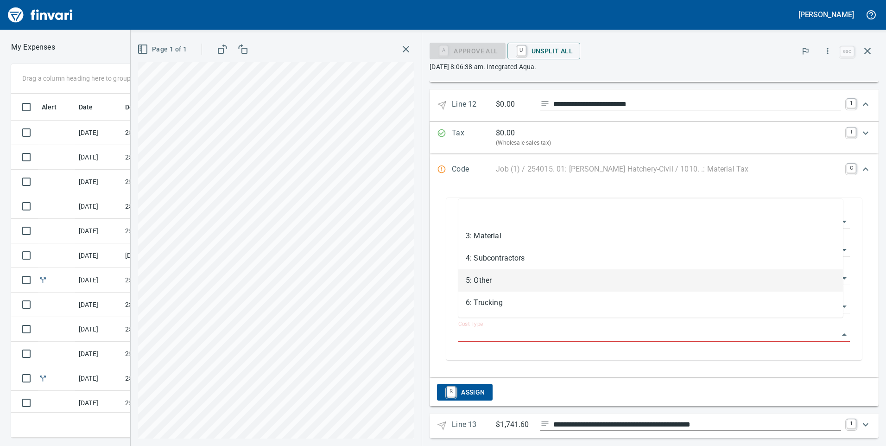
click at [514, 280] on li "5: Other" at bounding box center [650, 280] width 385 height 22
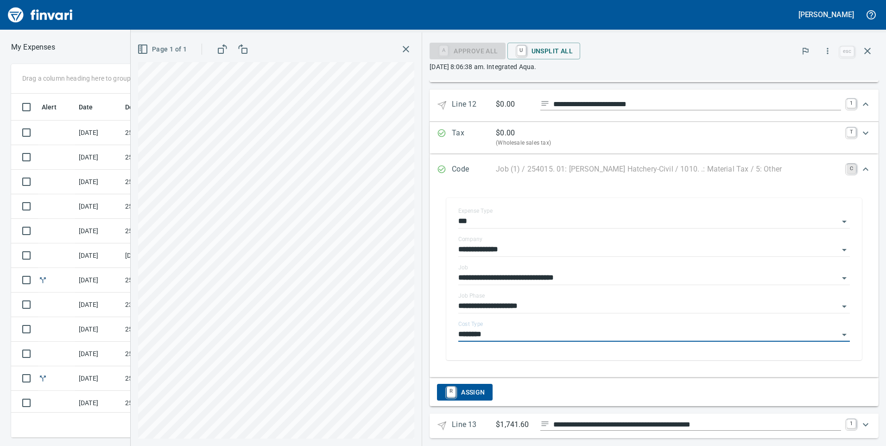
click at [847, 164] on link "C" at bounding box center [851, 168] width 9 height 9
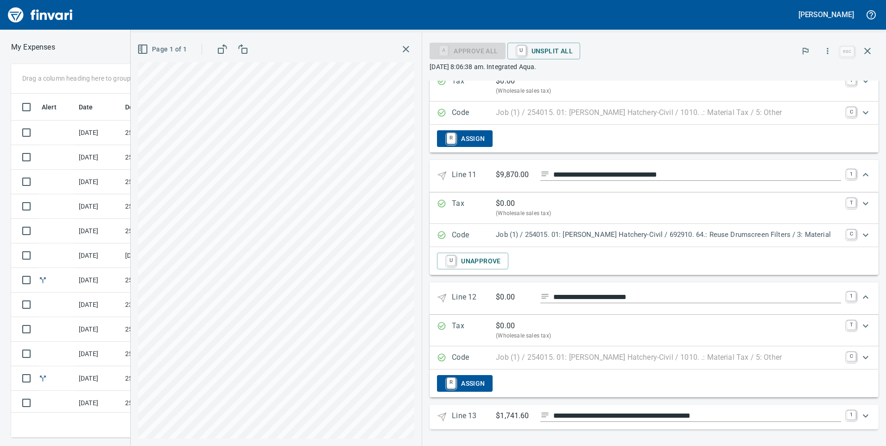
scroll to position [1318, 0]
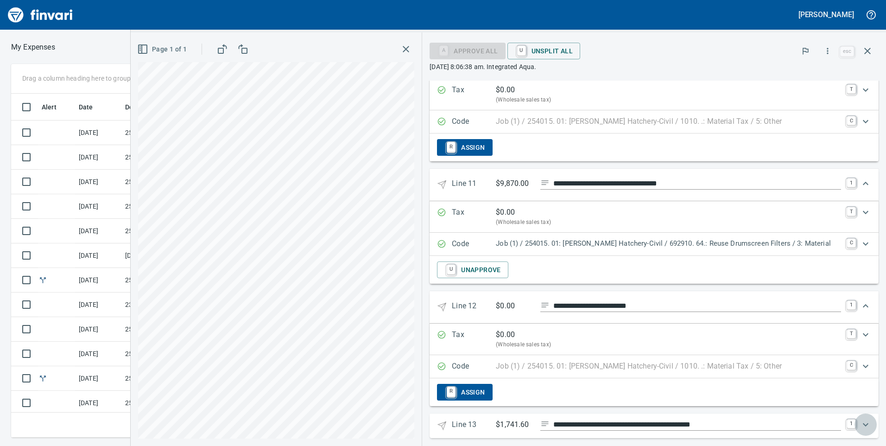
click at [855, 413] on div "Expand" at bounding box center [866, 424] width 22 height 22
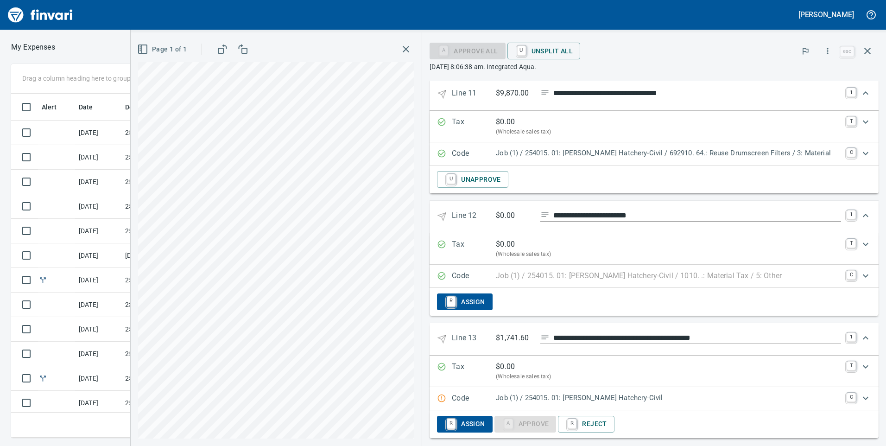
click at [597, 393] on p "Job (1) / 254015. 01: Prosser Hatchery-Civil" at bounding box center [668, 398] width 345 height 11
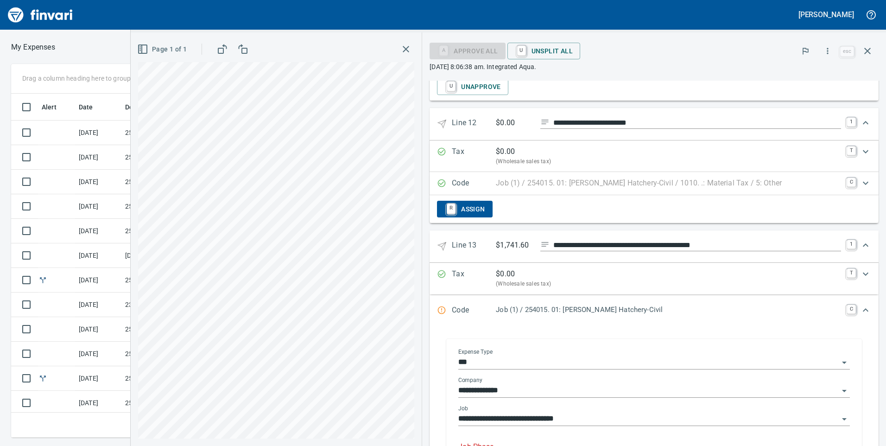
scroll to position [1547, 0]
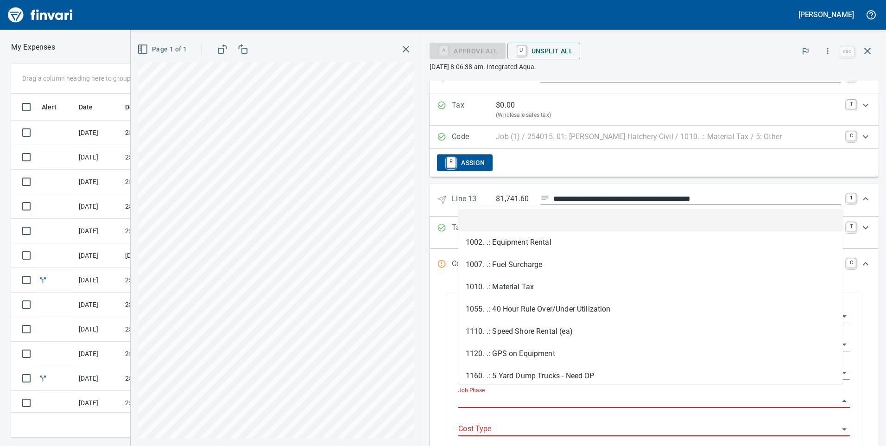
click at [529, 394] on input "Job Phase" at bounding box center [648, 400] width 380 height 13
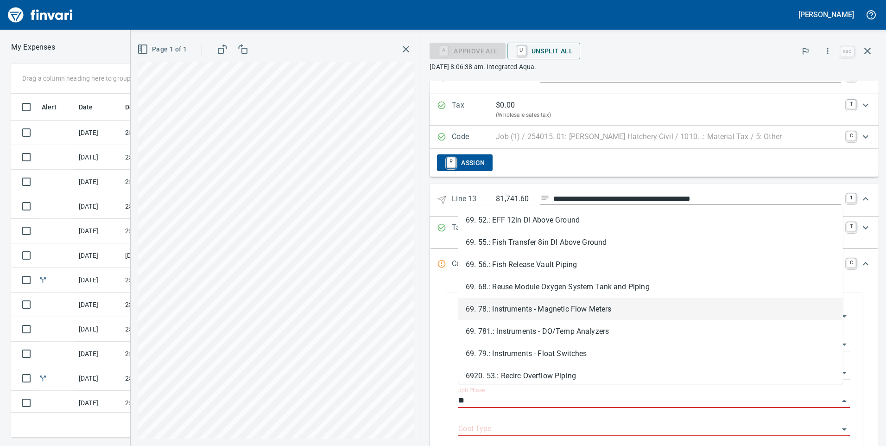
click at [524, 308] on li "69. 78.: Instruments - Magnetic Flow Meters" at bounding box center [650, 309] width 385 height 22
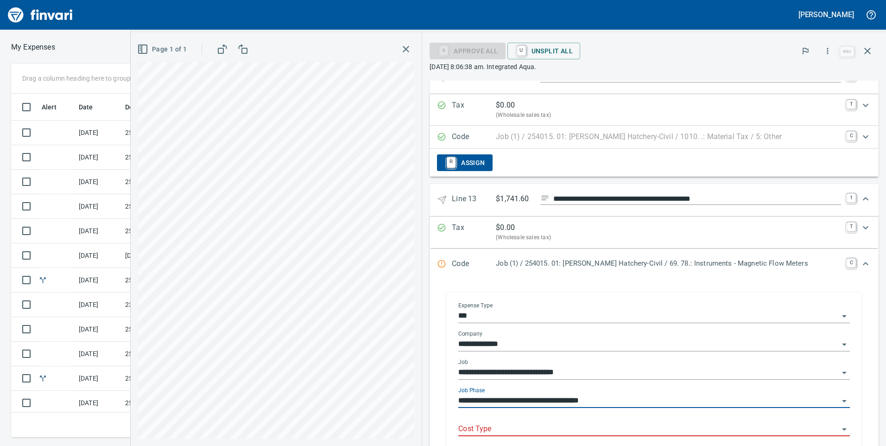
type input "**********"
click at [581, 423] on input "Cost Type" at bounding box center [648, 429] width 380 height 13
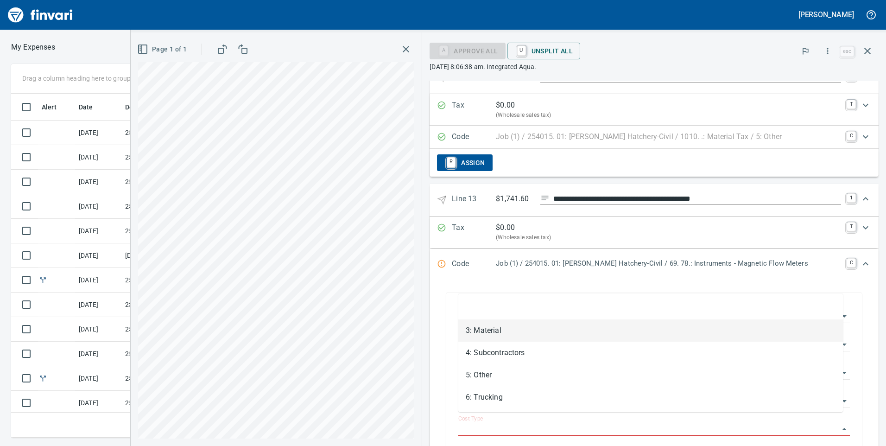
click at [493, 332] on li "3: Material" at bounding box center [650, 330] width 385 height 22
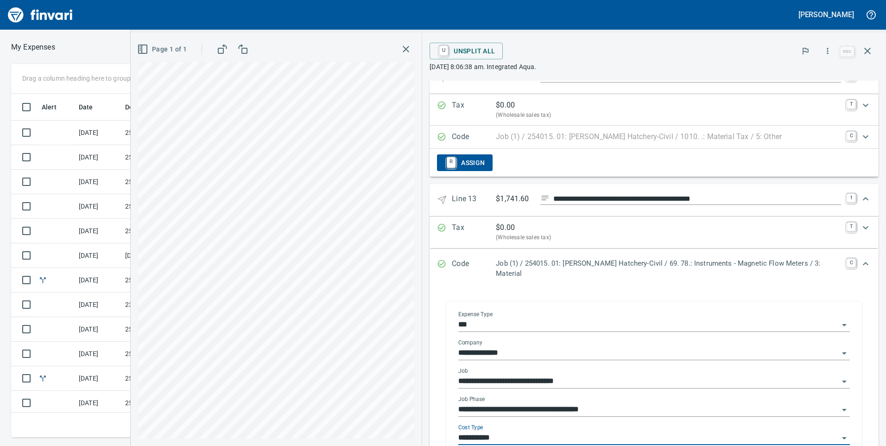
type input "**********"
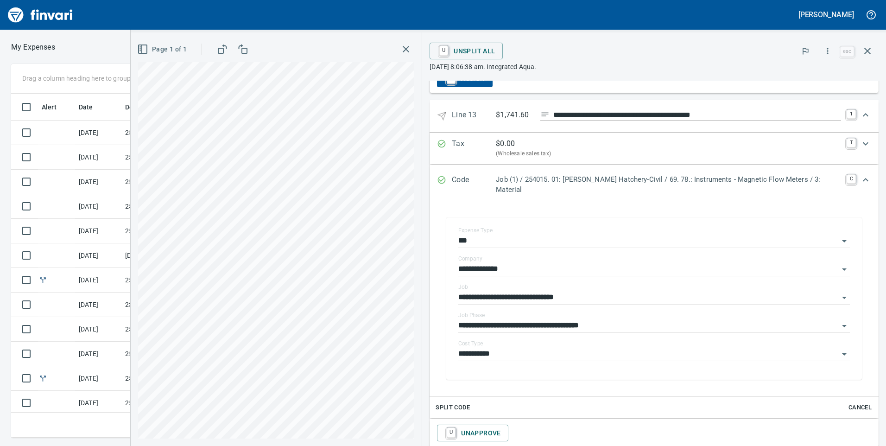
click at [837, 165] on div "Code Job (1) / 254015. 01: [PERSON_NAME] Hatchery-Civil / 69. 78.: Instruments …" at bounding box center [654, 184] width 449 height 39
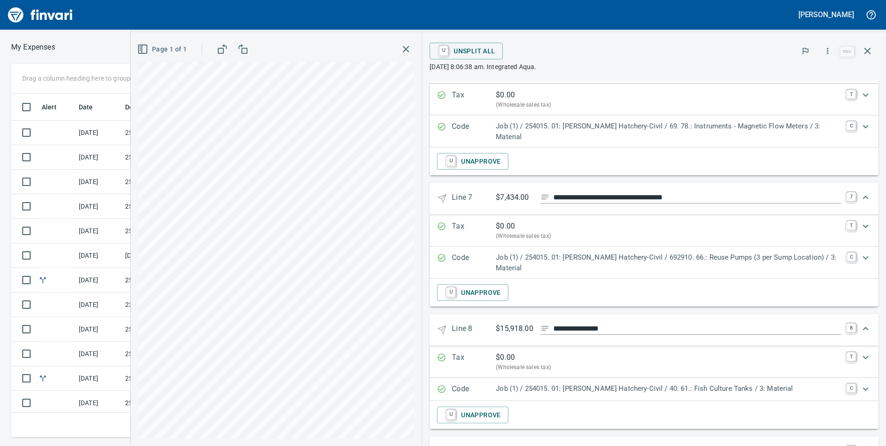
scroll to position [991, 0]
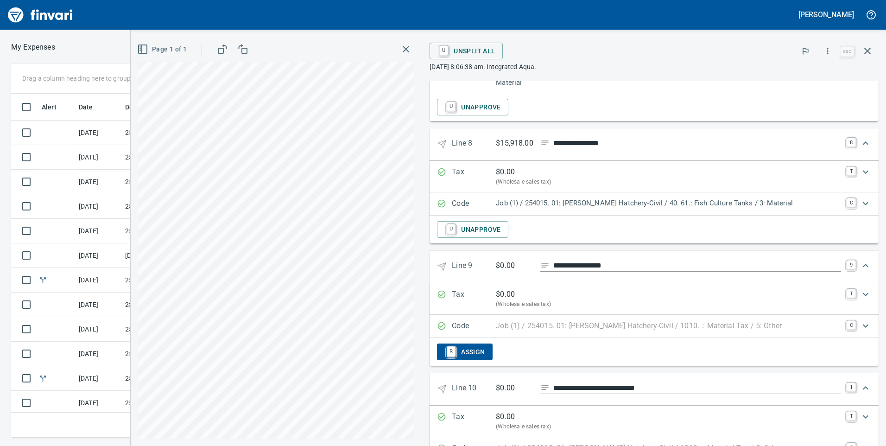
click at [478, 344] on span "R Assign" at bounding box center [464, 352] width 40 height 16
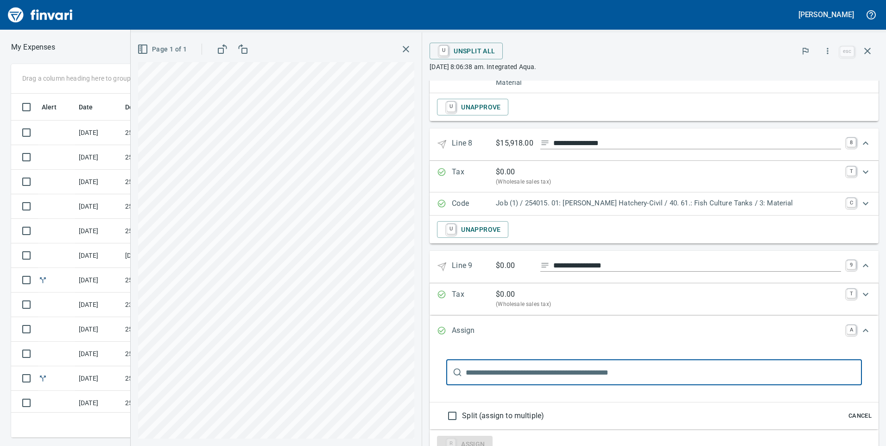
scroll to position [1038, 0]
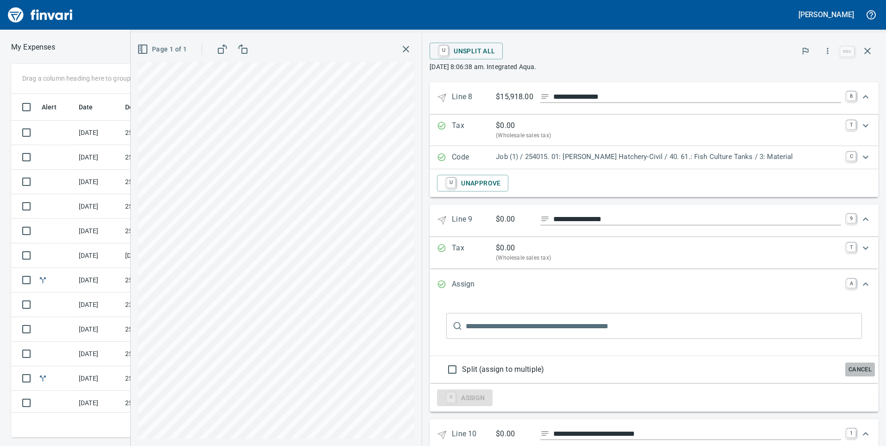
click at [854, 364] on span "Cancel" at bounding box center [860, 369] width 25 height 11
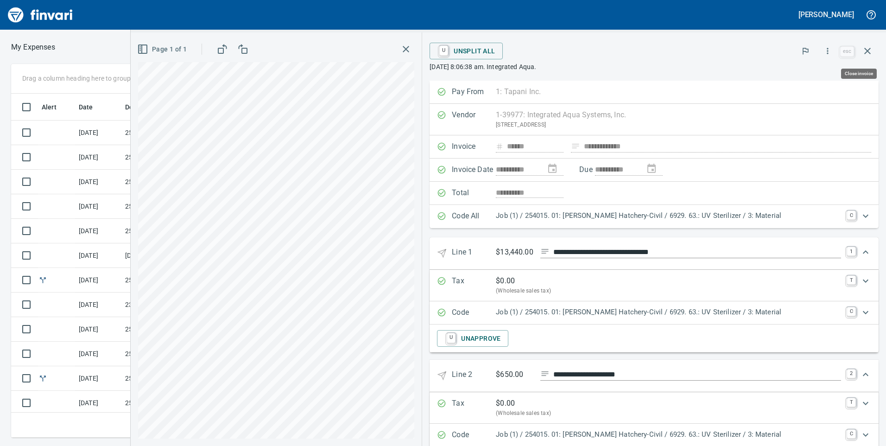
scroll to position [337, 618]
click at [411, 50] on icon "button" at bounding box center [405, 49] width 11 height 11
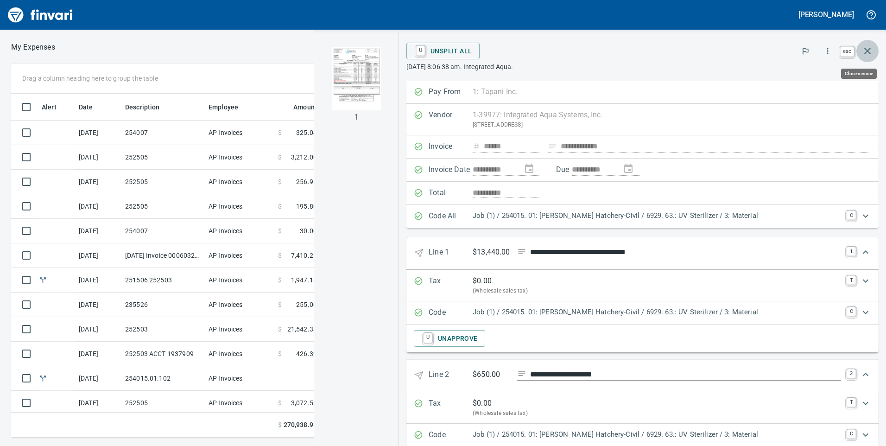
click at [867, 49] on icon "button" at bounding box center [867, 50] width 11 height 11
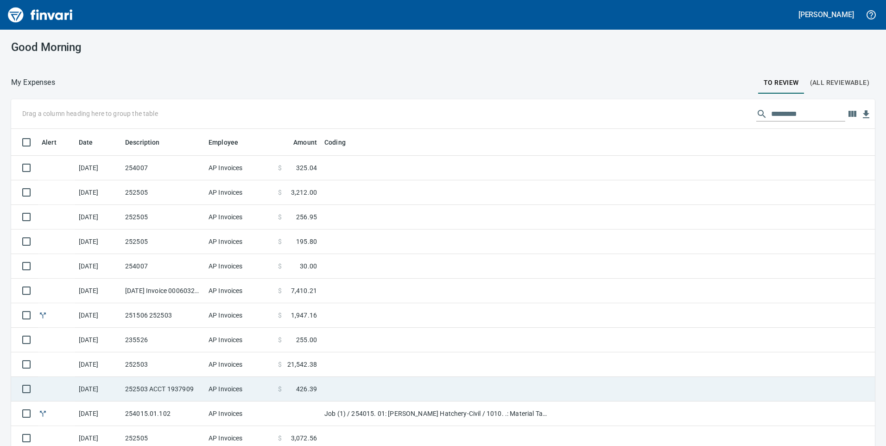
scroll to position [46, 0]
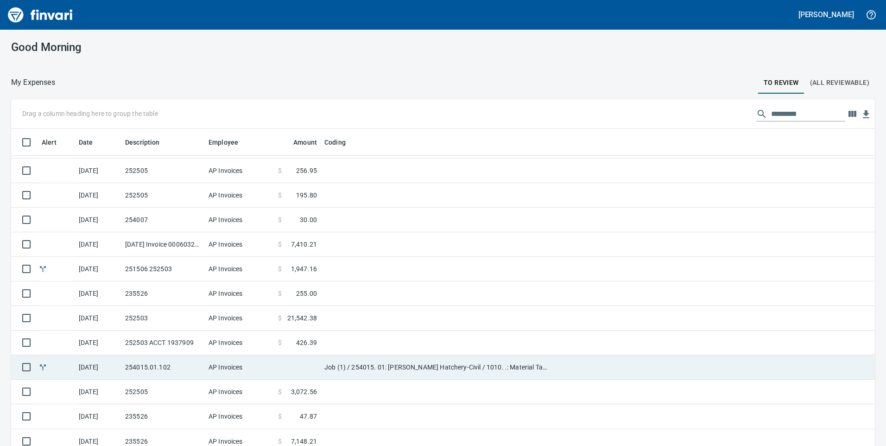
click at [248, 370] on td "AP Invoices" at bounding box center [240, 367] width 70 height 25
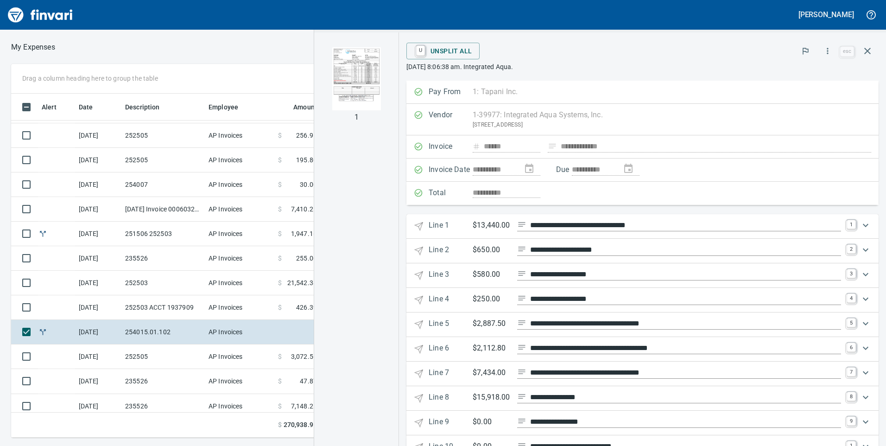
scroll to position [337, 618]
click at [867, 49] on icon "button" at bounding box center [867, 50] width 11 height 11
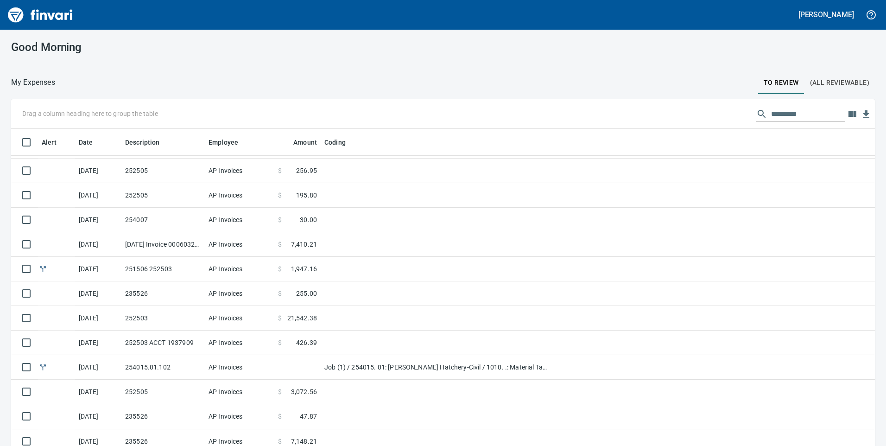
scroll to position [337, 843]
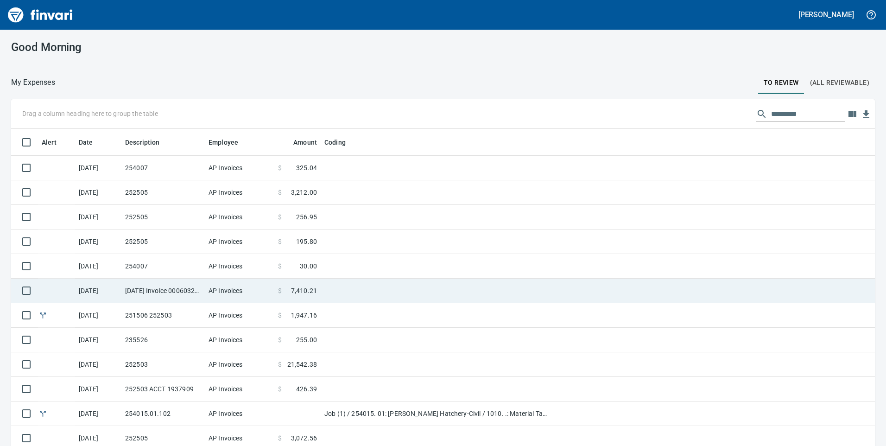
scroll to position [46, 0]
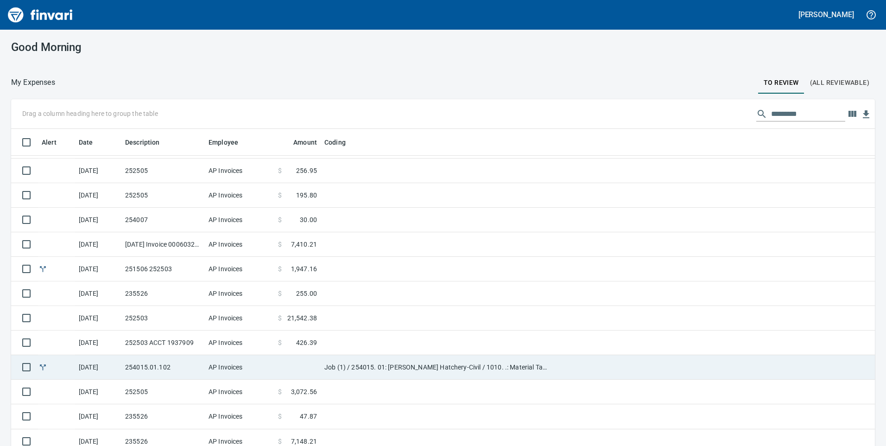
click at [282, 365] on td at bounding box center [297, 367] width 46 height 25
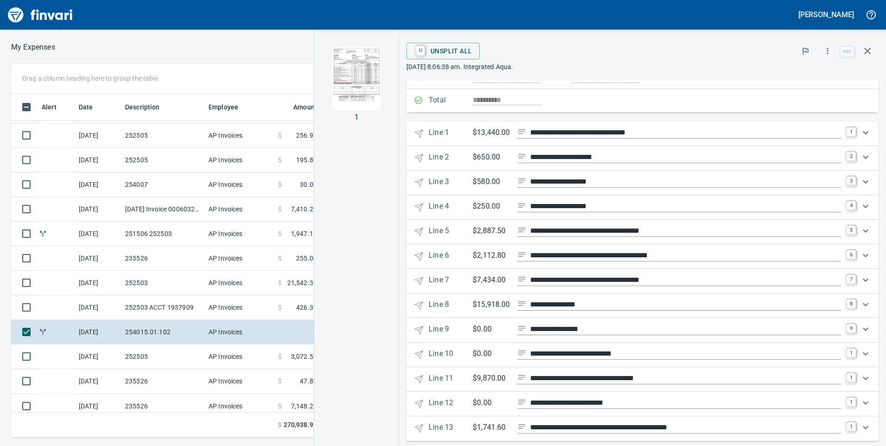
scroll to position [104, 0]
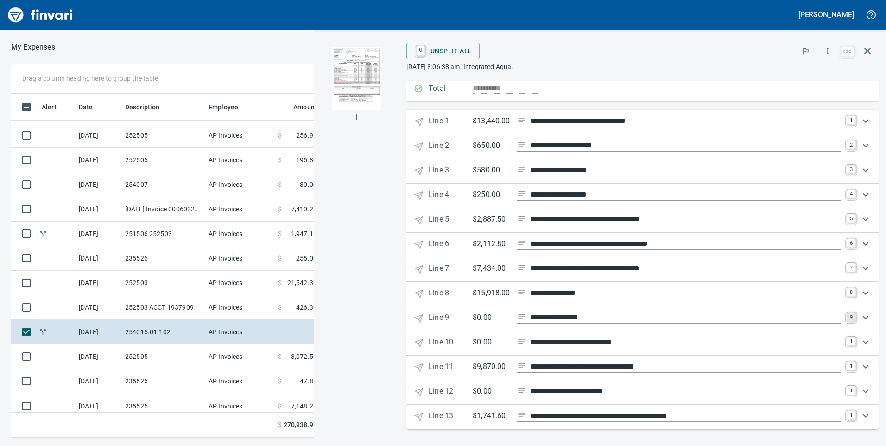
click at [847, 316] on link "9" at bounding box center [851, 316] width 9 height 9
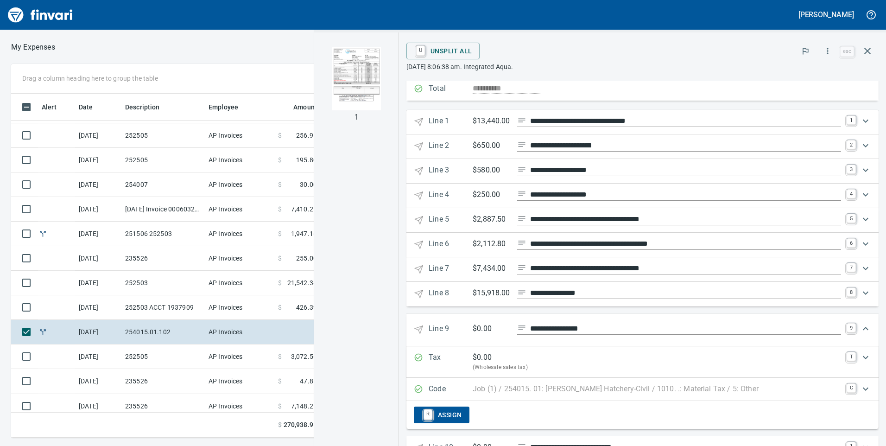
click at [462, 408] on span "R Assign" at bounding box center [441, 415] width 40 height 16
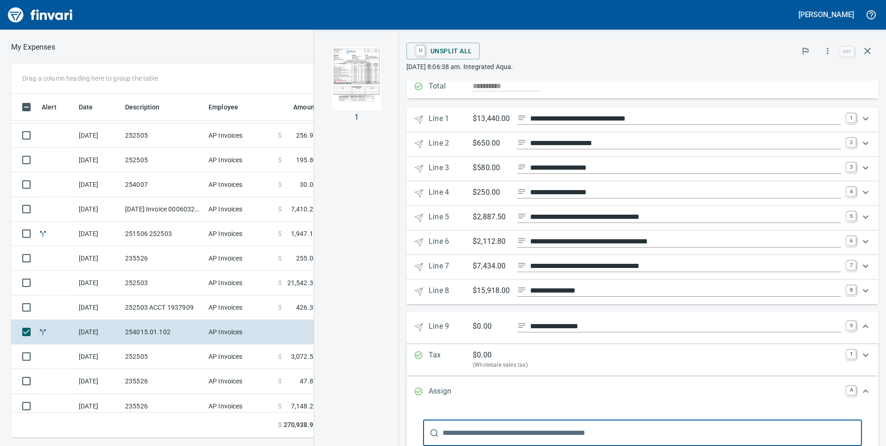
scroll to position [199, 0]
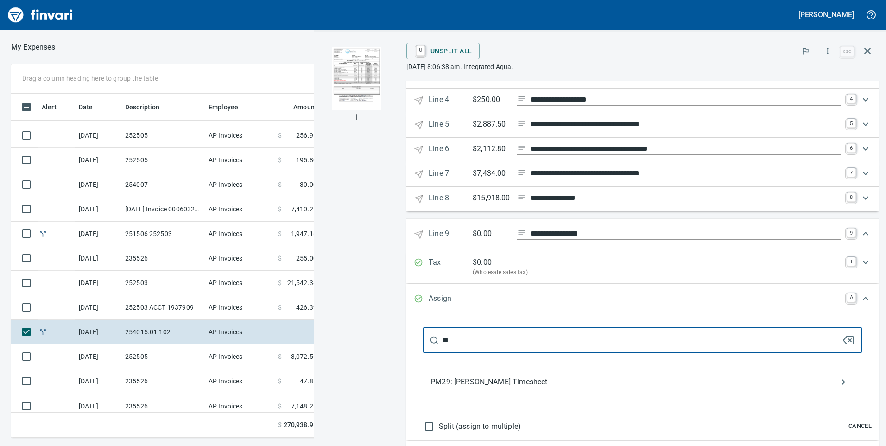
type input "*"
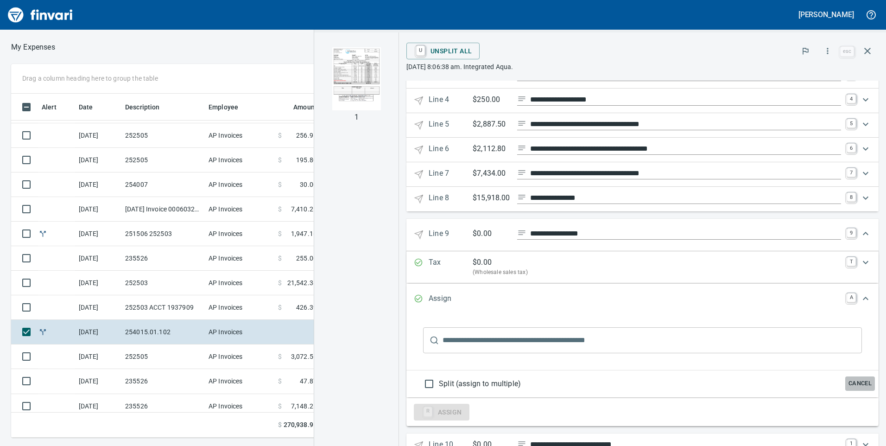
click at [858, 385] on span "Cancel" at bounding box center [860, 383] width 25 height 11
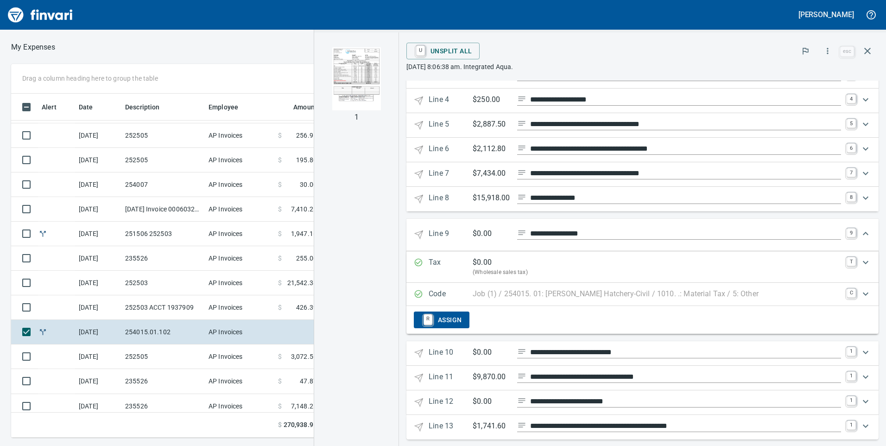
click at [528, 291] on p "Job (1) / 254015. 01: [PERSON_NAME] Hatchery-Civil / 1010. .: Material Tax / 5:…" at bounding box center [616, 293] width 286 height 11
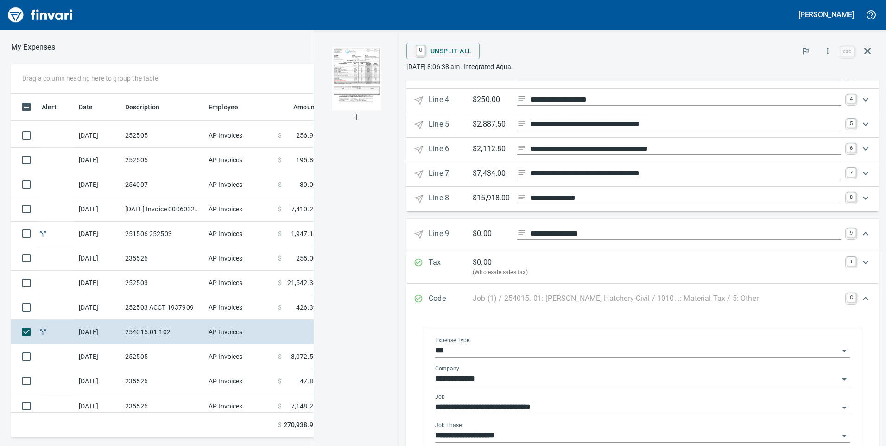
scroll to position [292, 0]
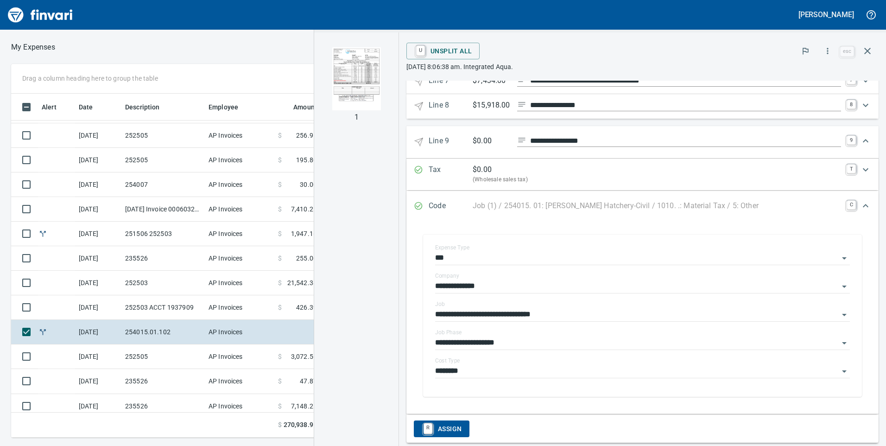
click at [833, 208] on div "Job (1) / 254015. 01: [PERSON_NAME] Hatchery-Civil / 1010. .: Material Tax / 5:…" at bounding box center [657, 205] width 368 height 11
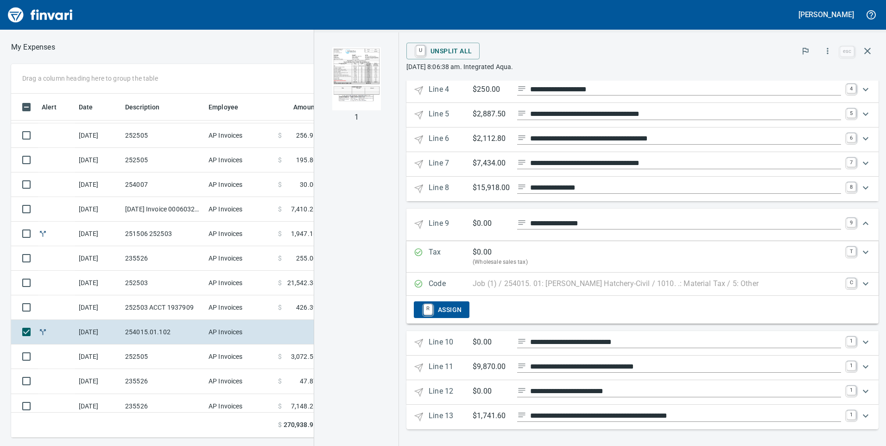
scroll to position [209, 0]
click at [847, 221] on link "9" at bounding box center [851, 222] width 9 height 9
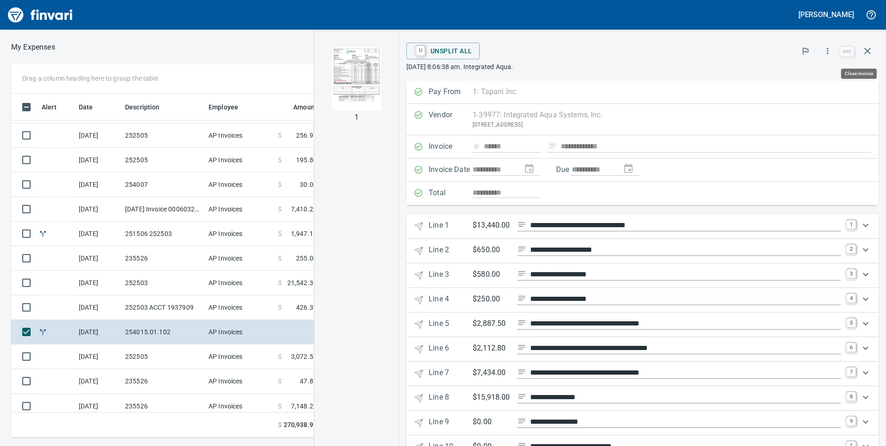
scroll to position [337, 618]
click at [831, 50] on icon "button" at bounding box center [827, 50] width 9 height 9
click at [831, 50] on div at bounding box center [443, 223] width 886 height 446
click at [863, 50] on icon "button" at bounding box center [867, 50] width 11 height 11
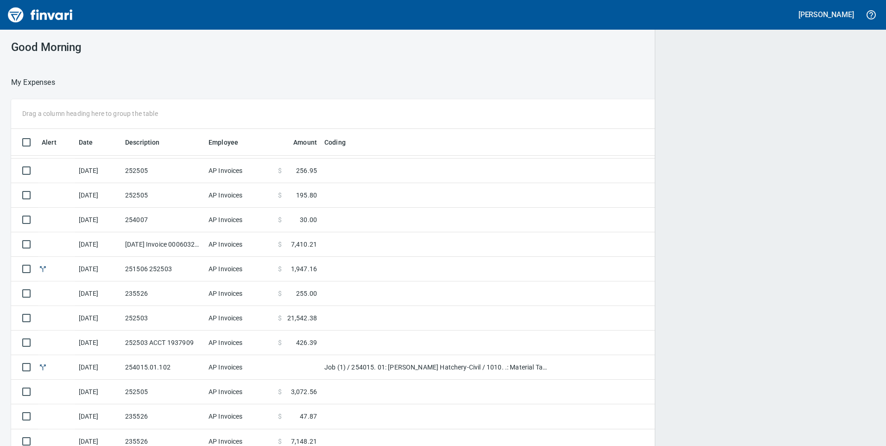
scroll to position [337, 843]
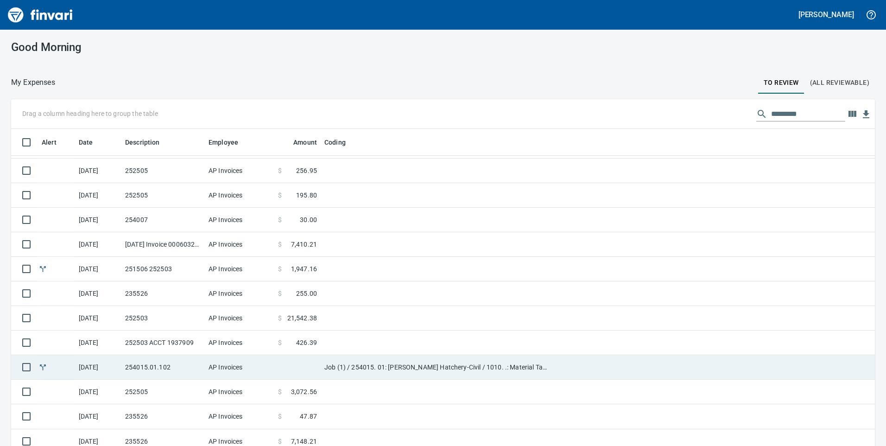
click at [389, 364] on td "Job (1) / 254015. 01: [PERSON_NAME] Hatchery-Civil / 1010. .: Material Tax / 5:…" at bounding box center [437, 367] width 232 height 25
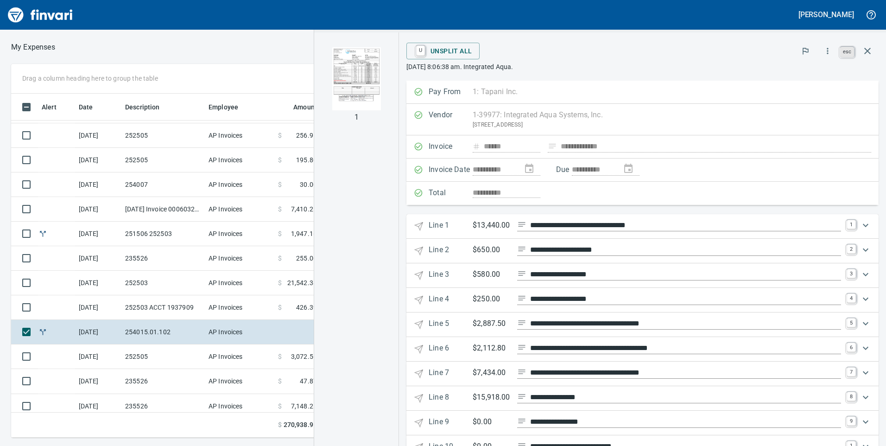
scroll to position [337, 618]
click at [867, 51] on icon "button" at bounding box center [867, 51] width 6 height 6
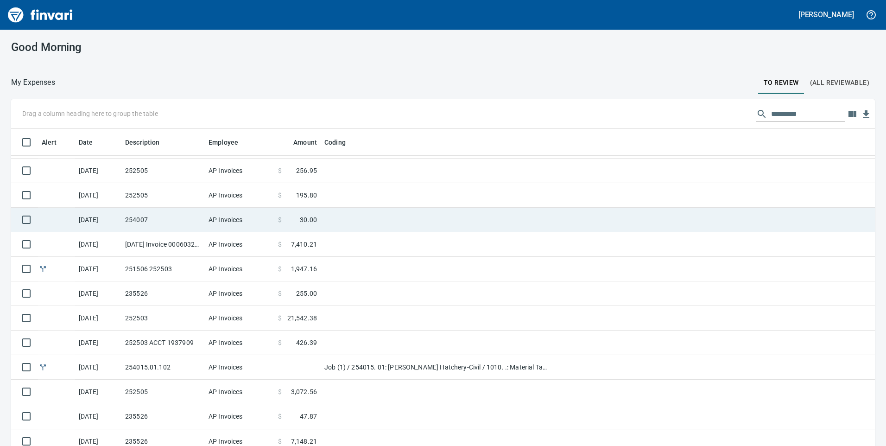
scroll to position [337, 843]
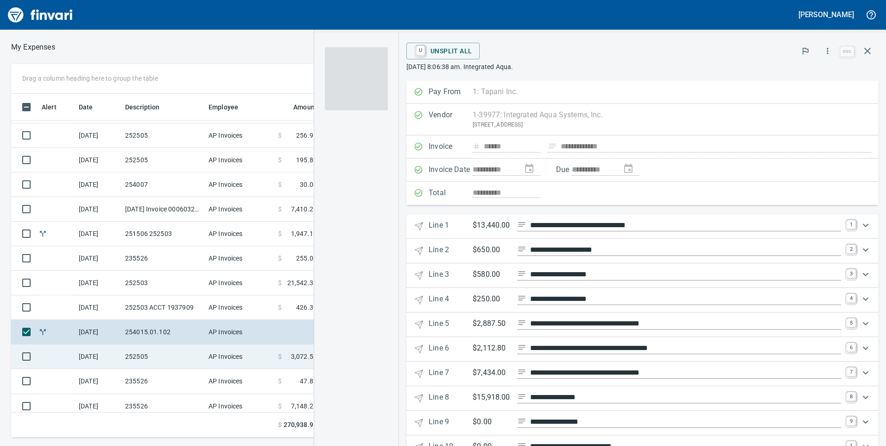
scroll to position [337, 618]
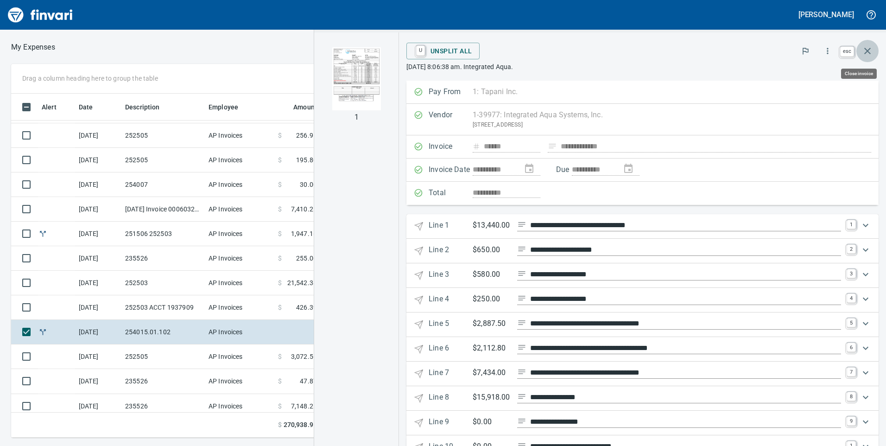
click at [867, 50] on icon "button" at bounding box center [867, 51] width 6 height 6
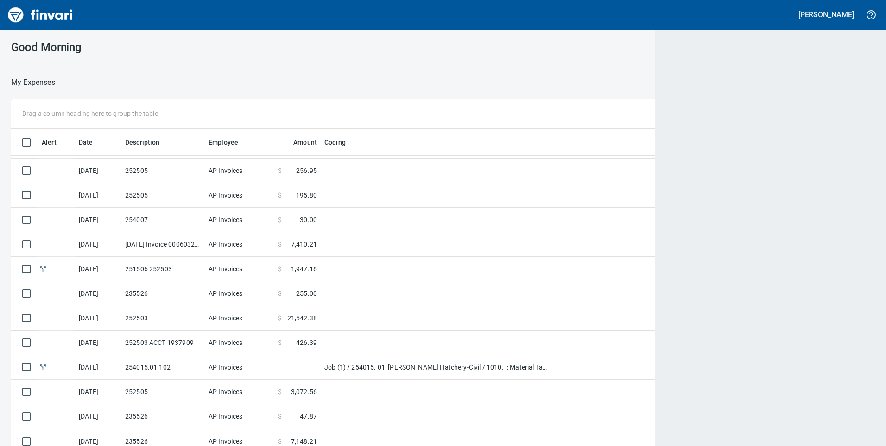
scroll to position [337, 836]
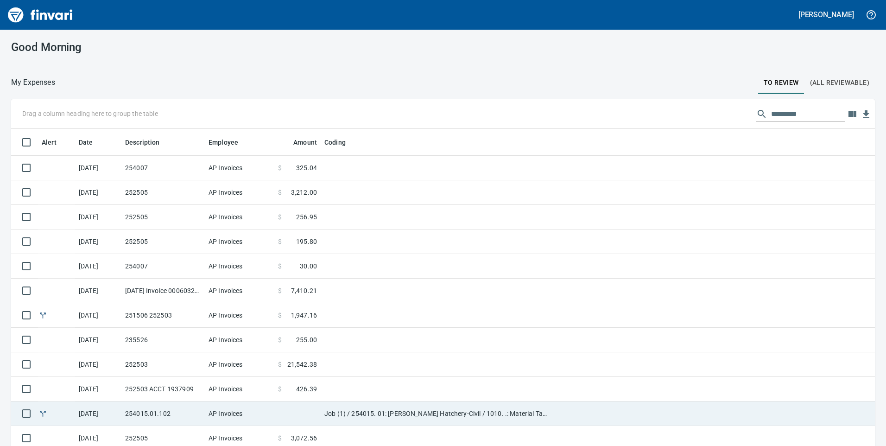
scroll to position [46, 0]
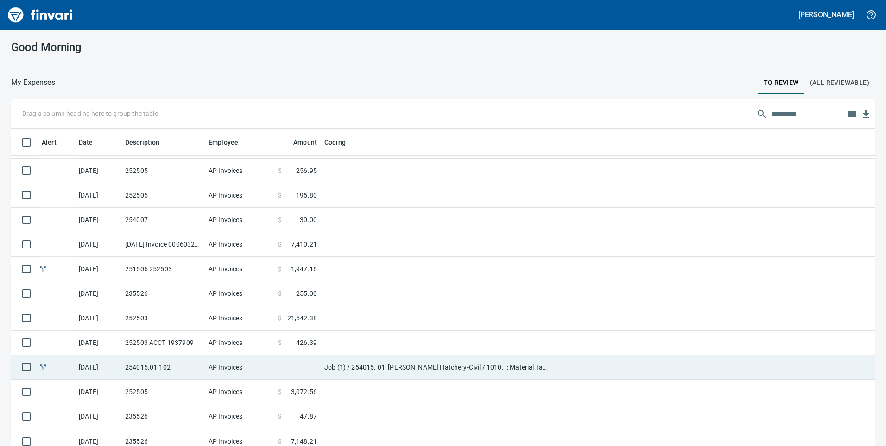
click at [358, 361] on td "Job (1) / 254015. 01: [PERSON_NAME] Hatchery-Civil / 1010. .: Material Tax / 5:…" at bounding box center [437, 367] width 232 height 25
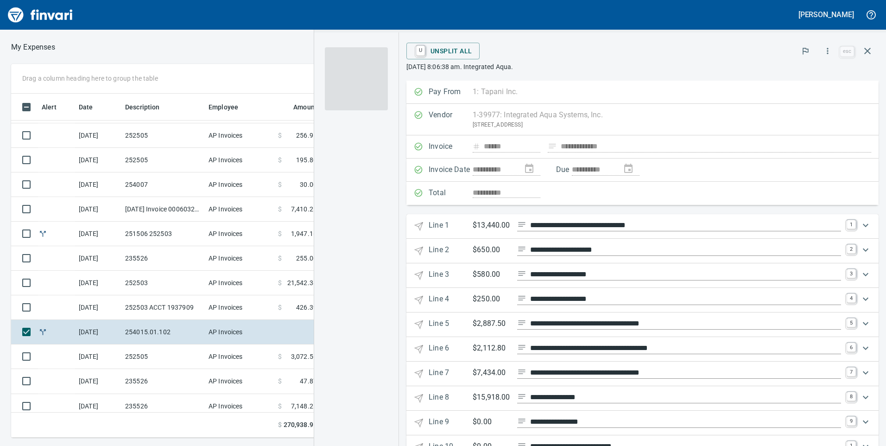
scroll to position [337, 618]
click at [847, 229] on link "1" at bounding box center [851, 224] width 9 height 9
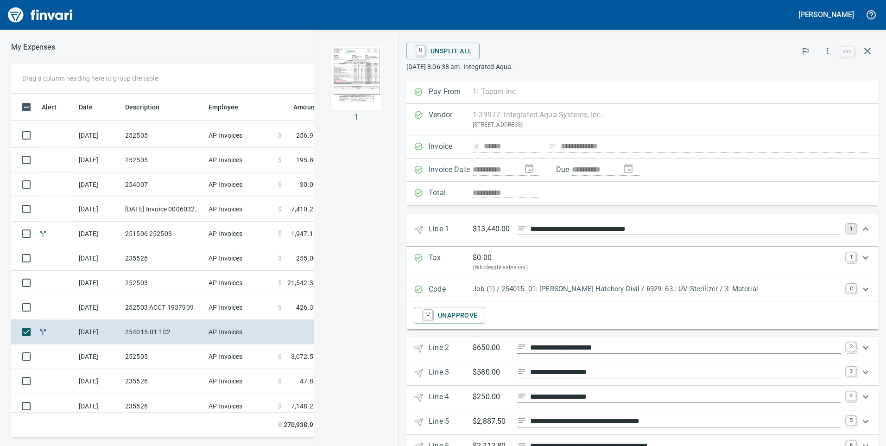
click at [847, 231] on link "1" at bounding box center [851, 228] width 9 height 9
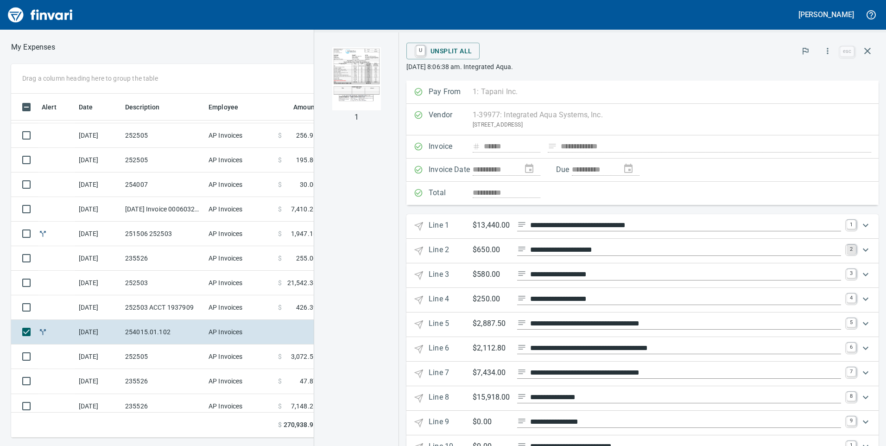
click at [847, 247] on link "2" at bounding box center [851, 249] width 9 height 9
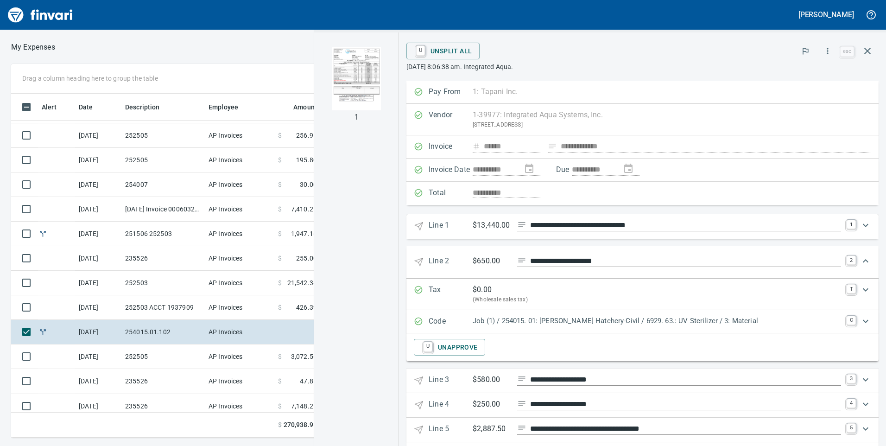
click at [847, 250] on 2 "**********" at bounding box center [642, 262] width 472 height 32
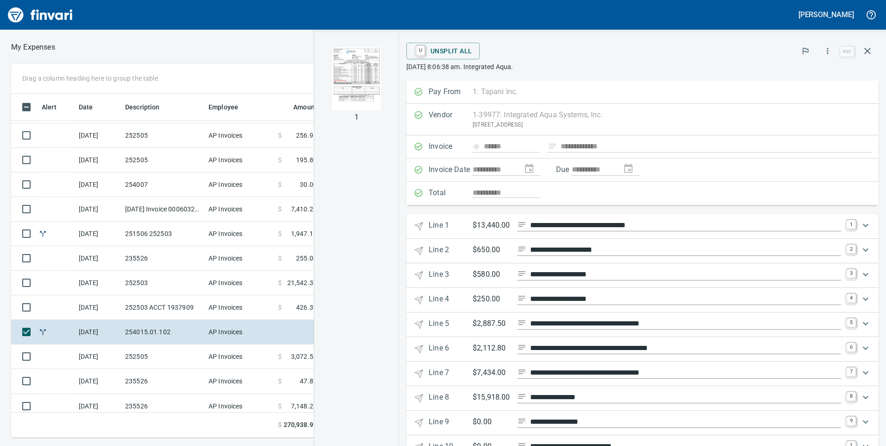
click at [855, 276] on div "Expand" at bounding box center [866, 274] width 22 height 22
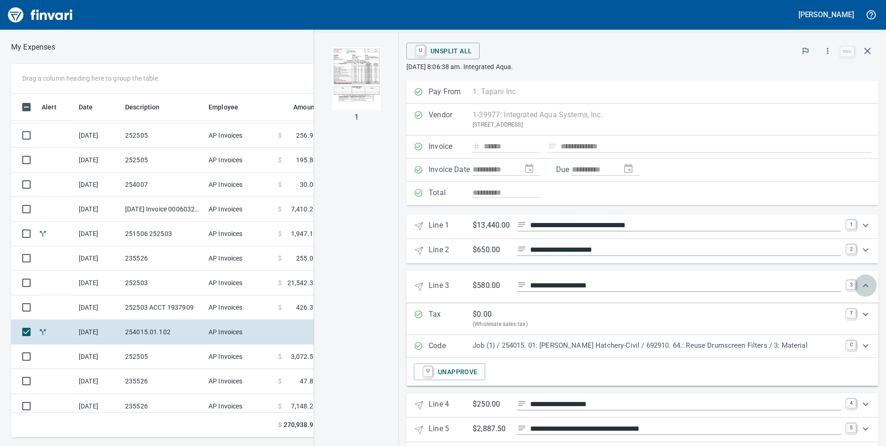
click at [855, 283] on div "Expand" at bounding box center [866, 285] width 22 height 22
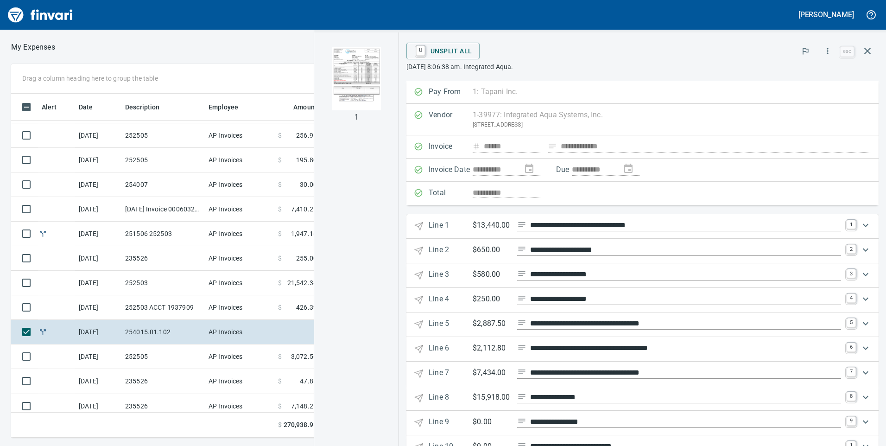
click at [855, 297] on div "Expand" at bounding box center [866, 299] width 22 height 22
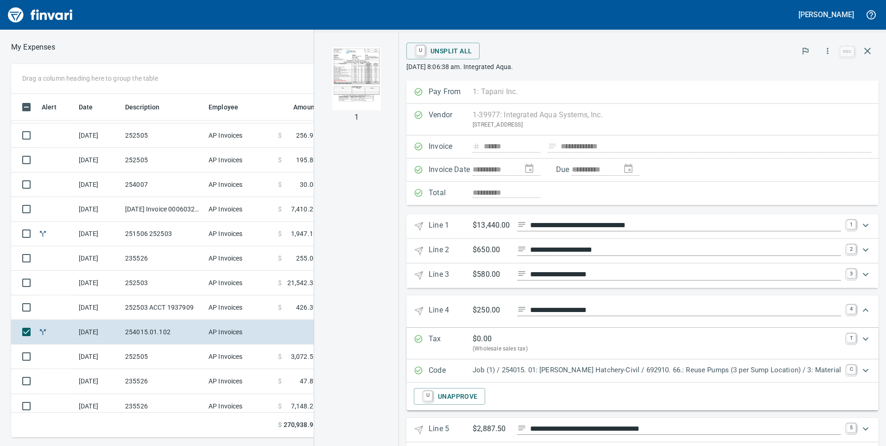
click at [848, 297] on 4 "**********" at bounding box center [642, 311] width 472 height 32
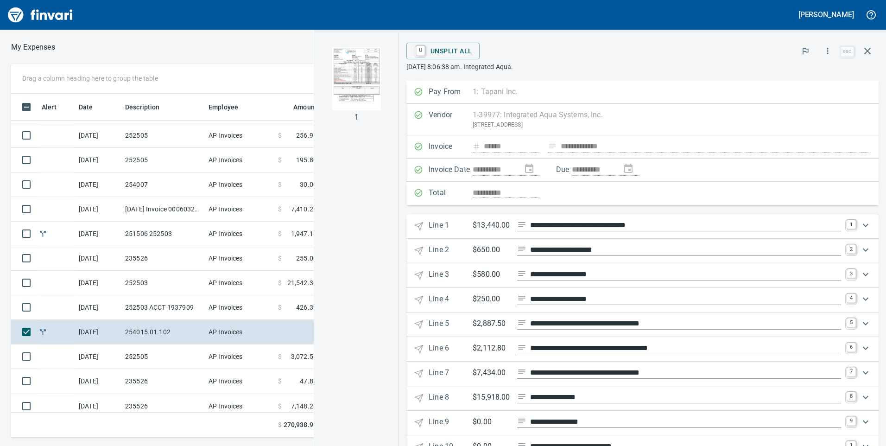
scroll to position [46, 0]
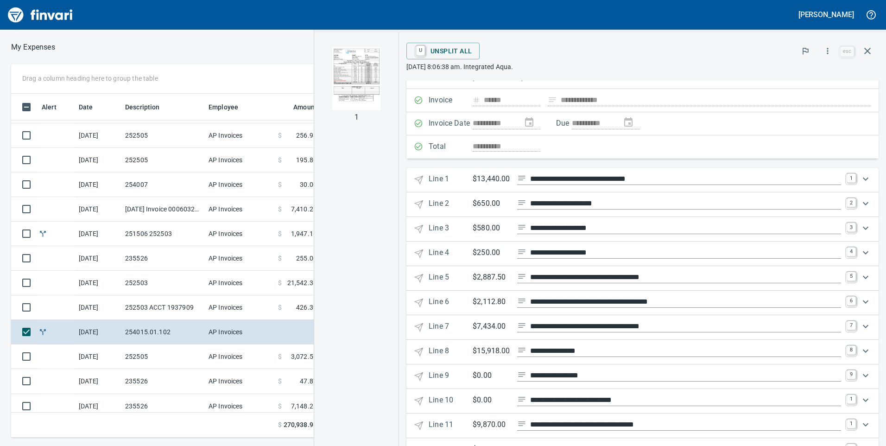
click at [860, 277] on icon "Expand" at bounding box center [865, 277] width 11 height 11
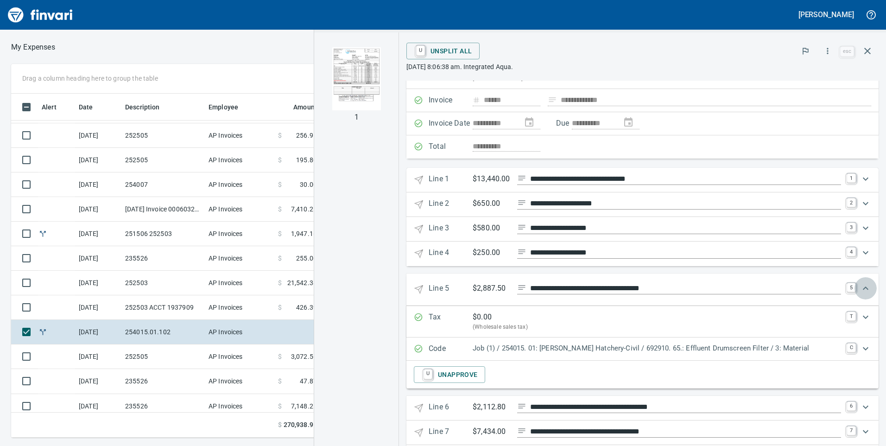
click at [860, 285] on icon "Expand" at bounding box center [865, 288] width 11 height 11
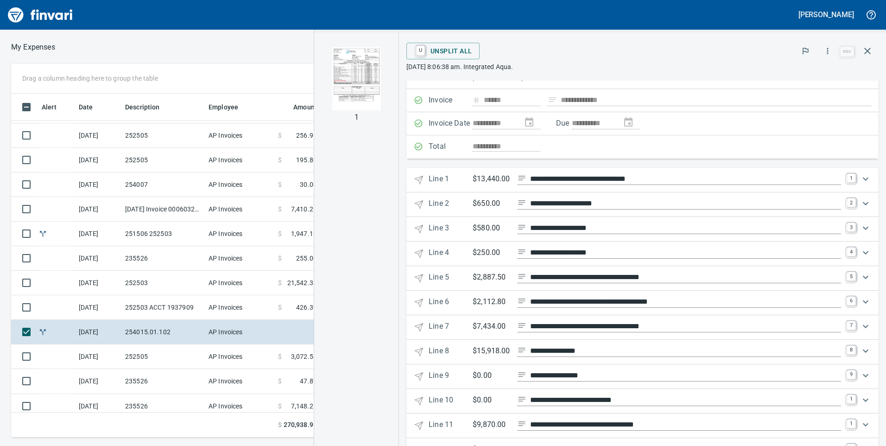
scroll to position [93, 0]
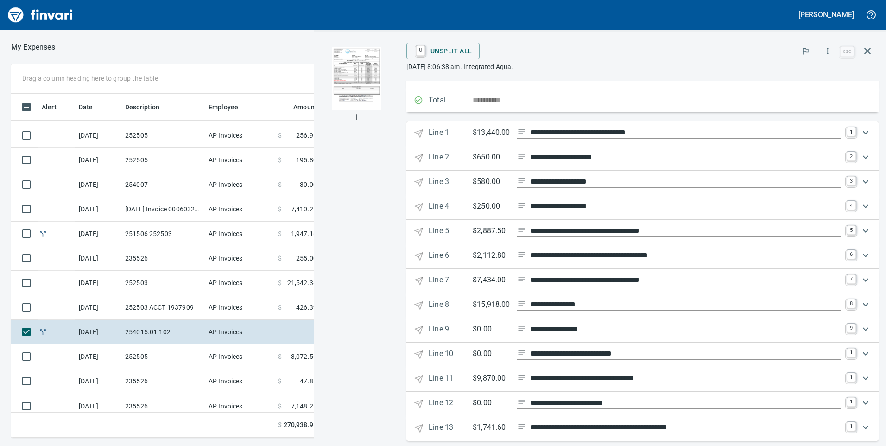
click at [860, 275] on icon "Expand" at bounding box center [865, 279] width 11 height 11
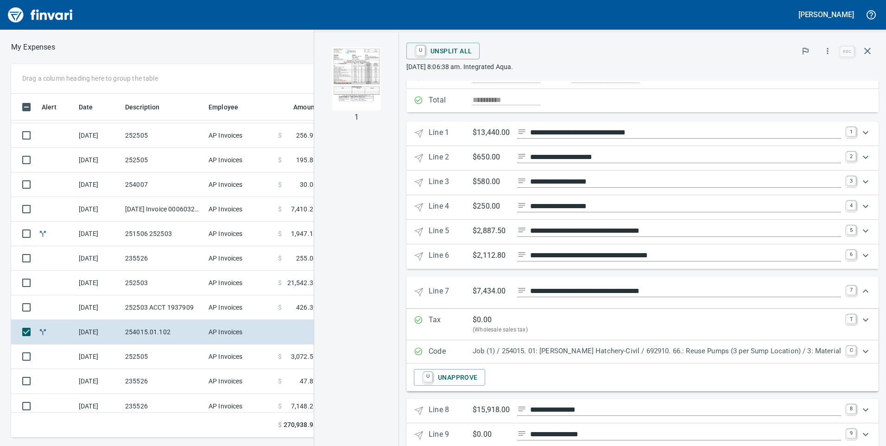
click at [854, 277] on 7 "**********" at bounding box center [642, 292] width 472 height 32
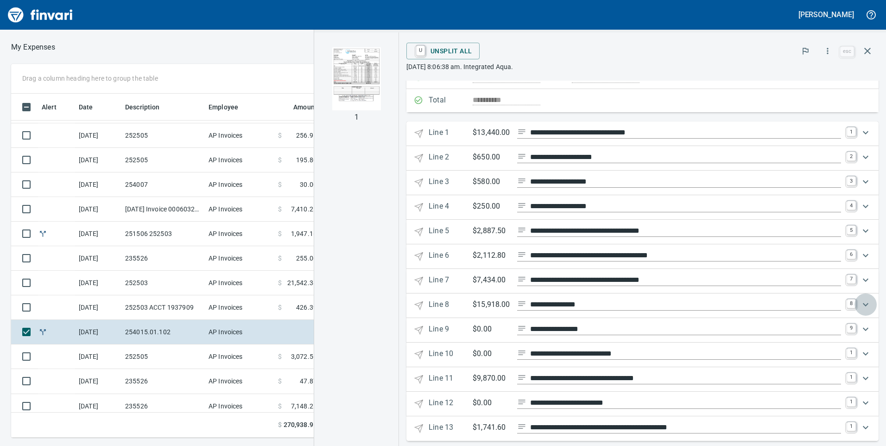
click at [855, 298] on div "Expand" at bounding box center [866, 304] width 22 height 22
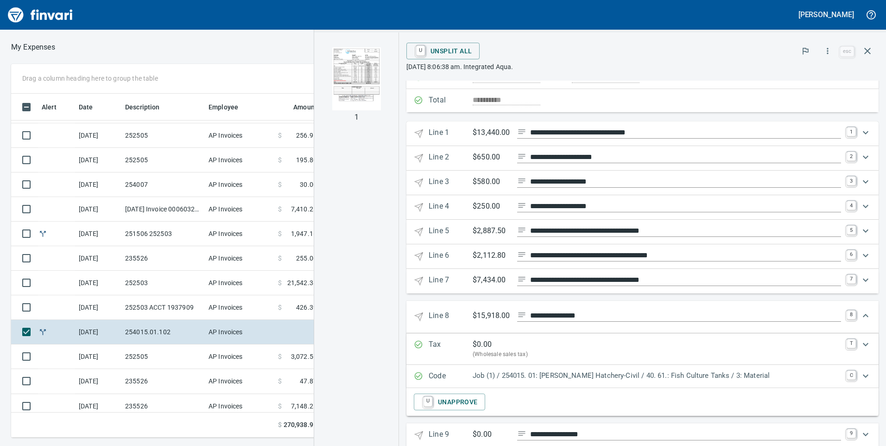
click at [851, 301] on 8 "**********" at bounding box center [642, 317] width 472 height 32
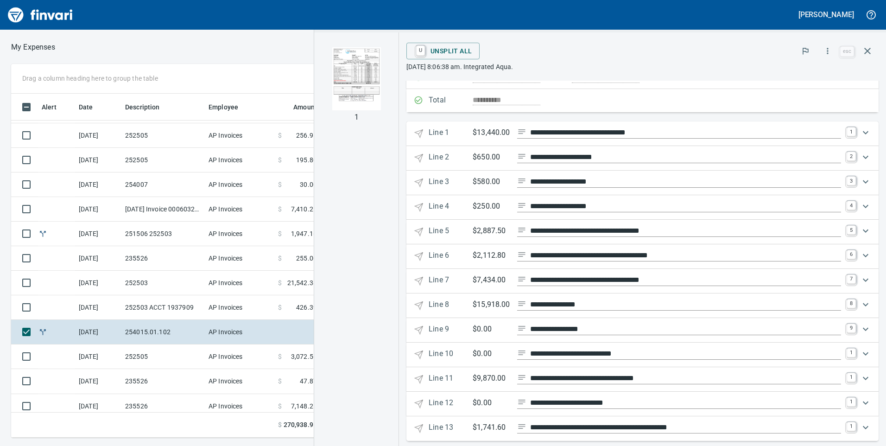
click at [849, 322] on 9 "**********" at bounding box center [642, 330] width 472 height 25
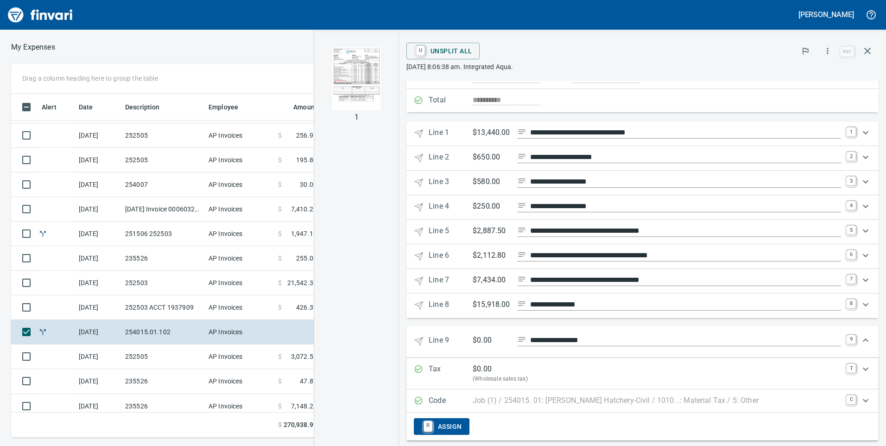
click at [849, 329] on 9 "**********" at bounding box center [642, 341] width 472 height 32
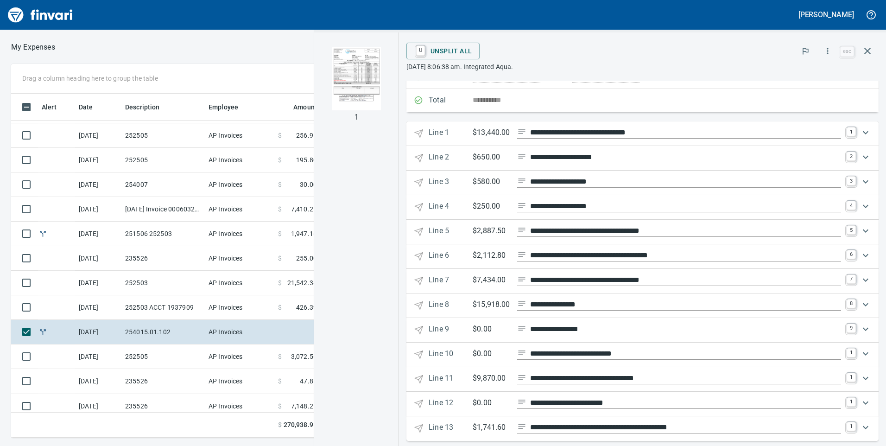
scroll to position [104, 0]
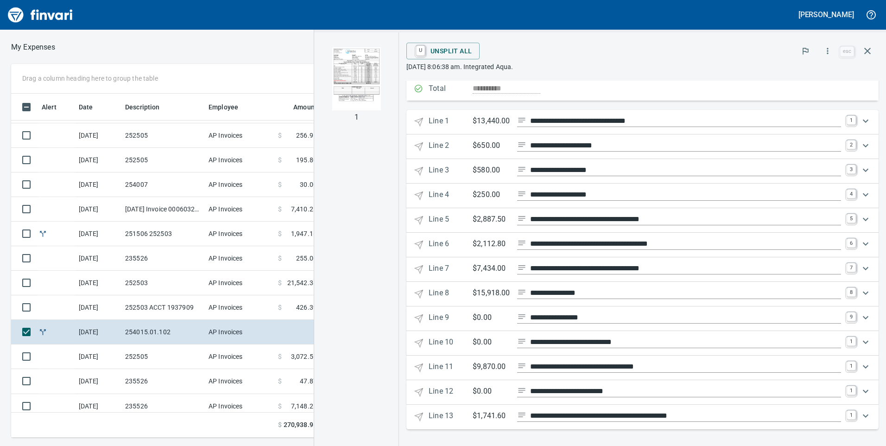
click at [855, 320] on div "Expand" at bounding box center [866, 317] width 22 height 22
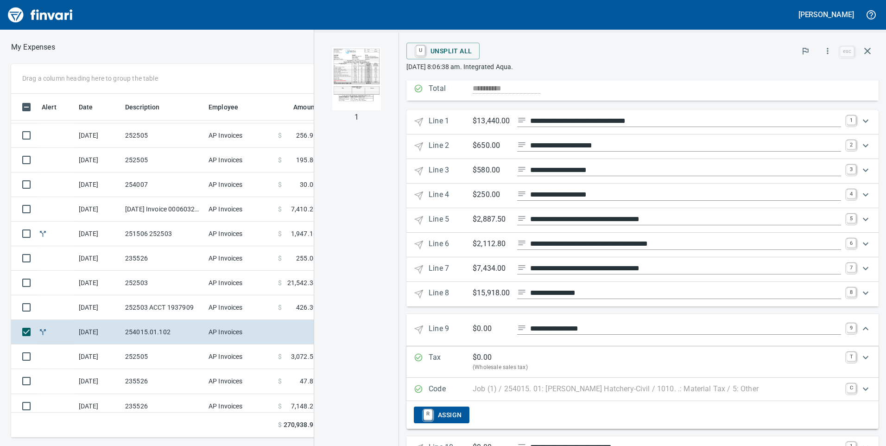
click at [850, 320] on 9 "**********" at bounding box center [642, 330] width 472 height 32
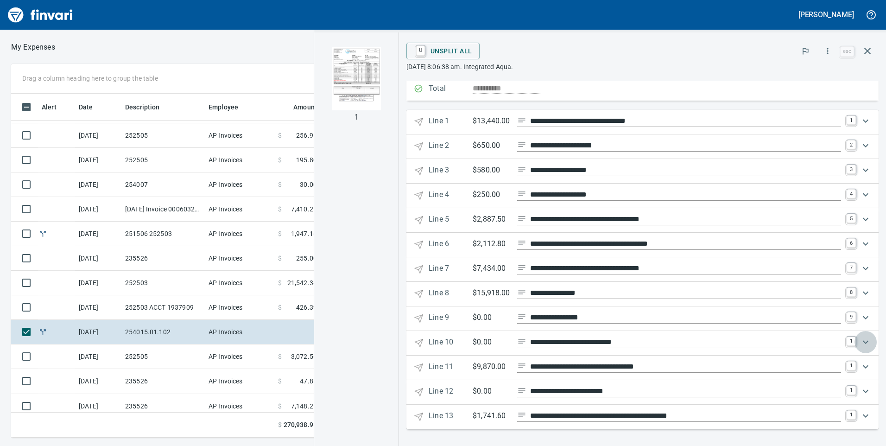
click at [855, 337] on div "Expand" at bounding box center [866, 342] width 22 height 22
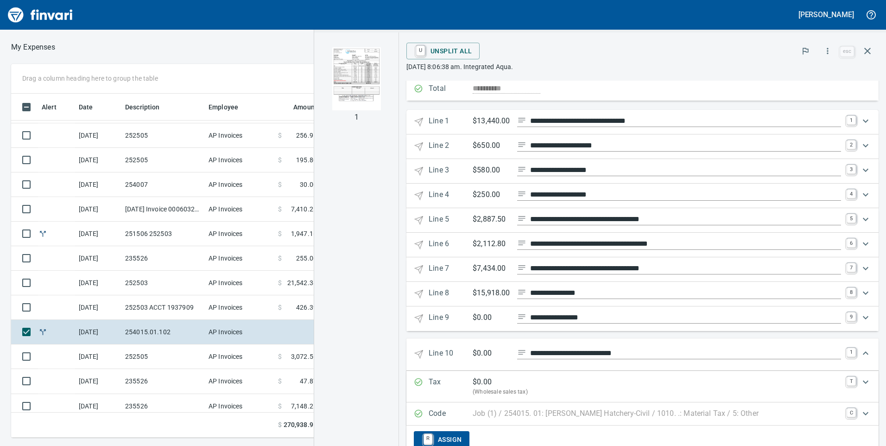
click at [848, 339] on 10 "**********" at bounding box center [642, 354] width 472 height 32
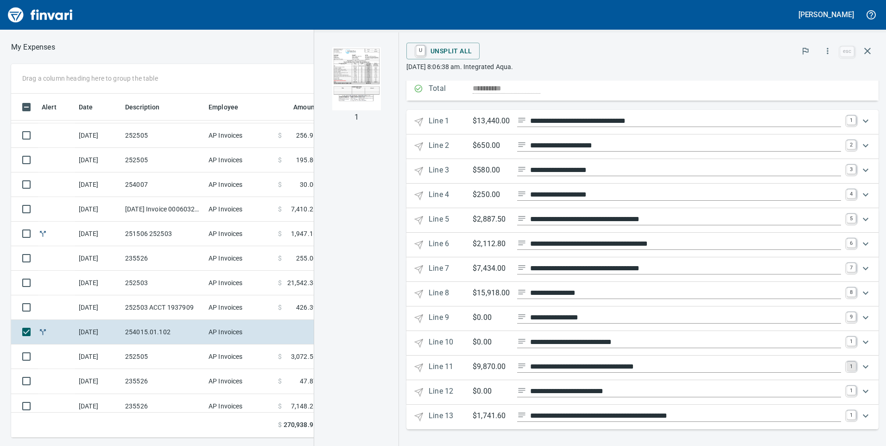
click at [847, 361] on link "1" at bounding box center [851, 365] width 9 height 9
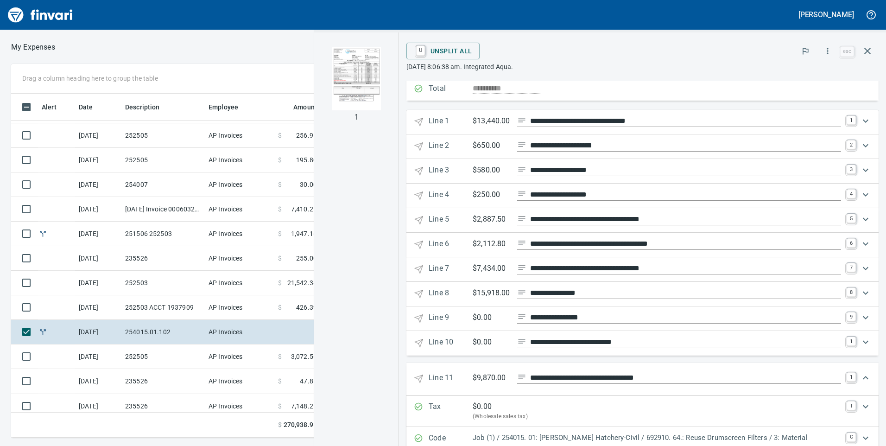
click at [844, 363] on 11 "**********" at bounding box center [642, 379] width 472 height 32
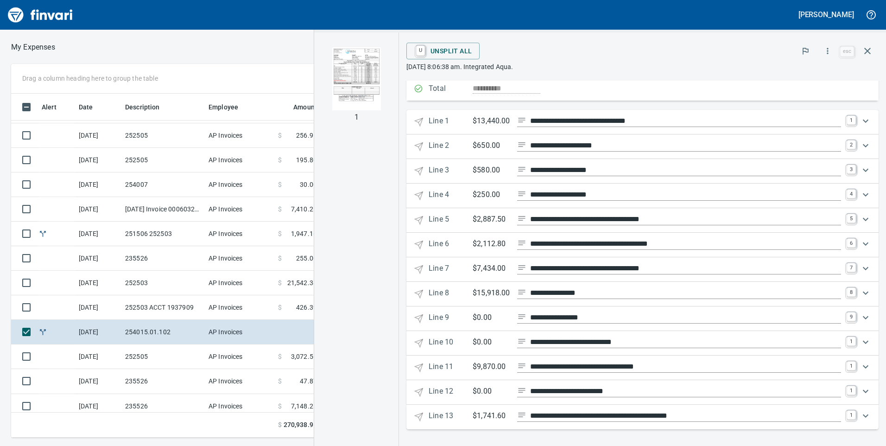
click at [855, 388] on div "Expand" at bounding box center [866, 391] width 22 height 22
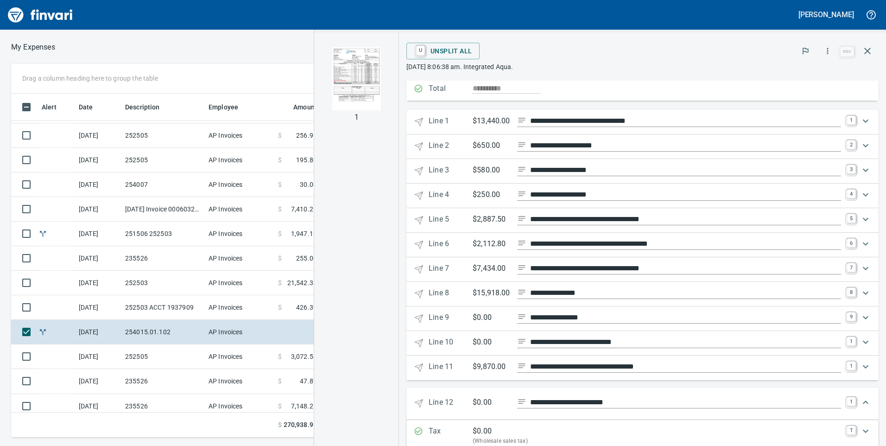
scroll to position [197, 0]
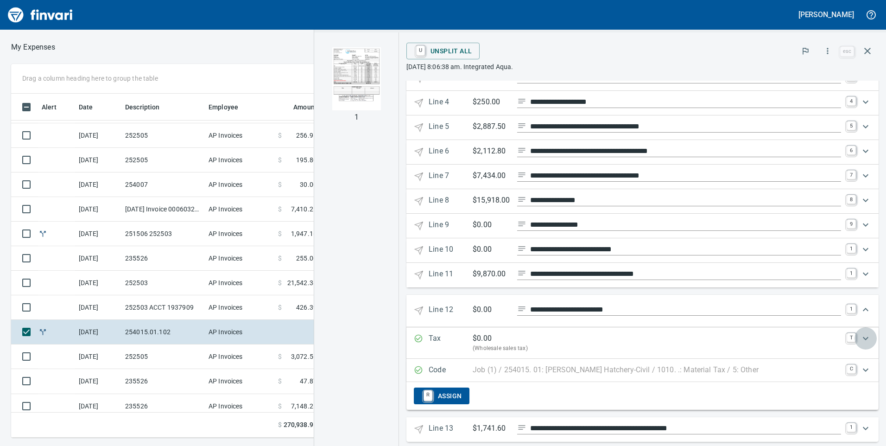
click at [855, 341] on div "Expand" at bounding box center [866, 338] width 22 height 22
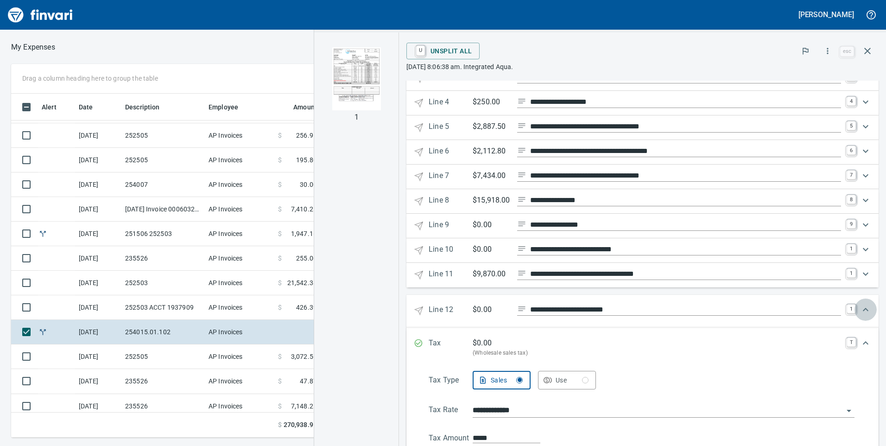
click at [855, 316] on div "Expand" at bounding box center [866, 309] width 22 height 22
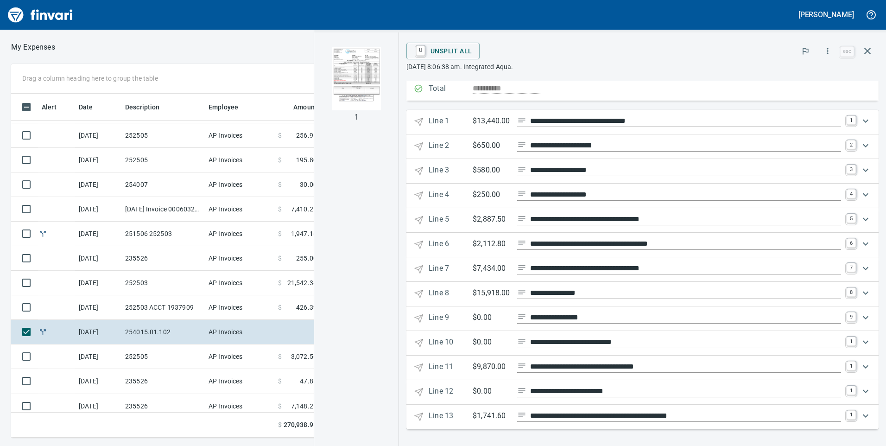
scroll to position [104, 0]
click at [847, 411] on link "1" at bounding box center [851, 415] width 9 height 9
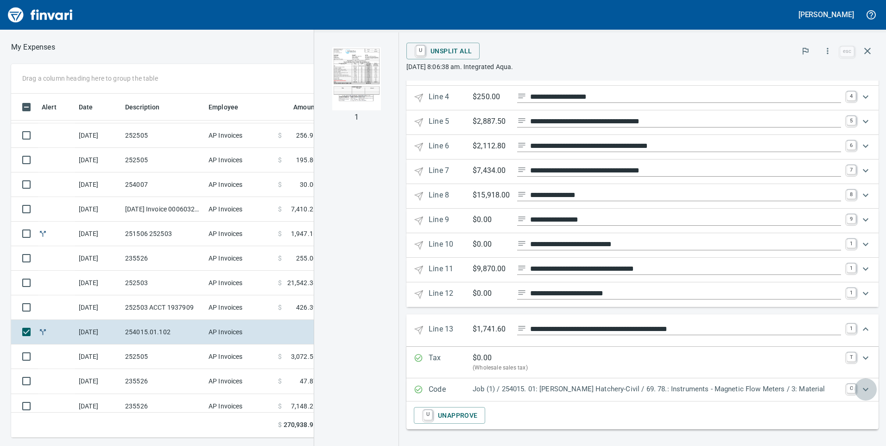
click at [855, 387] on div "Expand" at bounding box center [866, 389] width 22 height 22
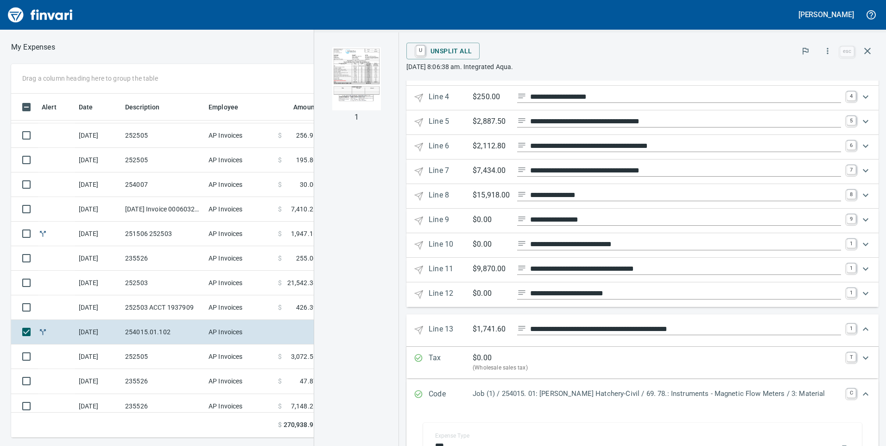
scroll to position [0, 0]
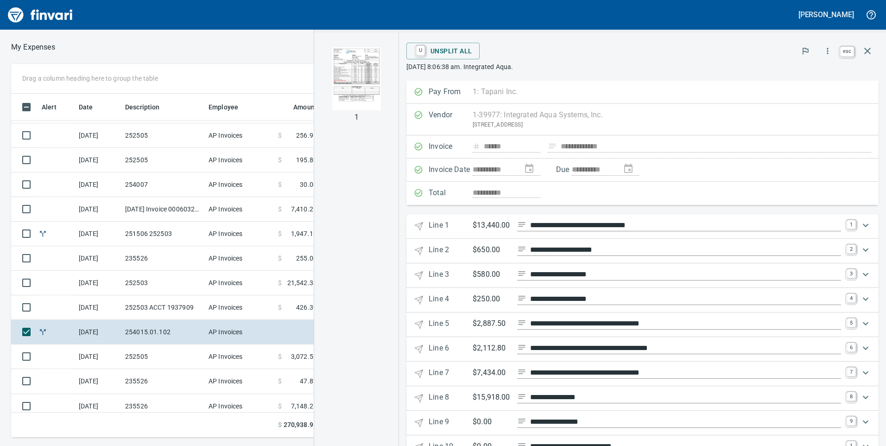
click at [863, 52] on icon "button" at bounding box center [867, 50] width 11 height 11
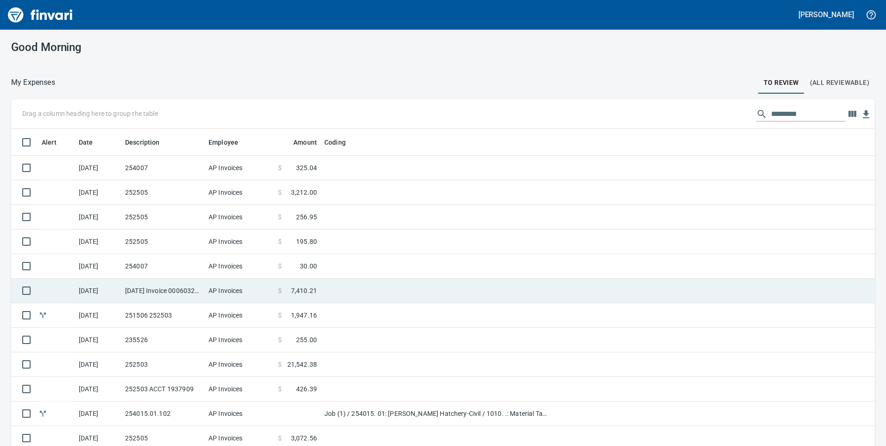
scroll to position [337, 843]
